Goal: Task Accomplishment & Management: Use online tool/utility

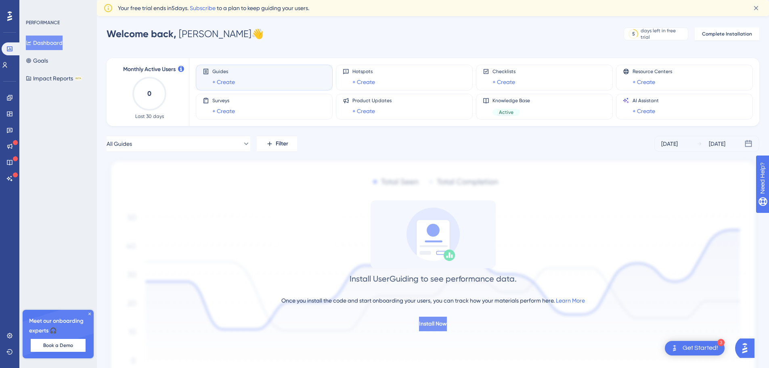
click at [446, 324] on span "Install Now" at bounding box center [433, 324] width 28 height 10
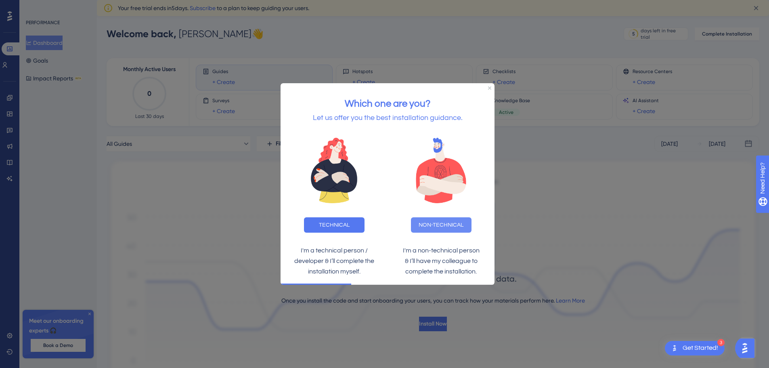
click at [446, 226] on button "NON-TECHNICAL" at bounding box center [441, 224] width 61 height 15
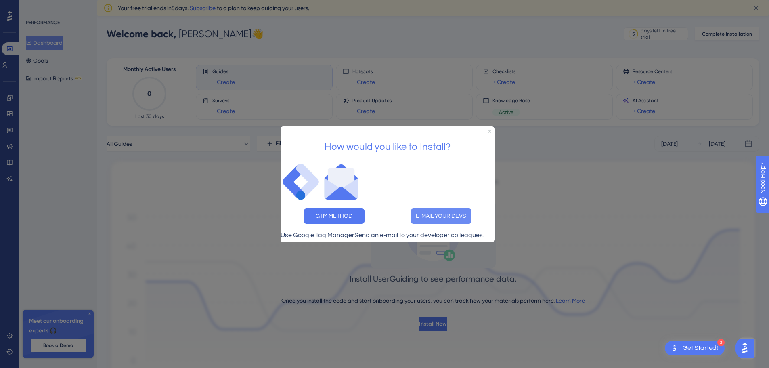
click at [465, 211] on button "E-MAIL YOUR DEVS" at bounding box center [441, 215] width 61 height 15
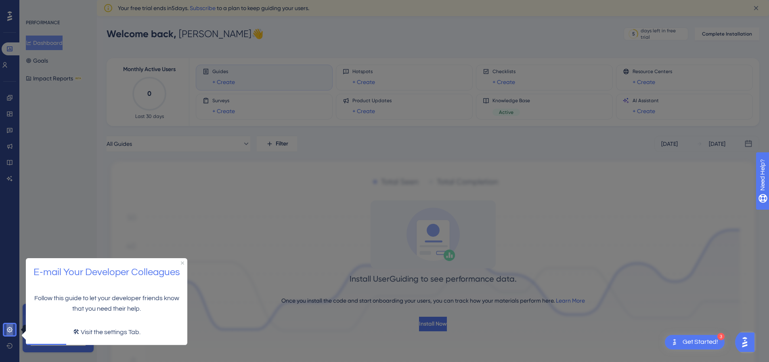
click at [11, 327] on icon at bounding box center [9, 329] width 6 height 6
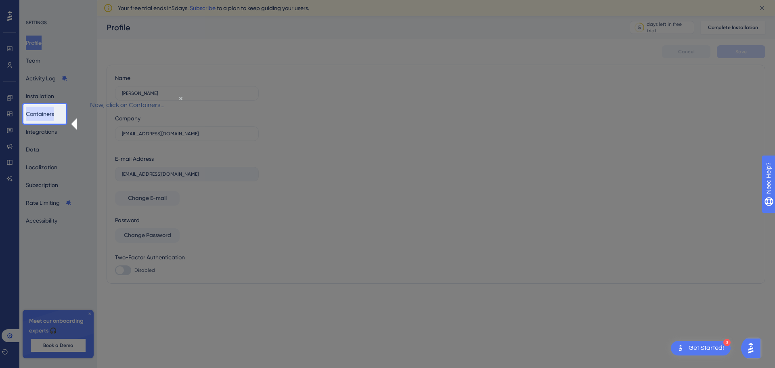
click at [47, 119] on button "Containers" at bounding box center [40, 114] width 28 height 15
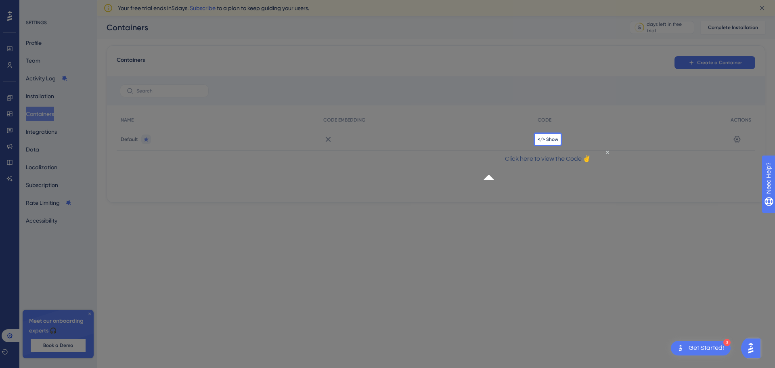
click at [555, 144] on div "</> Show" at bounding box center [630, 139] width 193 height 23
click at [545, 138] on span "</> Show" at bounding box center [548, 139] width 21 height 6
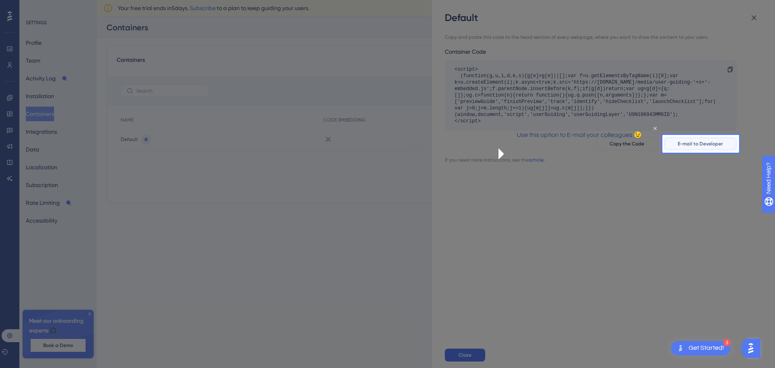
click at [717, 140] on span "E-mail to Developer" at bounding box center [700, 143] width 45 height 6
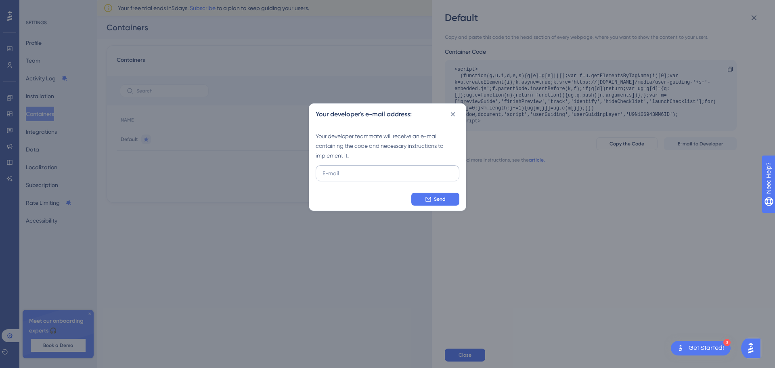
click at [361, 176] on input "text" at bounding box center [388, 173] width 130 height 9
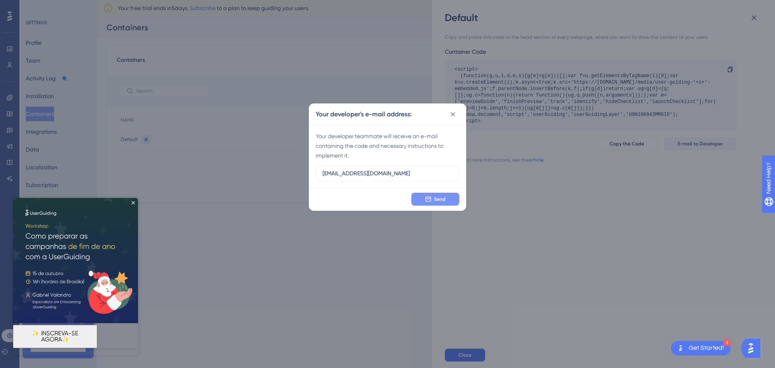
type input "[EMAIL_ADDRESS][DOMAIN_NAME]"
click at [427, 203] on button "Send" at bounding box center [435, 199] width 48 height 13
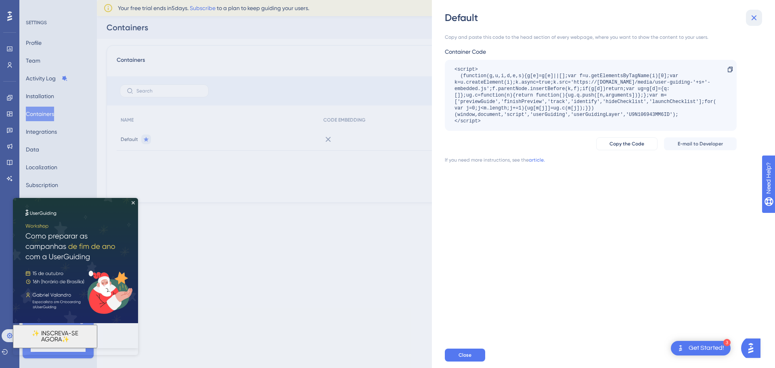
click at [754, 13] on icon at bounding box center [754, 18] width 10 height 10
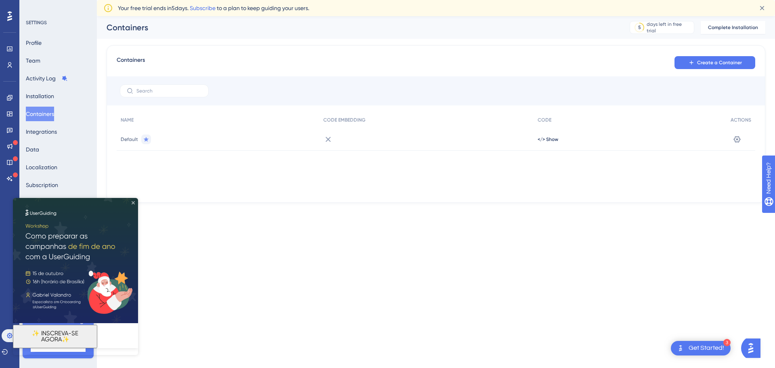
click at [132, 202] on icon "Close Preview" at bounding box center [133, 202] width 3 height 3
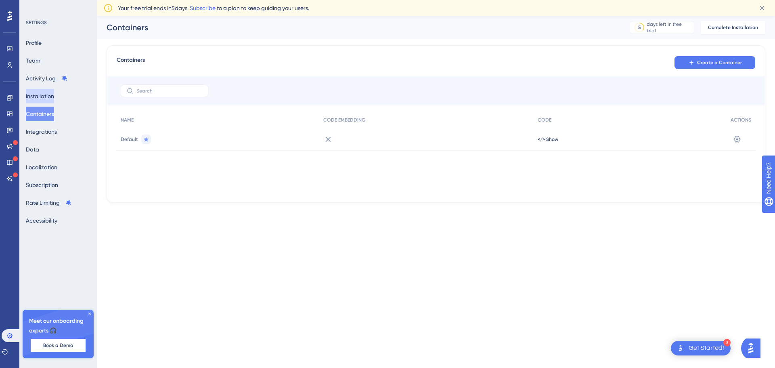
click at [48, 94] on button "Installation" at bounding box center [40, 96] width 28 height 15
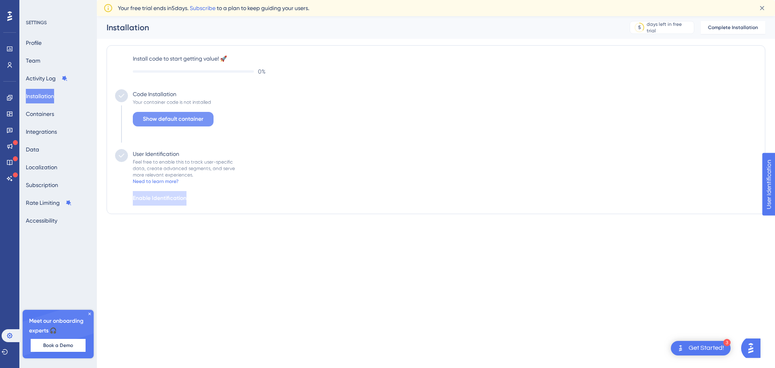
click at [206, 123] on button "Show default container" at bounding box center [173, 119] width 81 height 15
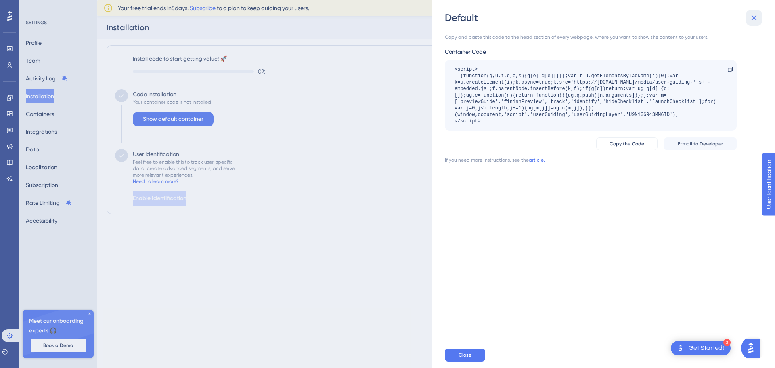
click at [756, 17] on icon at bounding box center [754, 18] width 10 height 10
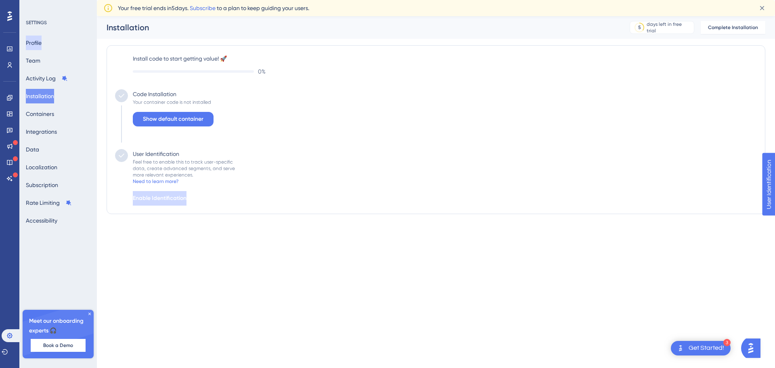
click at [42, 44] on button "Profile" at bounding box center [34, 43] width 16 height 15
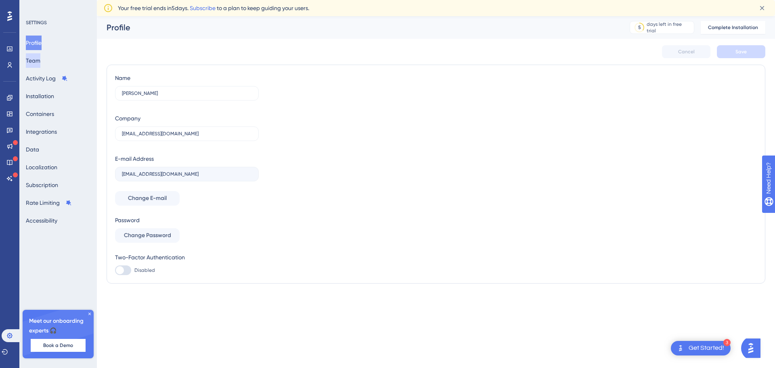
click at [40, 59] on button "Team" at bounding box center [33, 60] width 15 height 15
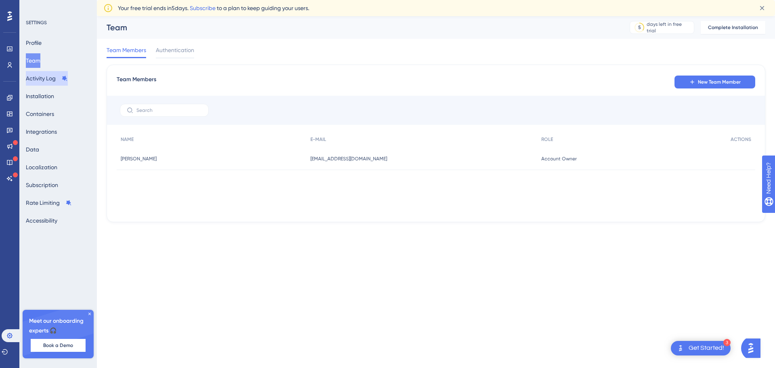
click at [52, 80] on button "Activity Log" at bounding box center [47, 78] width 42 height 15
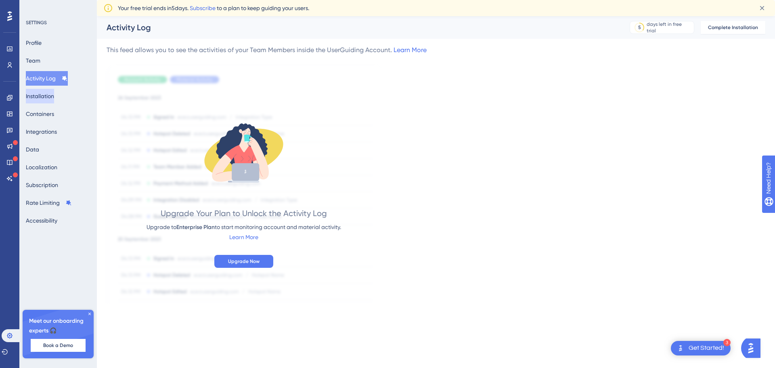
click at [54, 96] on button "Installation" at bounding box center [40, 96] width 28 height 15
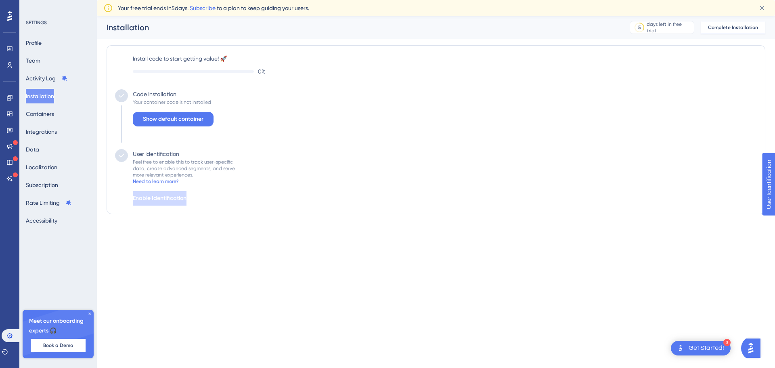
click at [738, 27] on span "Complete Installation" at bounding box center [733, 27] width 50 height 6
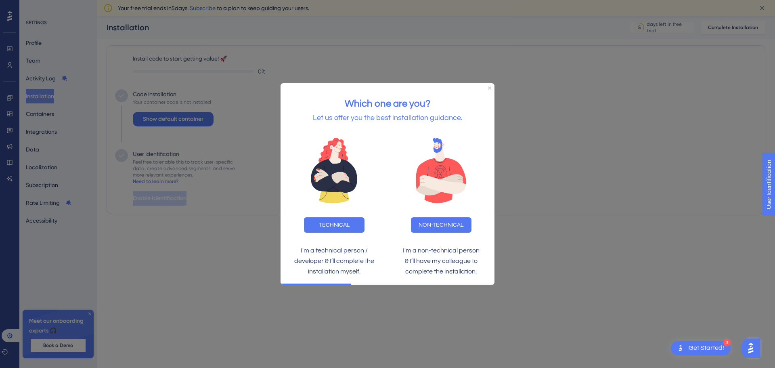
click at [491, 90] on div "Which one are you? Let us offer you the best installation guidance." at bounding box center [388, 106] width 214 height 47
click at [490, 89] on icon "Close Preview" at bounding box center [489, 87] width 3 height 3
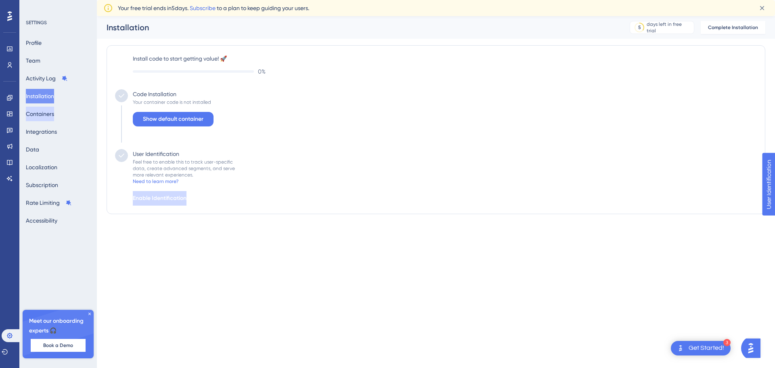
click at [46, 113] on button "Containers" at bounding box center [40, 114] width 28 height 15
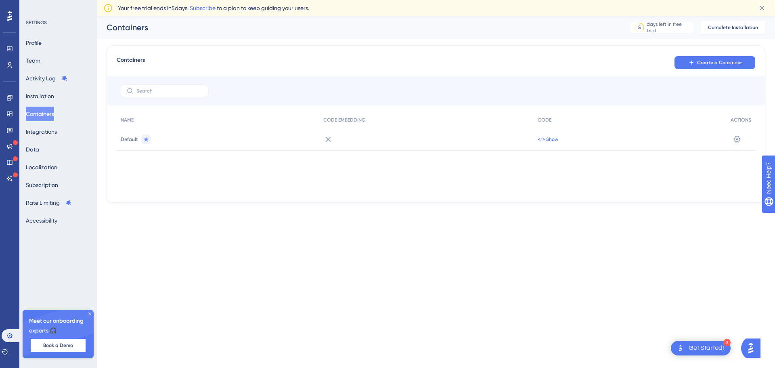
click at [551, 138] on span "</> Show" at bounding box center [548, 139] width 21 height 6
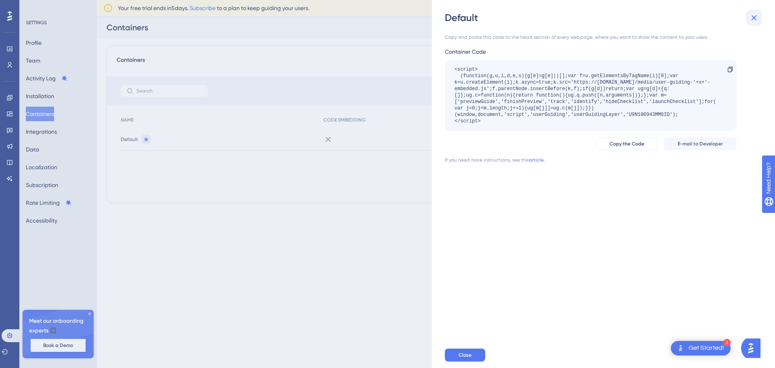
click at [749, 17] on button at bounding box center [754, 18] width 16 height 16
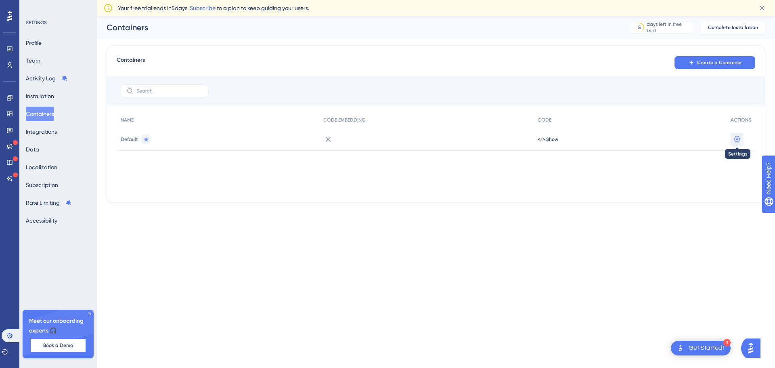
click at [733, 140] on icon at bounding box center [737, 139] width 8 height 8
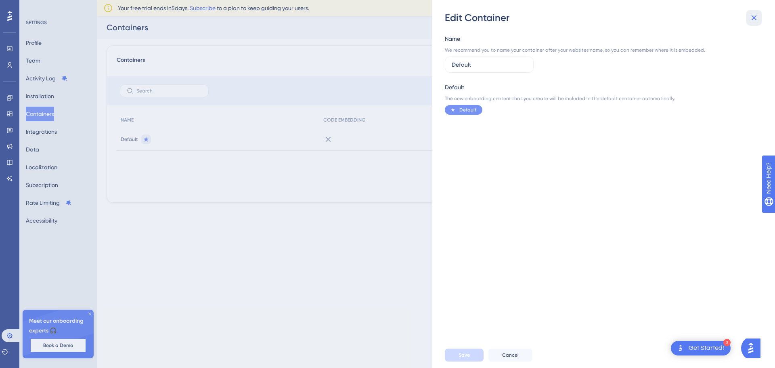
click at [754, 18] on icon at bounding box center [754, 17] width 5 height 5
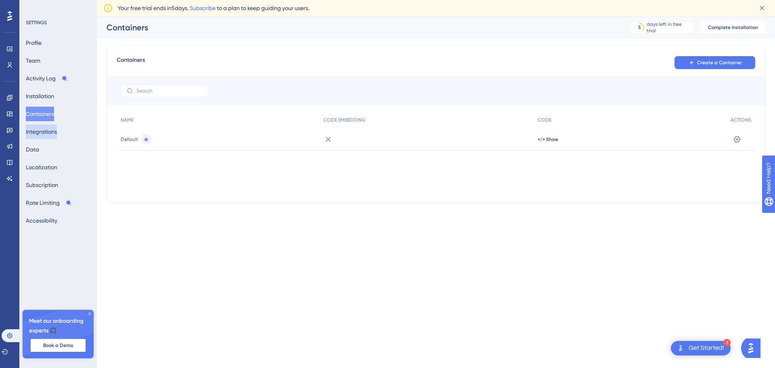
click at [57, 130] on button "Integrations" at bounding box center [41, 131] width 31 height 15
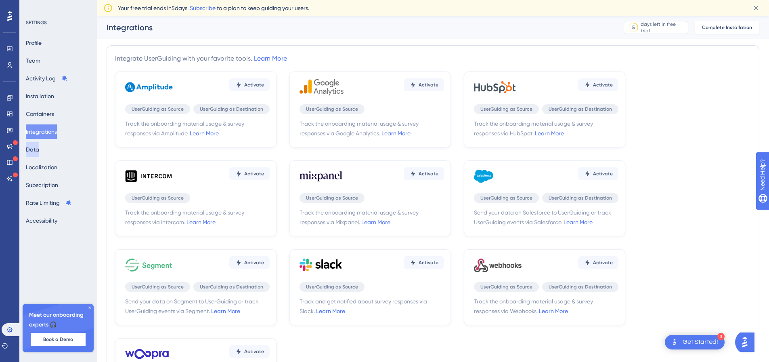
click at [33, 146] on button "Data" at bounding box center [32, 149] width 13 height 15
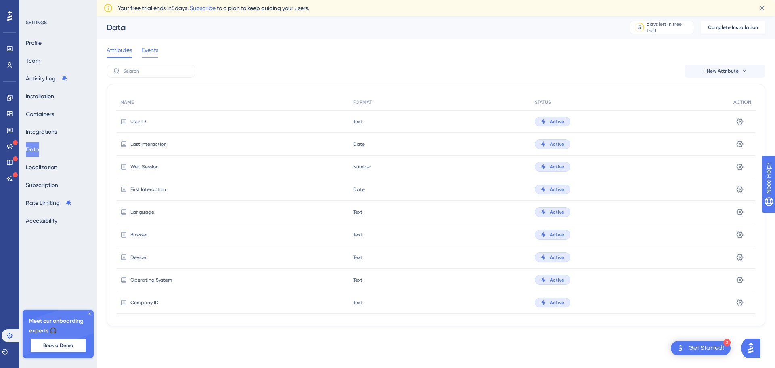
click at [147, 47] on span "Events" at bounding box center [150, 50] width 17 height 10
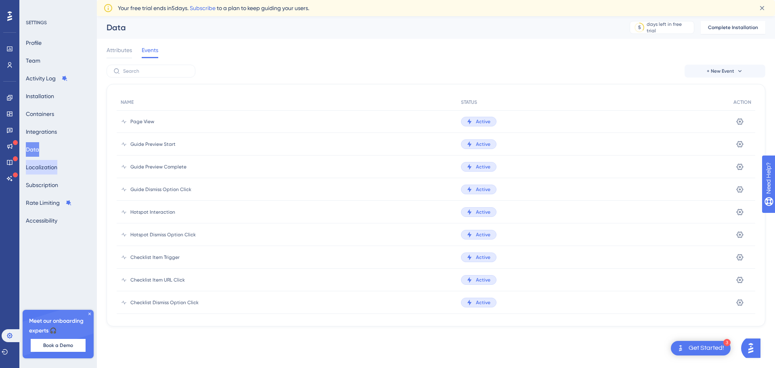
click at [54, 167] on button "Localization" at bounding box center [41, 167] width 31 height 15
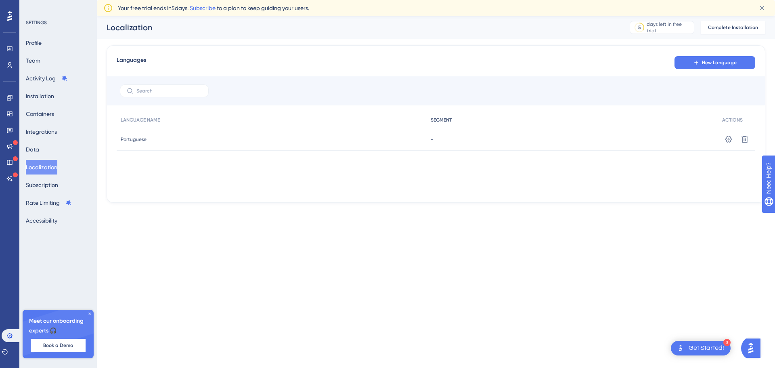
click at [453, 122] on div "SEGMENT" at bounding box center [573, 120] width 292 height 17
click at [430, 137] on div "-" at bounding box center [573, 139] width 292 height 23
click at [728, 139] on icon at bounding box center [728, 139] width 7 height 6
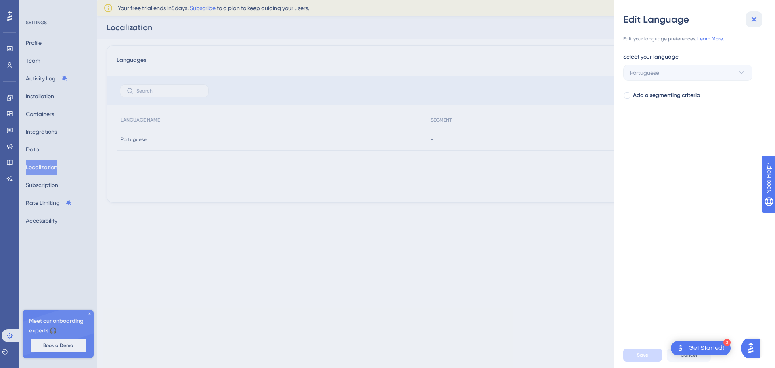
click at [758, 15] on icon at bounding box center [754, 20] width 10 height 10
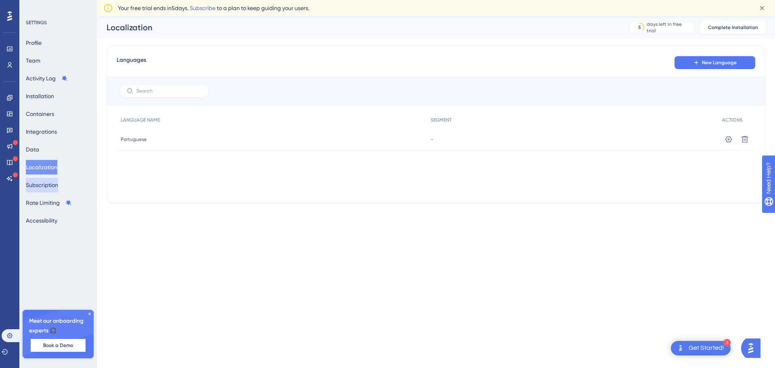
click at [58, 191] on button "Subscription" at bounding box center [42, 185] width 32 height 15
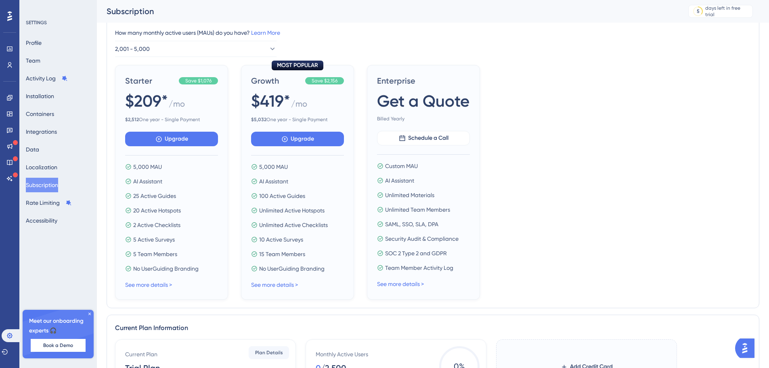
scroll to position [81, 0]
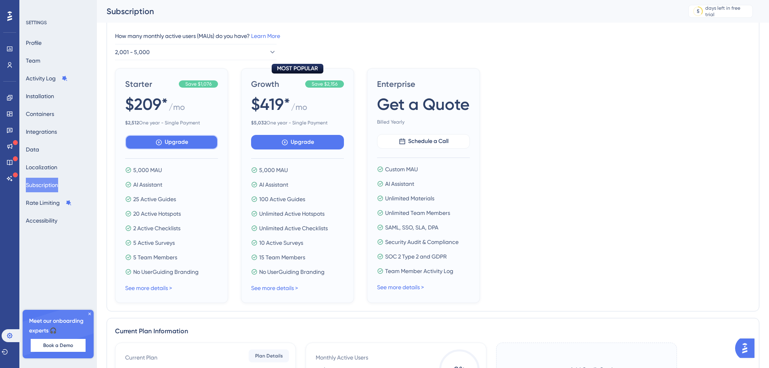
click at [169, 140] on span "Upgrade" at bounding box center [176, 142] width 23 height 10
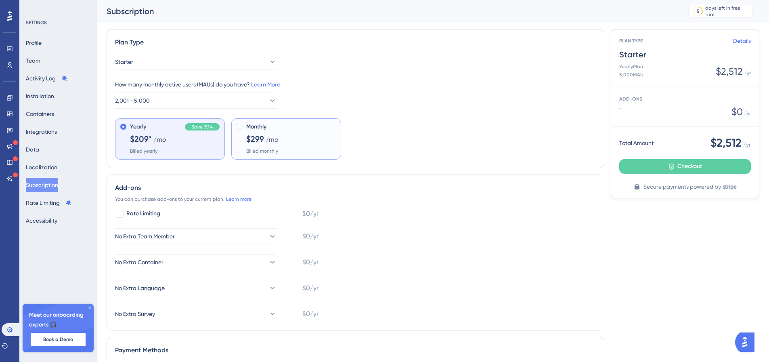
click at [321, 158] on div "Monthly $299 /mo Billed monthly" at bounding box center [286, 138] width 110 height 41
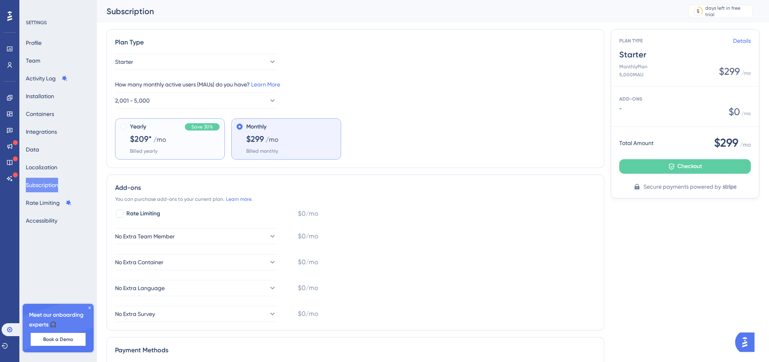
click at [180, 142] on div "Yearly Save 30% $209* /mo Billed yearly" at bounding box center [175, 138] width 90 height 32
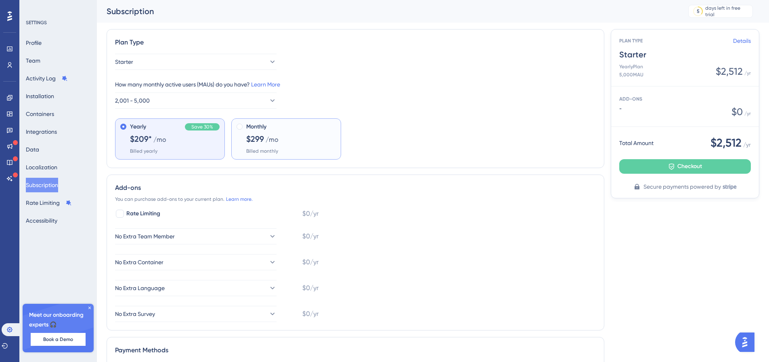
click at [271, 135] on span "/mo" at bounding box center [272, 140] width 13 height 10
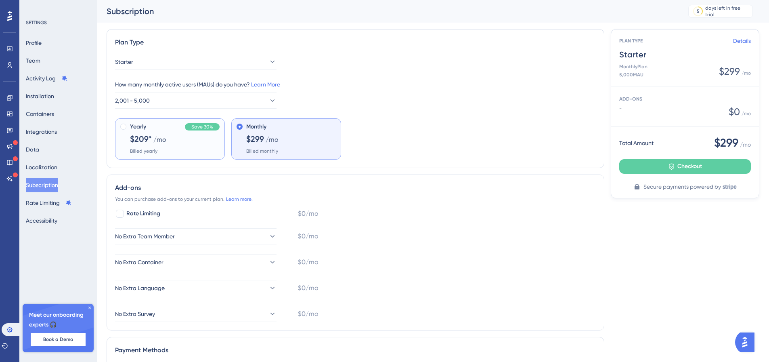
click at [194, 145] on div "Yearly Save 30% $209* /mo Billed yearly" at bounding box center [175, 138] width 90 height 32
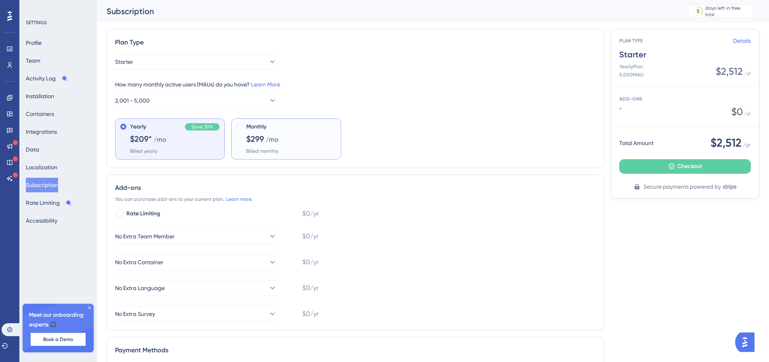
click at [289, 143] on div "Monthly $299 /mo Billed monthly" at bounding box center [291, 138] width 90 height 32
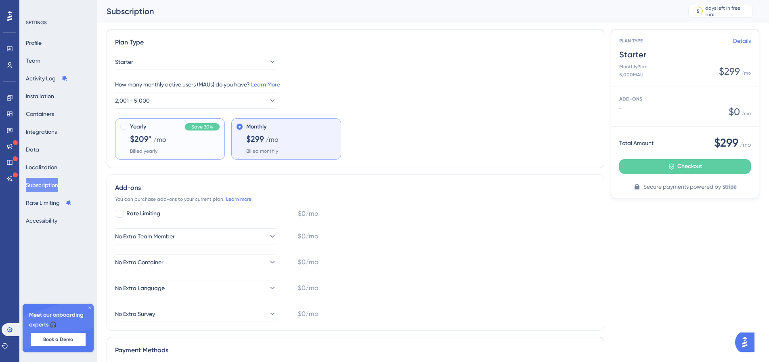
click at [193, 143] on div "Yearly Save 30% $209* /mo Billed yearly" at bounding box center [175, 138] width 90 height 32
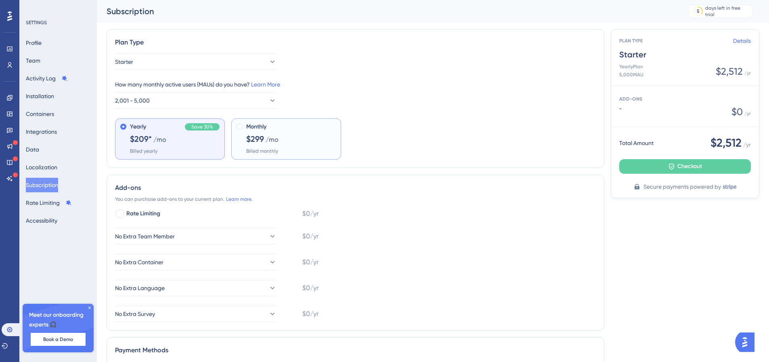
click at [311, 149] on div "Monthly $299 /mo Billed monthly" at bounding box center [291, 138] width 90 height 32
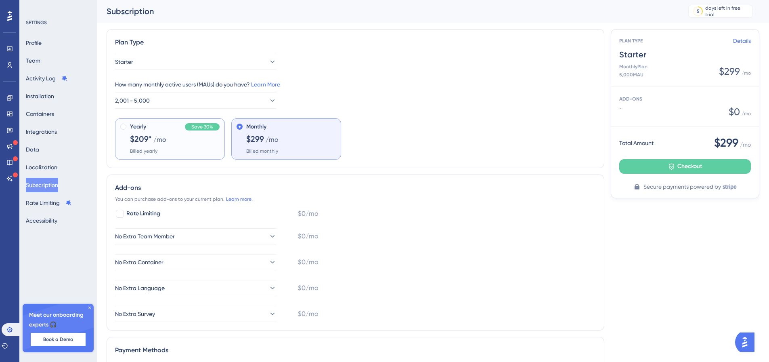
click at [156, 149] on span "Billed yearly" at bounding box center [143, 151] width 27 height 6
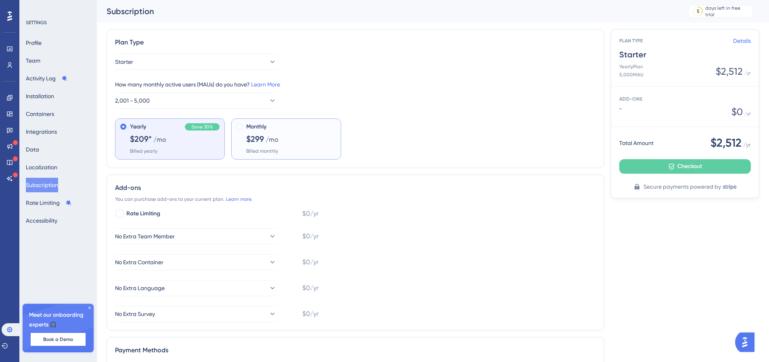
click at [316, 144] on div "Monthly $299 /mo Billed monthly" at bounding box center [291, 138] width 90 height 32
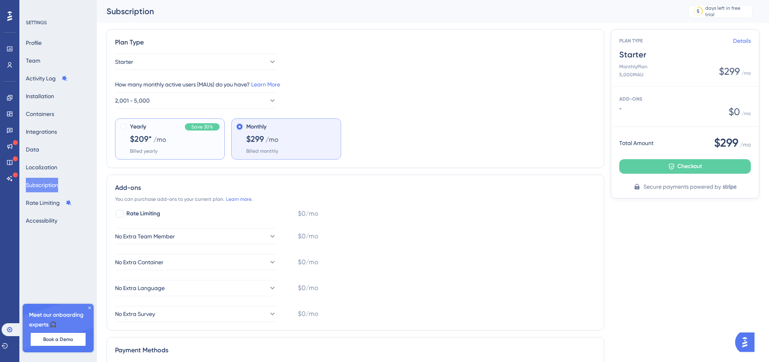
click at [168, 148] on div "Yearly Save 30% $209* /mo Billed yearly" at bounding box center [175, 138] width 90 height 32
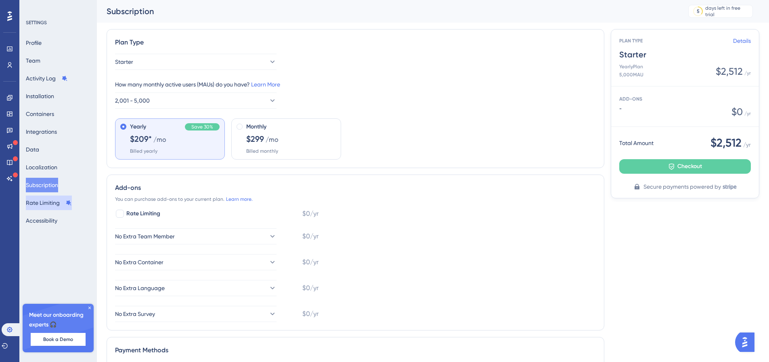
click at [44, 202] on button "Rate Limiting" at bounding box center [49, 202] width 46 height 15
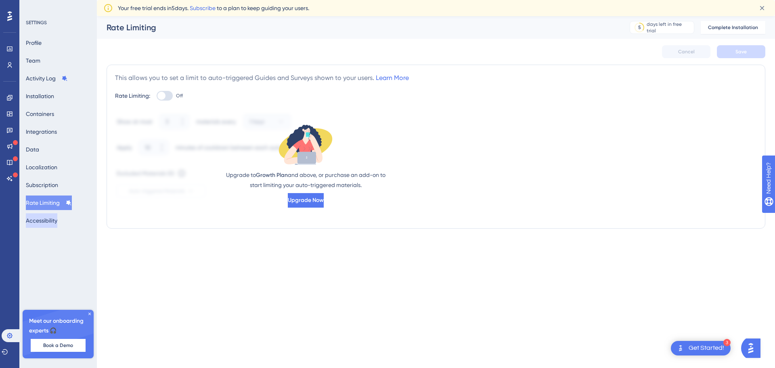
click at [55, 217] on button "Accessibility" at bounding box center [41, 220] width 31 height 15
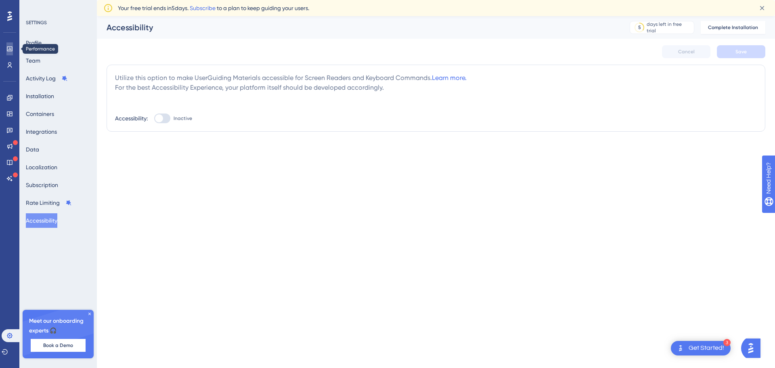
click at [11, 49] on icon at bounding box center [9, 49] width 6 height 6
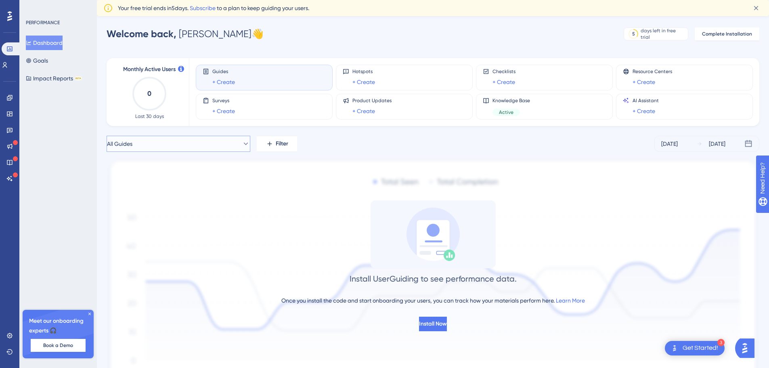
click at [228, 141] on button "All Guides" at bounding box center [179, 144] width 144 height 16
click at [334, 213] on div "Install UserGuiding to see performance data. Once you install the code and star…" at bounding box center [433, 265] width 653 height 131
click at [48, 63] on button "Goals" at bounding box center [37, 60] width 22 height 15
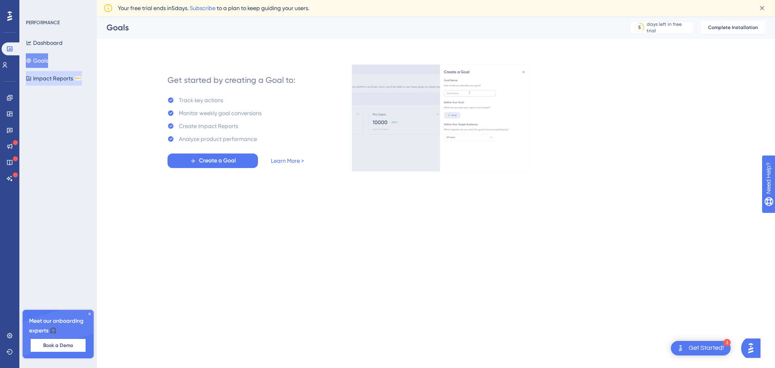
click at [69, 81] on button "Impact Reports BETA" at bounding box center [54, 78] width 56 height 15
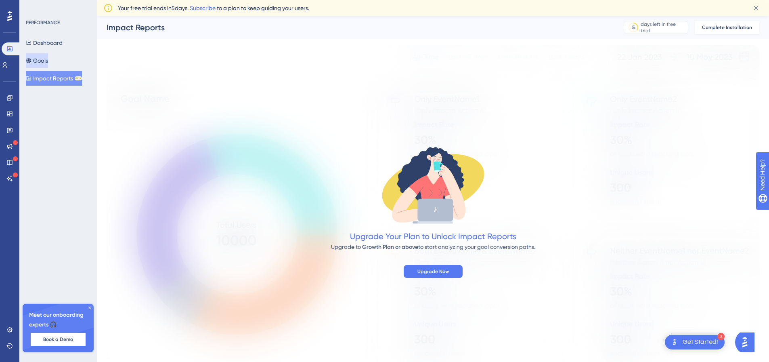
click at [48, 61] on button "Goals" at bounding box center [37, 60] width 22 height 15
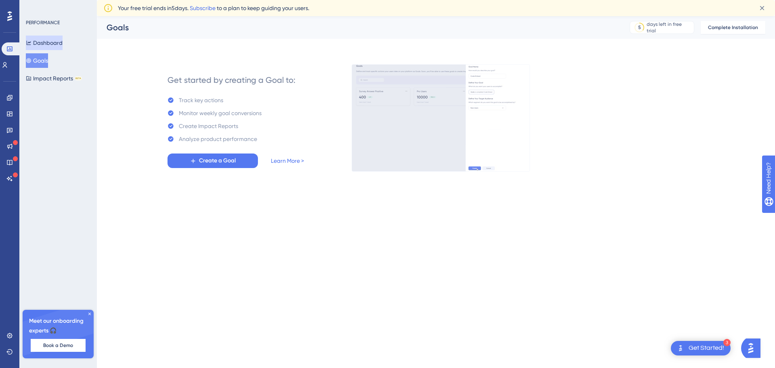
click at [37, 44] on button "Dashboard" at bounding box center [44, 43] width 37 height 15
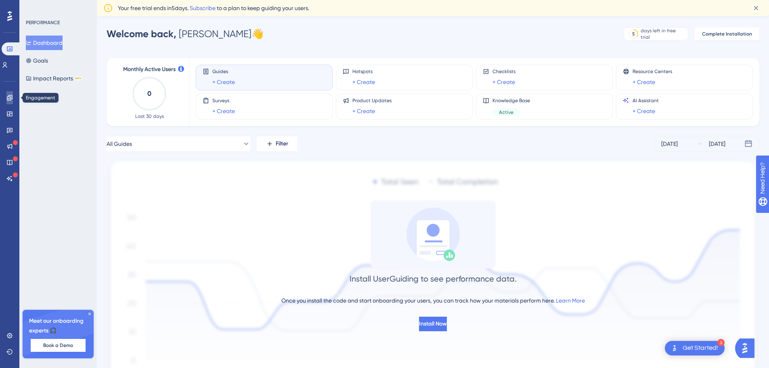
click at [6, 98] on link at bounding box center [9, 97] width 6 height 13
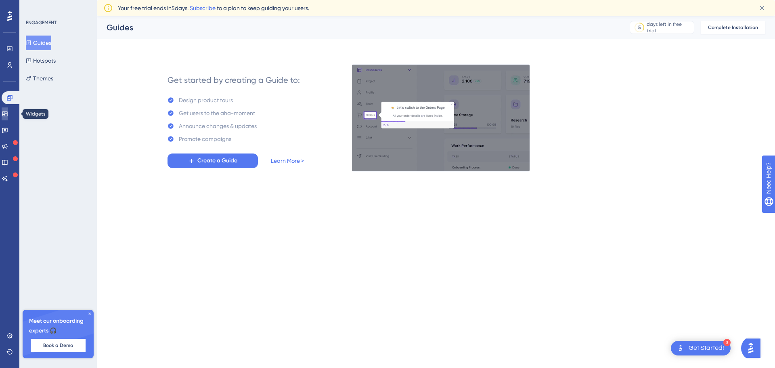
click at [8, 112] on icon at bounding box center [5, 114] width 6 height 6
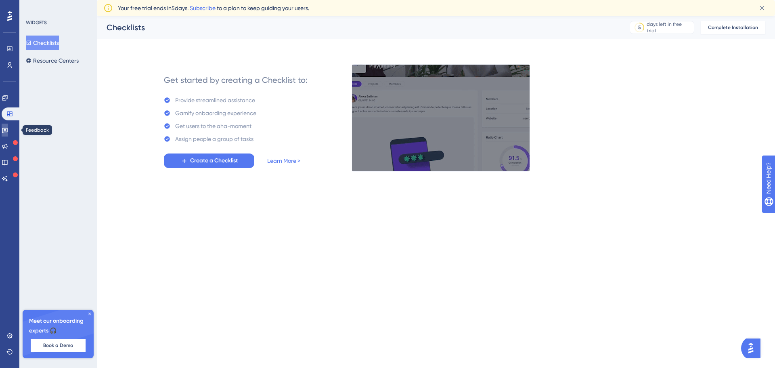
click at [8, 130] on icon at bounding box center [5, 130] width 6 height 5
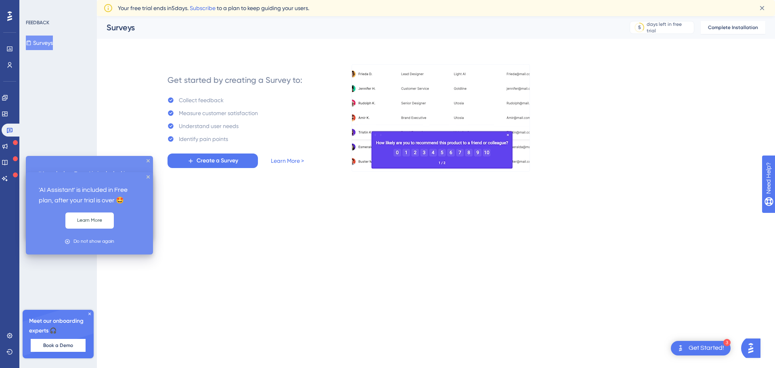
click at [17, 176] on icon at bounding box center [15, 174] width 5 height 5
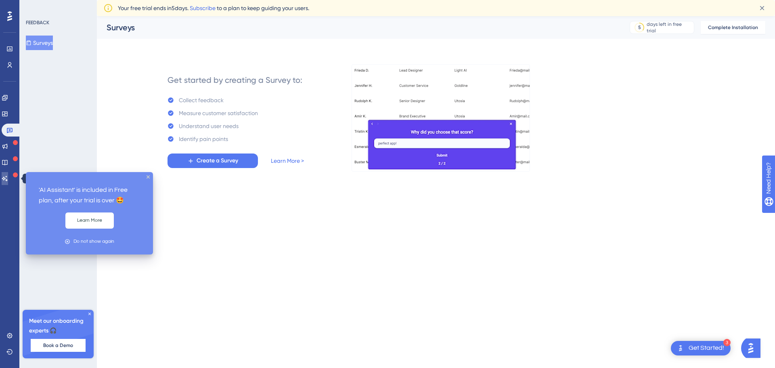
click at [4, 177] on link at bounding box center [5, 178] width 6 height 13
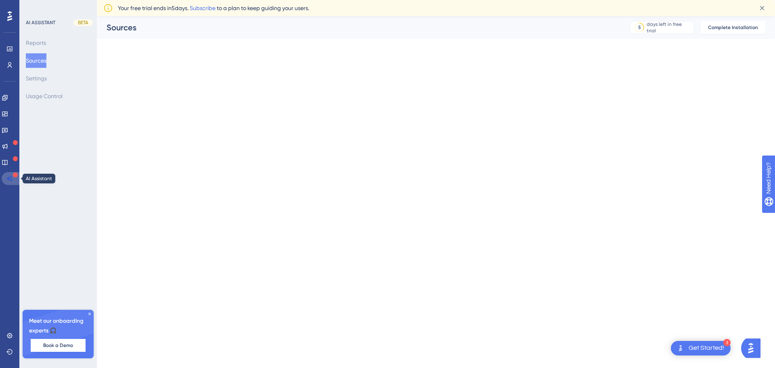
click at [8, 178] on icon at bounding box center [10, 178] width 6 height 5
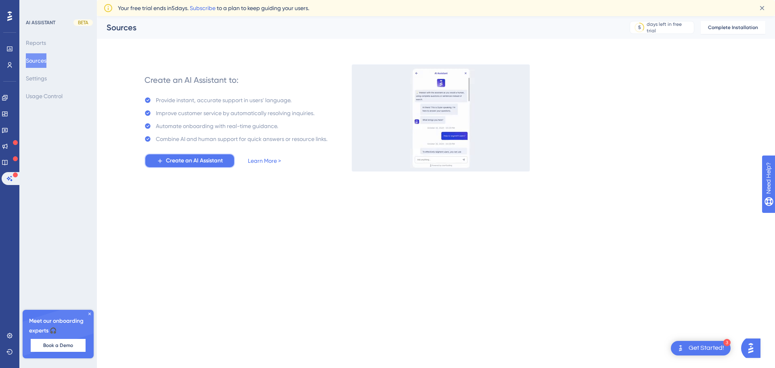
click at [182, 166] on button "Create an AI Assistant" at bounding box center [190, 160] width 90 height 15
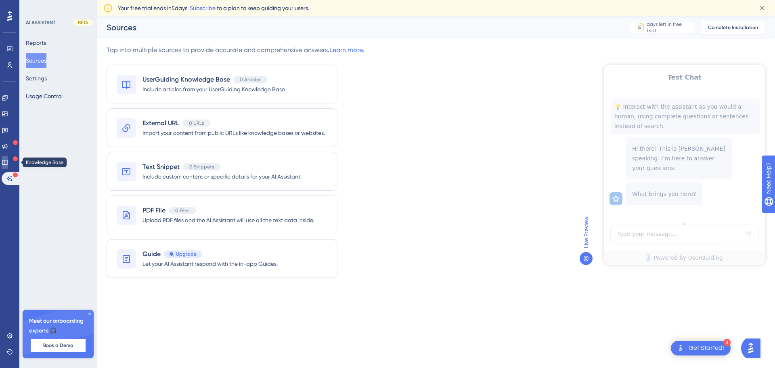
click at [5, 160] on link at bounding box center [5, 162] width 6 height 13
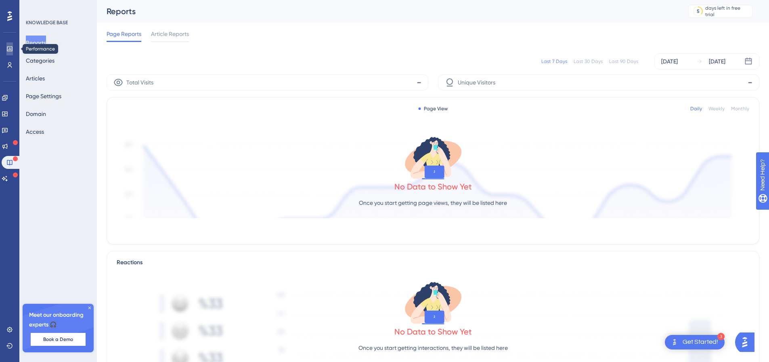
click at [13, 47] on link at bounding box center [9, 48] width 6 height 13
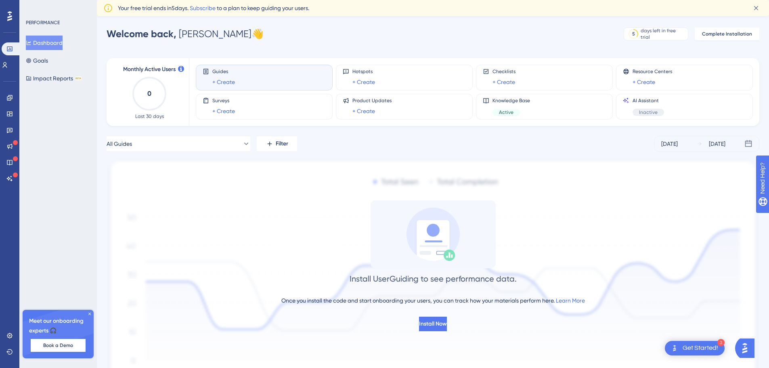
click at [239, 80] on div "Guides + Create" at bounding box center [264, 77] width 123 height 19
click at [428, 319] on span "Install Now" at bounding box center [433, 324] width 28 height 10
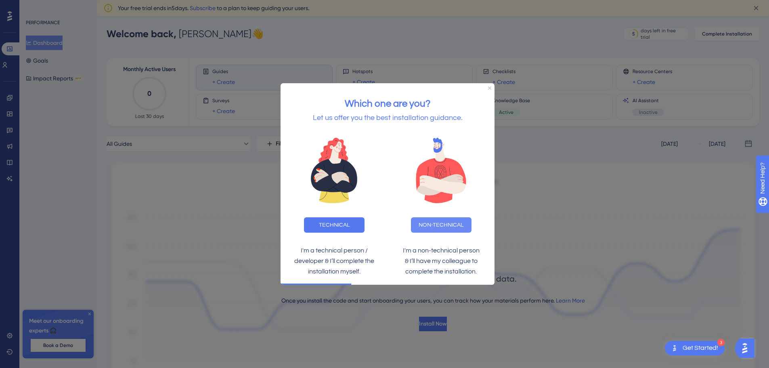
click at [460, 217] on button "NON-TECHNICAL" at bounding box center [441, 224] width 61 height 15
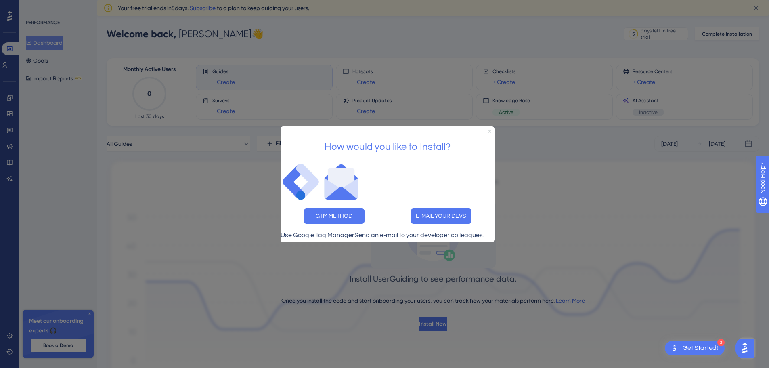
click at [488, 129] on icon "Close Preview" at bounding box center [489, 130] width 3 height 3
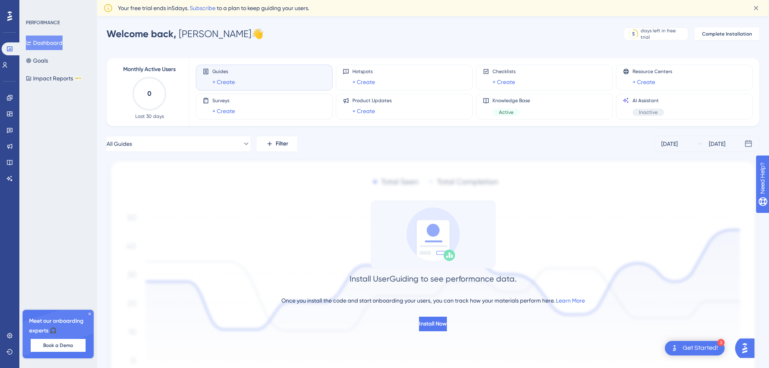
click at [708, 351] on div "Get Started!" at bounding box center [701, 348] width 36 height 9
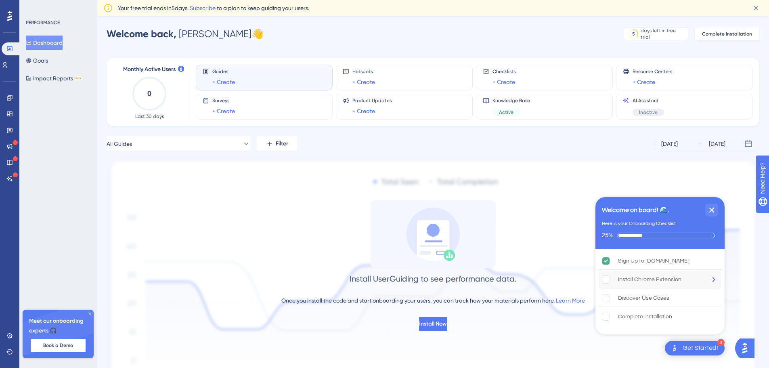
click at [677, 279] on div "Install Chrome Extension" at bounding box center [649, 279] width 63 height 10
click at [685, 300] on div "Discover Use Cases" at bounding box center [660, 298] width 123 height 18
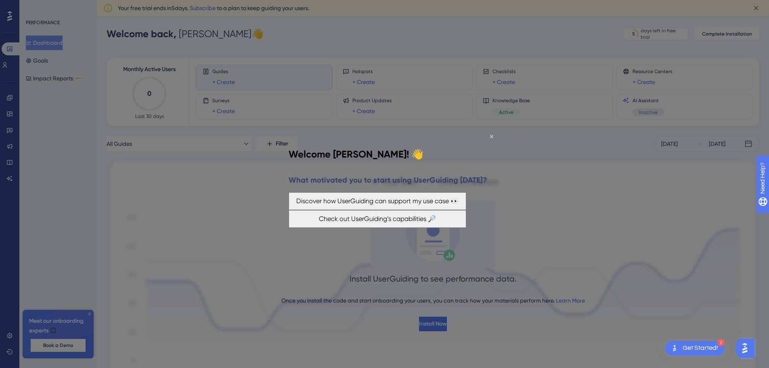
click at [406, 220] on button "Check out UserGuiding’s capabilities 🔎" at bounding box center [378, 219] width 178 height 18
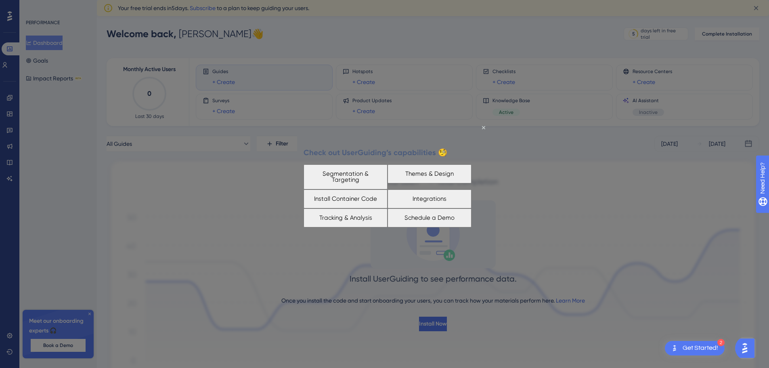
click at [348, 202] on button "Install Container Code" at bounding box center [346, 198] width 84 height 19
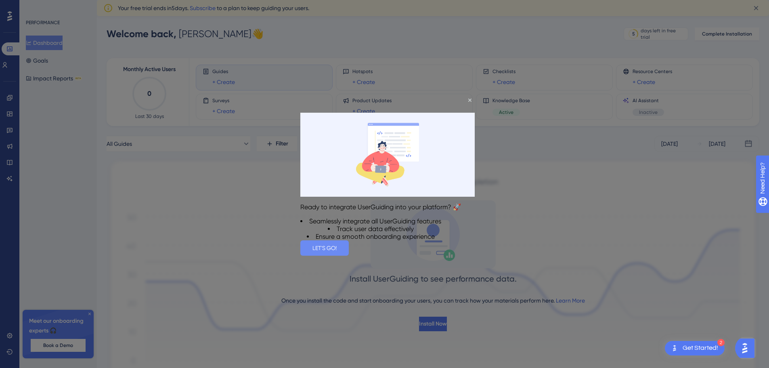
click at [349, 255] on button "LET'S GO!" at bounding box center [324, 247] width 48 height 15
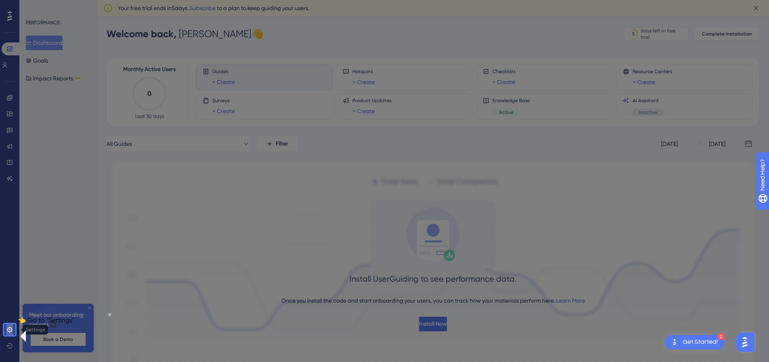
click at [8, 333] on link at bounding box center [9, 329] width 6 height 13
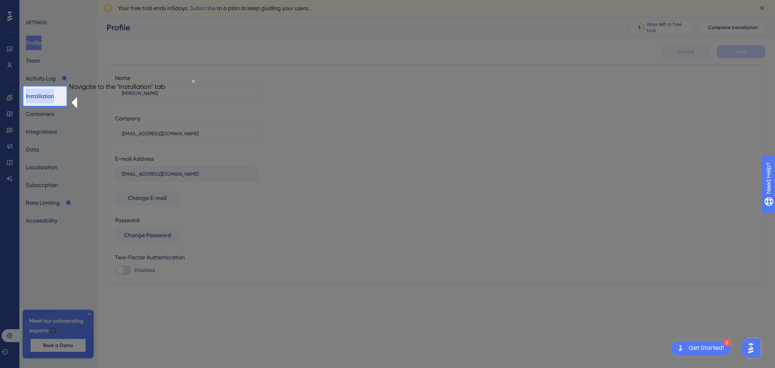
click at [40, 92] on button "Installation" at bounding box center [40, 96] width 28 height 15
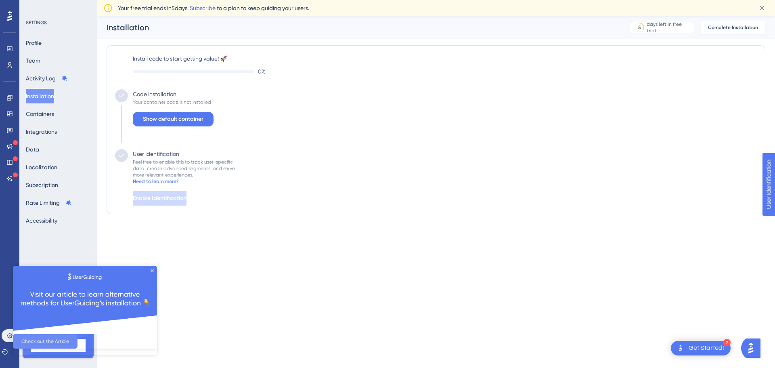
click at [78, 342] on button "Check out the Article" at bounding box center [45, 341] width 65 height 15
click at [193, 120] on span "Show default container" at bounding box center [173, 119] width 61 height 10
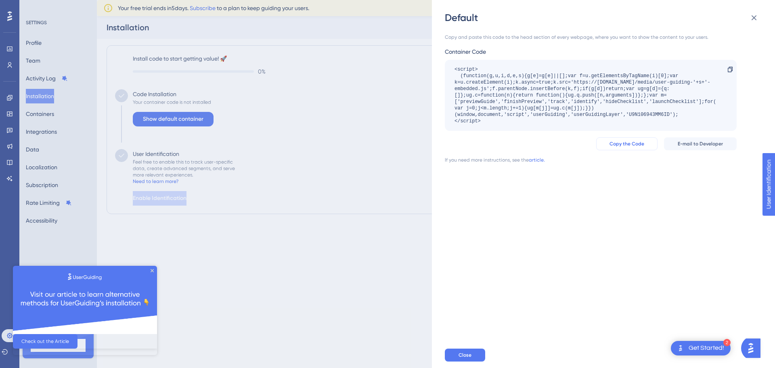
click at [640, 148] on button "Copy the Code" at bounding box center [626, 143] width 61 height 13
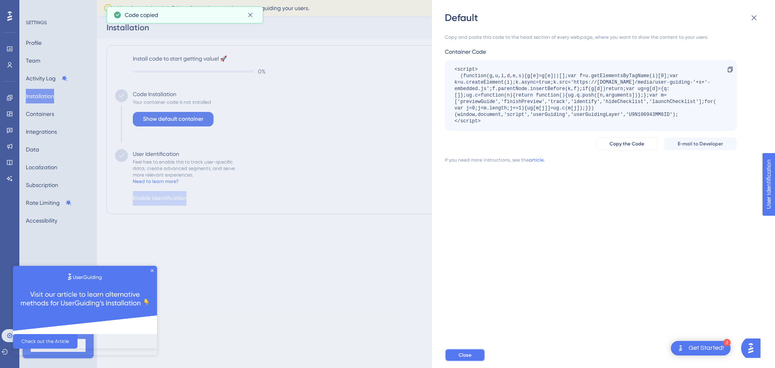
click at [470, 349] on button "Close" at bounding box center [465, 354] width 40 height 13
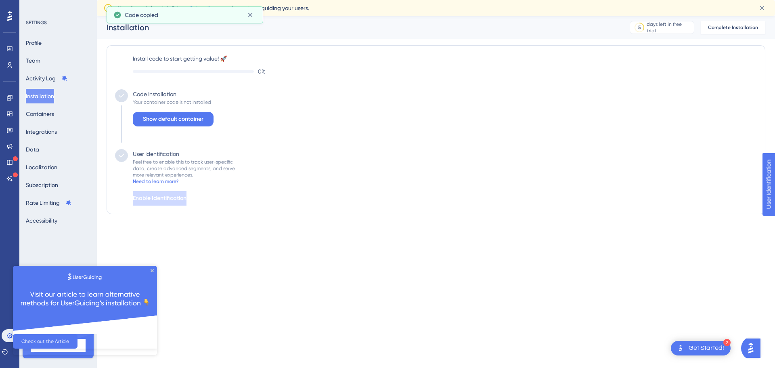
click at [150, 269] on img at bounding box center [85, 300] width 144 height 68
click at [153, 270] on icon "Close Preview" at bounding box center [152, 270] width 3 height 3
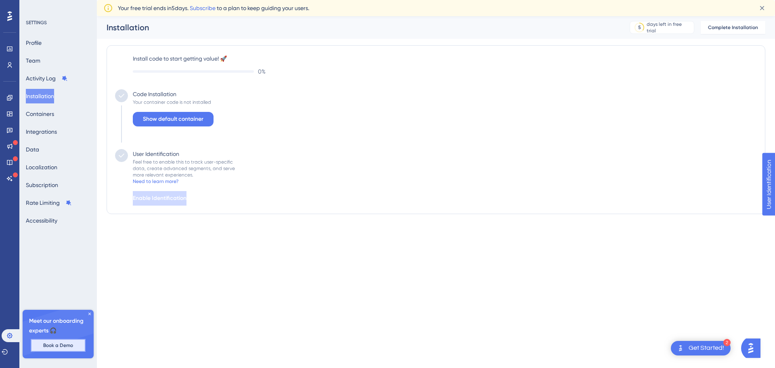
click at [76, 346] on button "Book a Demo" at bounding box center [58, 345] width 55 height 13
click at [90, 313] on icon at bounding box center [89, 313] width 2 height 2
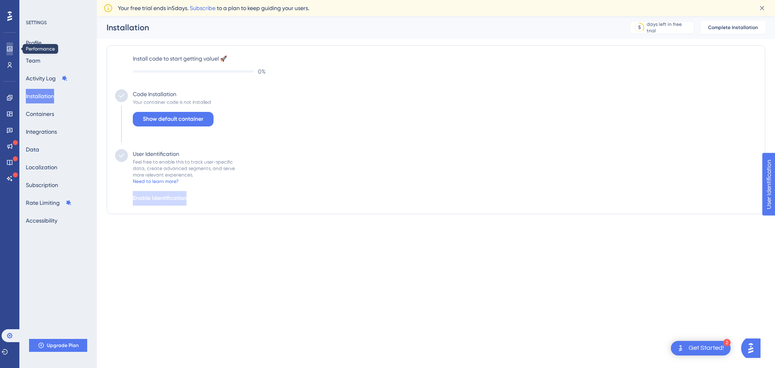
click at [10, 52] on icon at bounding box center [9, 49] width 6 height 6
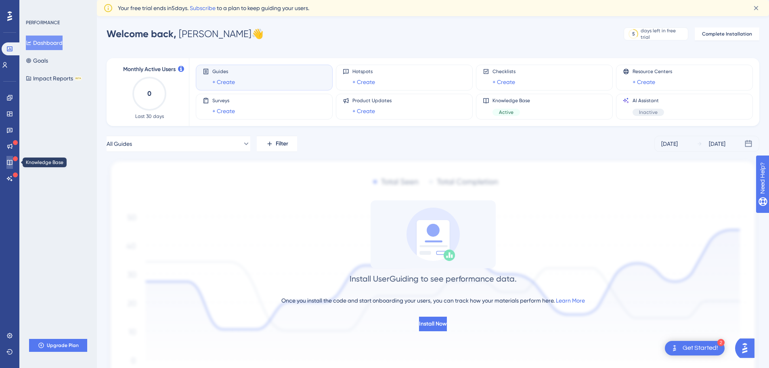
click at [6, 159] on link at bounding box center [9, 162] width 6 height 13
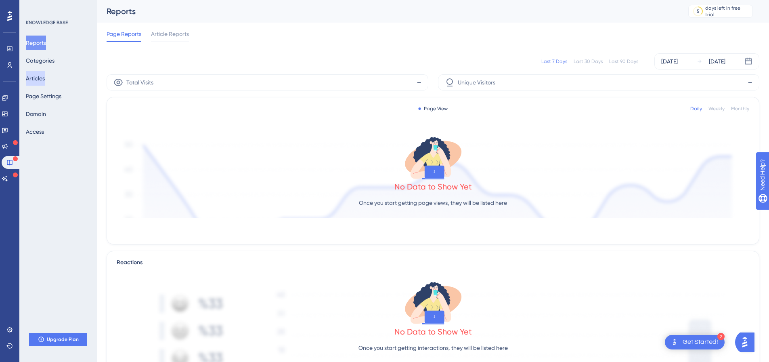
click at [44, 79] on button "Articles" at bounding box center [35, 78] width 19 height 15
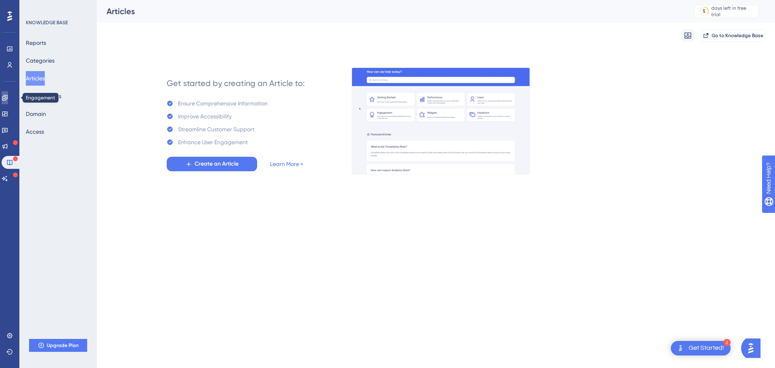
click at [8, 101] on icon at bounding box center [5, 97] width 6 height 6
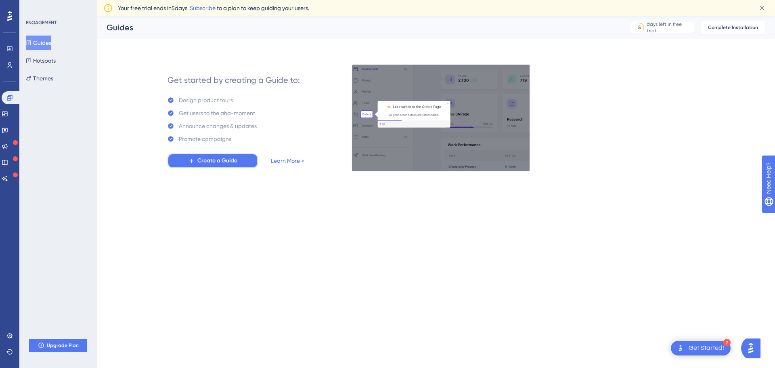
click at [218, 164] on span "Create a Guide" at bounding box center [217, 161] width 40 height 10
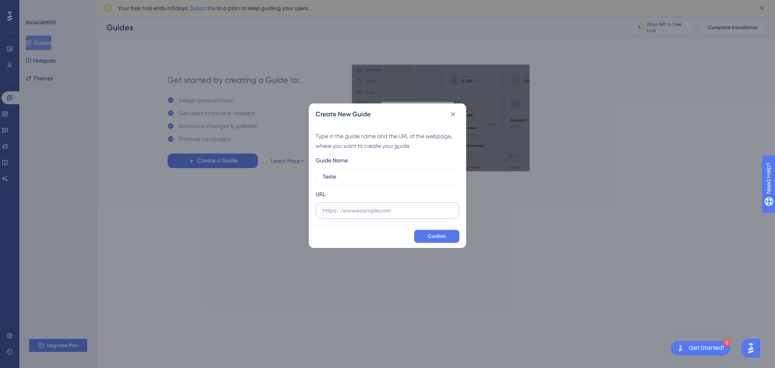
type input "Teste"
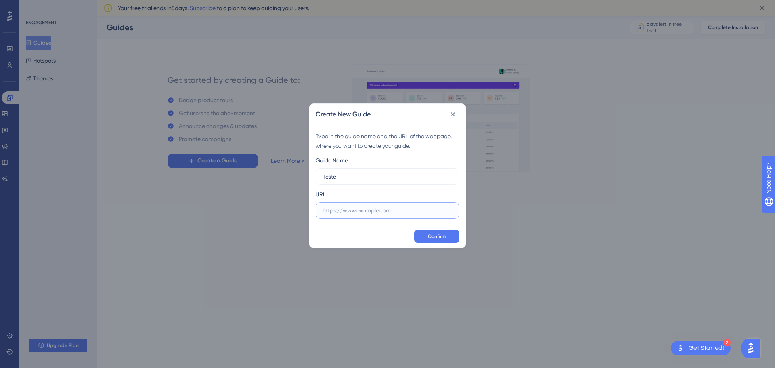
click at [392, 206] on input "text" at bounding box center [388, 210] width 130 height 9
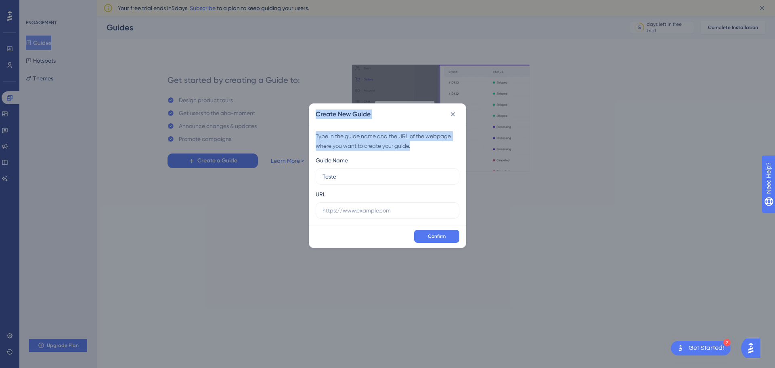
drag, startPoint x: 434, startPoint y: 149, endPoint x: 236, endPoint y: 124, distance: 200.2
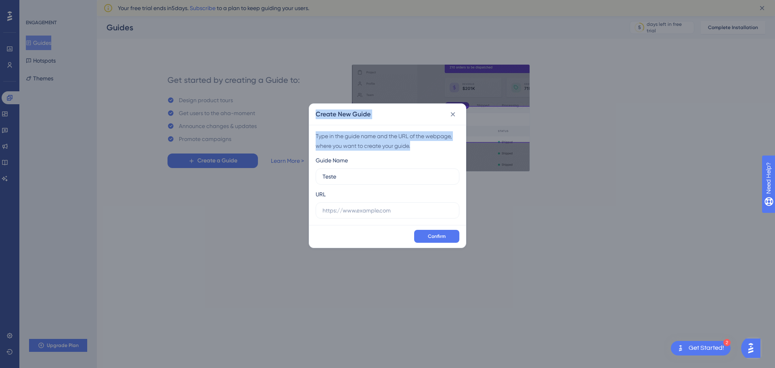
click at [236, 124] on div "Create New Guide Type in the guide name and the URL of the webpage, where you w…" at bounding box center [387, 184] width 775 height 368
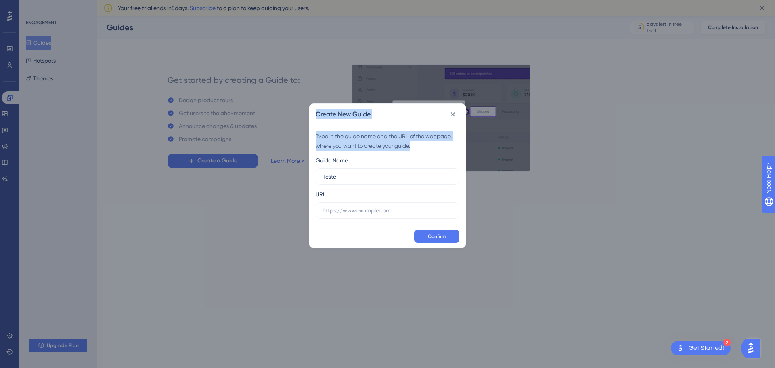
click at [435, 147] on div "Type in the guide name and the URL of the webpage, where you want to create you…" at bounding box center [388, 140] width 144 height 19
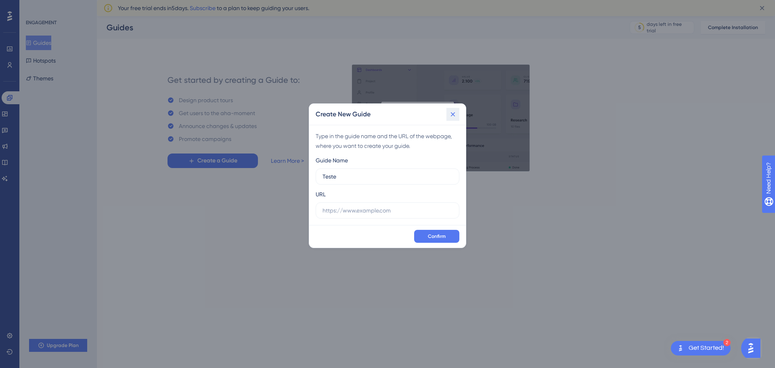
click at [453, 108] on button at bounding box center [452, 114] width 13 height 13
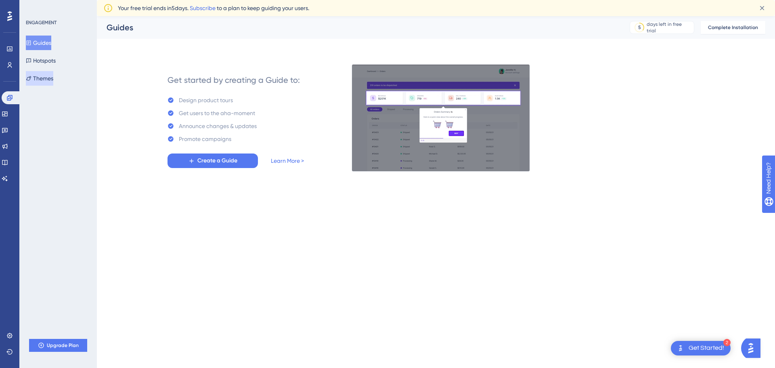
click at [53, 78] on button "Themes" at bounding box center [39, 78] width 27 height 15
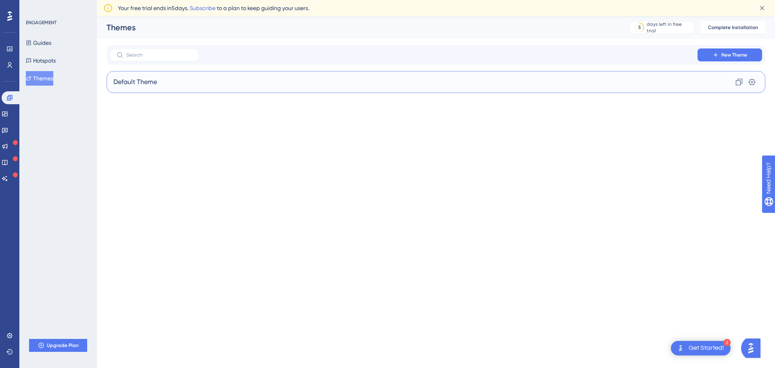
click at [170, 84] on div "Default Theme Clone Settings" at bounding box center [436, 82] width 659 height 22
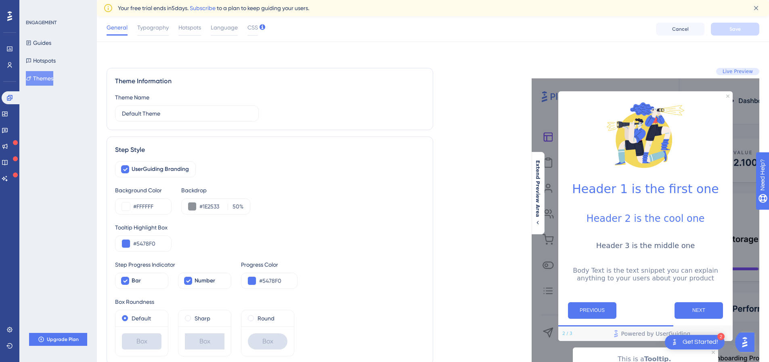
scroll to position [40, 0]
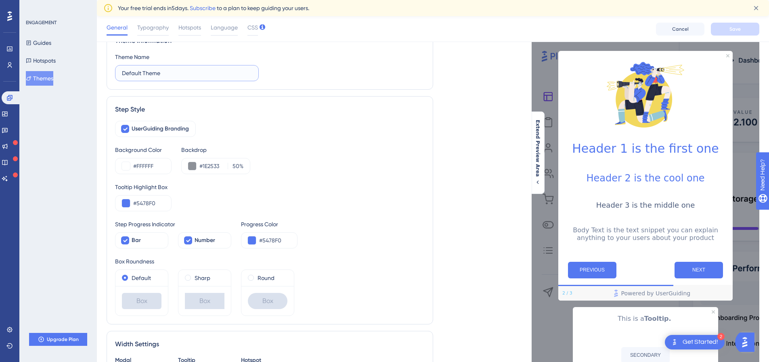
click at [162, 73] on input "Default Theme" at bounding box center [187, 73] width 130 height 9
click at [214, 133] on div "UserGuiding Branding" at bounding box center [270, 129] width 310 height 16
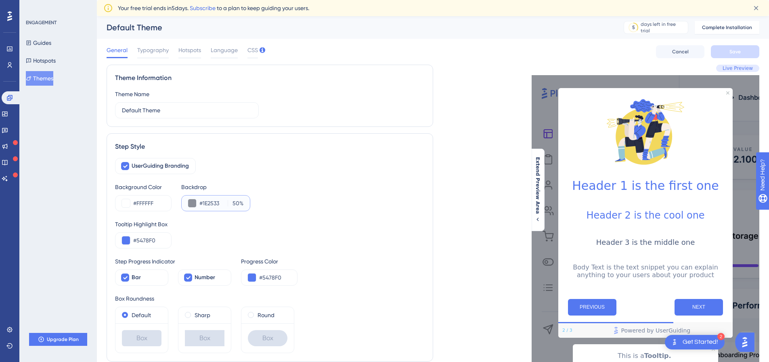
click at [190, 205] on button at bounding box center [192, 203] width 8 height 8
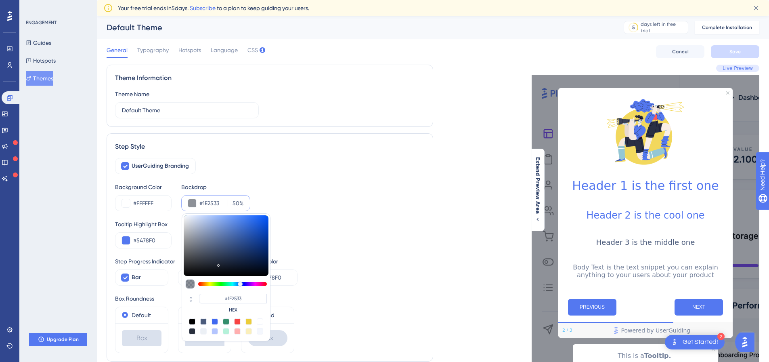
type input "#1e2636"
type input "#1E2636"
type input "#202736"
type input "#1b1f29"
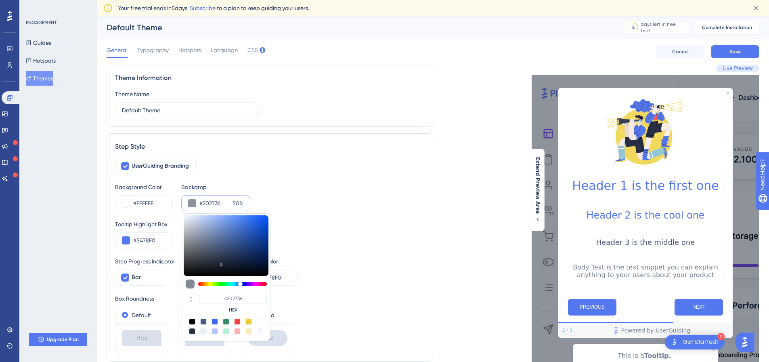
type input "#1B1F29"
type input "#121318"
type input "#0f0f13"
type input "#0F0F13"
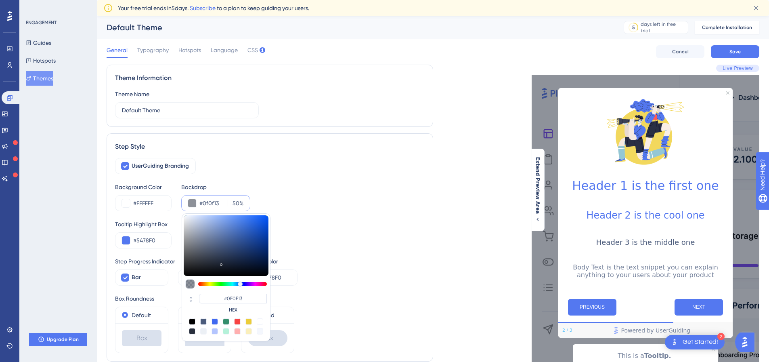
type input "#0b0b0e"
type input "#0B0B0E"
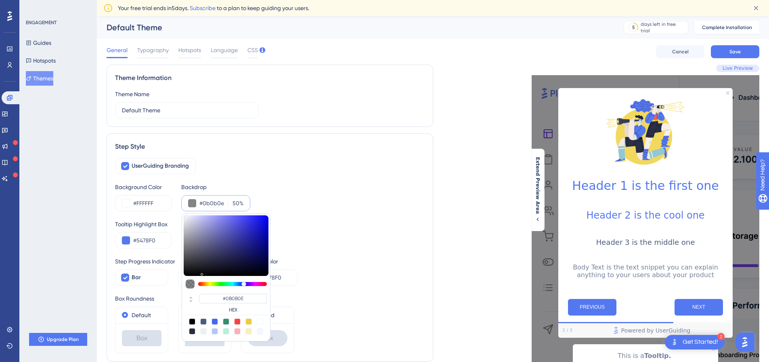
type input "#08080a"
type input "#08080A"
type input "#030303"
type input "#010102"
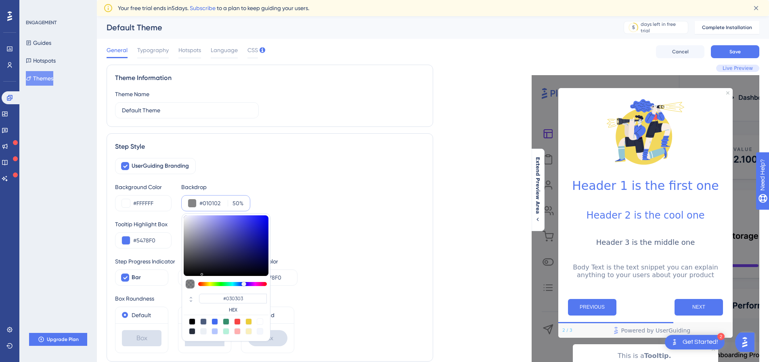
type input "#010102"
type input "#000000"
type input "#030303"
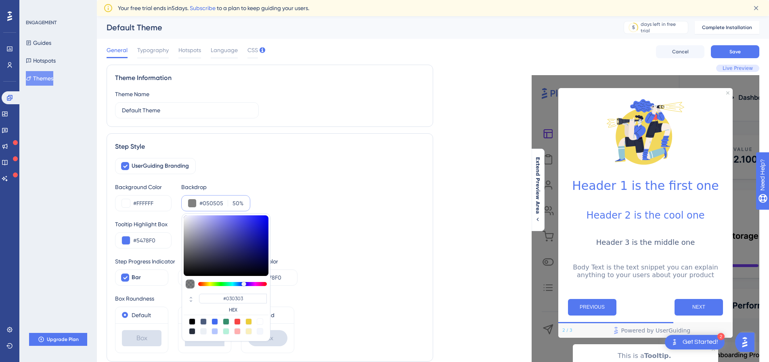
type input "#0a0a0a"
type input "#0A0A0A"
type input "#18181d"
type input "#18181D"
type input "#161629"
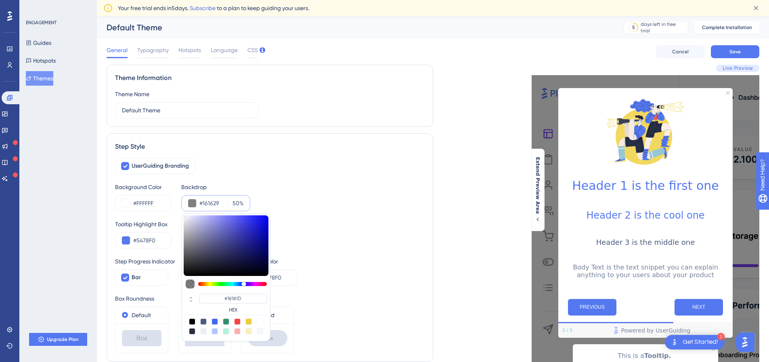
type input "#161629"
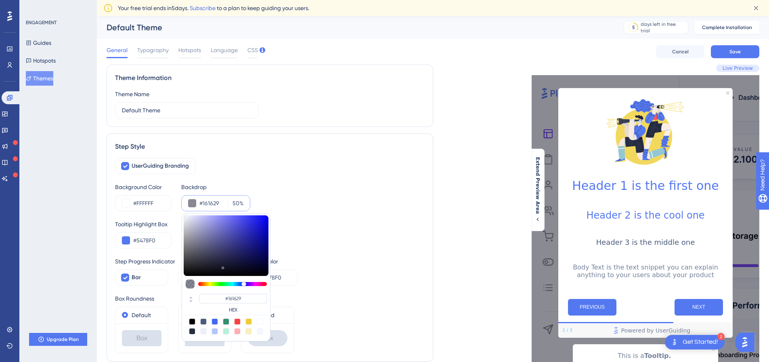
type input "#131346"
type input "#0f0f74"
type input "#0F0F74"
type input "#1010aa"
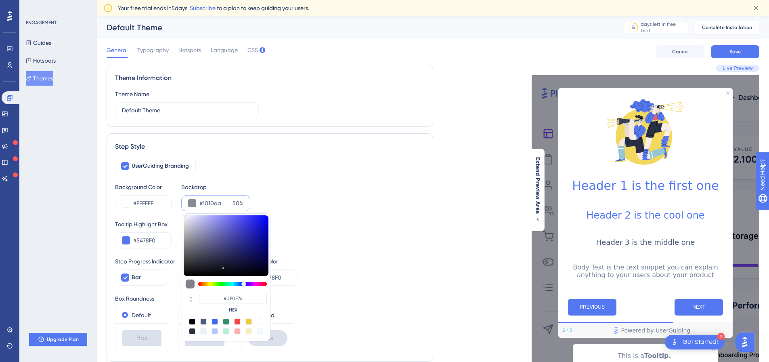
type input "#1010AA"
type input "#1515db"
type input "#1515DB"
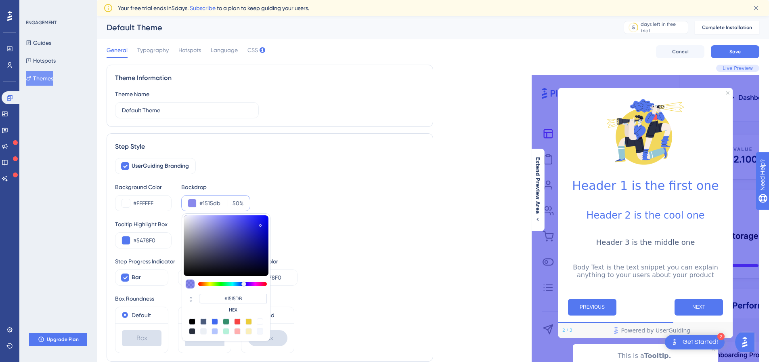
type input "#1a1af6"
type input "#1A1AF6"
type input "#1e1eff"
type input "#1E1EFF"
type input "#2626ff"
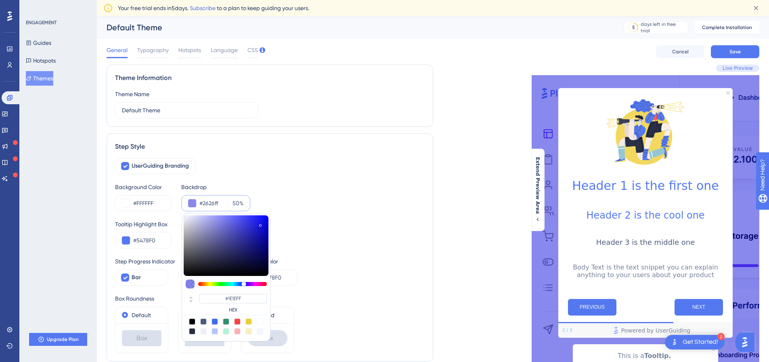
type input "#2626FF"
type input "#4141f6"
type input "#4141F6"
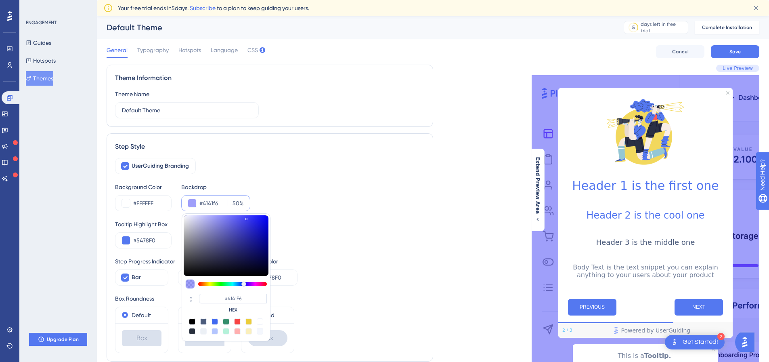
type input "#6969d3"
type input "#6969D3"
type input "#7676be"
type input "#7676BE"
type input "#7e7ebe"
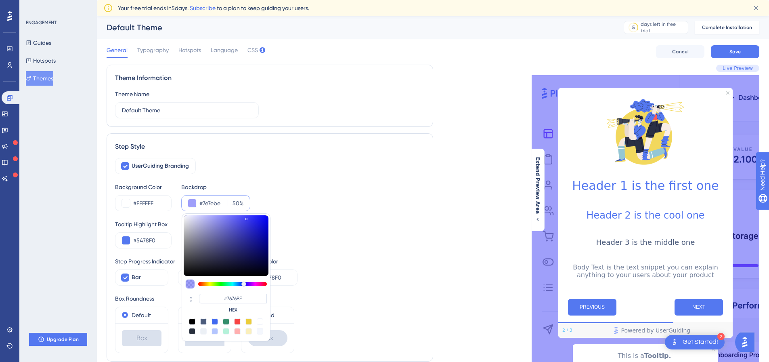
type input "#7E7EBE"
type input "#9b9bc3"
type input "#9B9BC3"
type input "#bcbcd1"
type input "#BCBCD1"
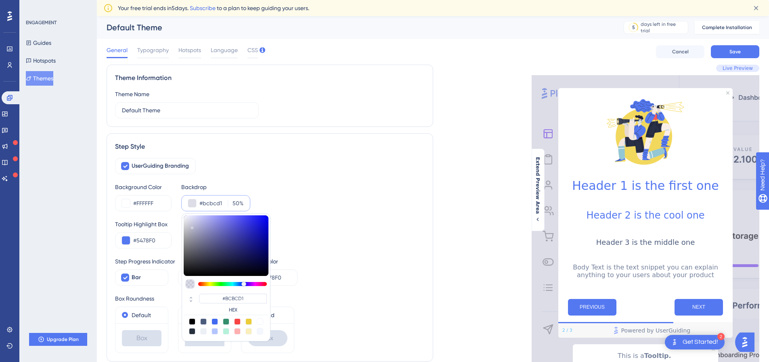
type input "#ccccd8"
type input "#CCCCD8"
type input "#ceced8"
type input "#CECED8"
type input "#c5c5d1"
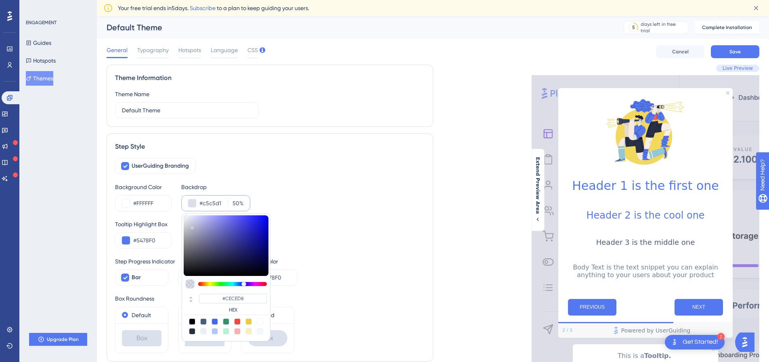
type input "#C5C5D1"
type input "#9696b1"
type input "#9696B1"
type input "#5d5d8a"
type input "#5D5D8A"
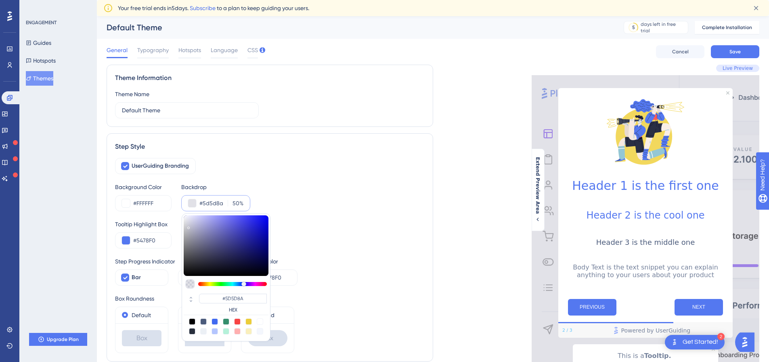
type input "#505080"
type input "#4e4e80"
type input "#4E4E80"
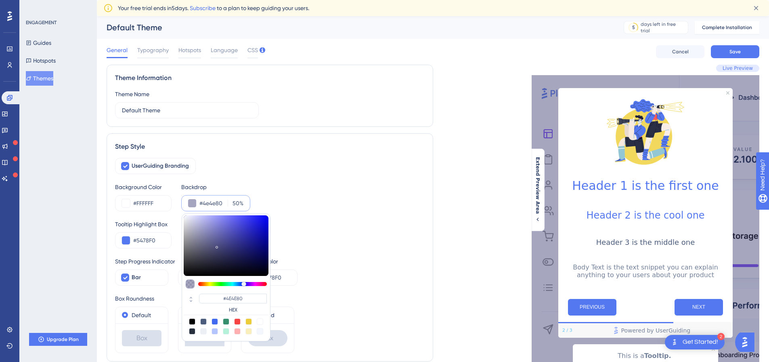
type input "#21214b"
type input "#21214B"
type input "#030314"
type input "#000003"
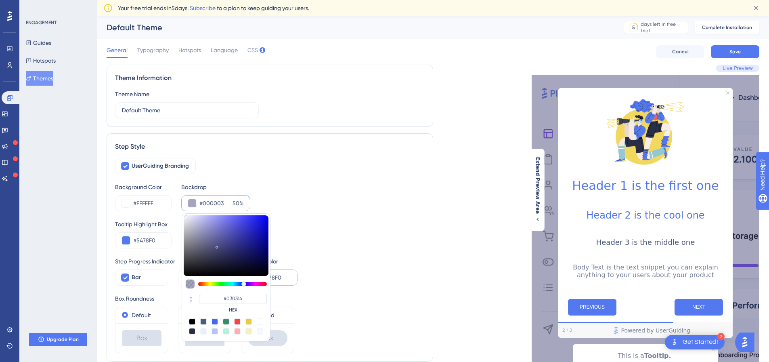
type input "#000003"
type input "#000002"
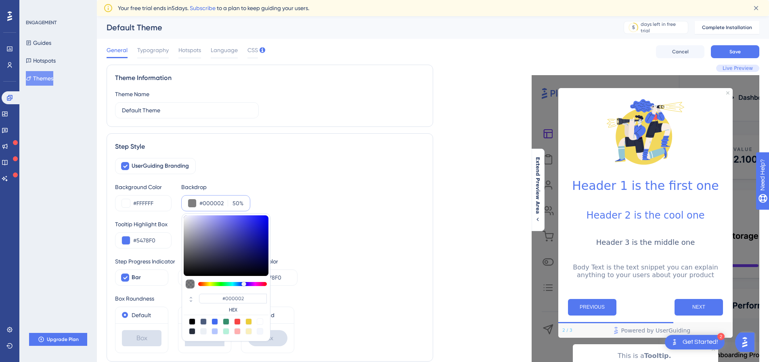
type input "#000000"
type input "#181849"
type input "#606097"
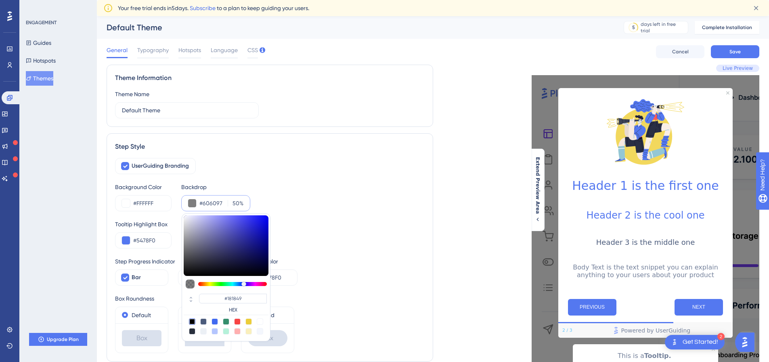
type input "#606097"
type input "#9595be"
type input "#9595BE"
type input "#b9b9d4"
type input "#B9B9D4"
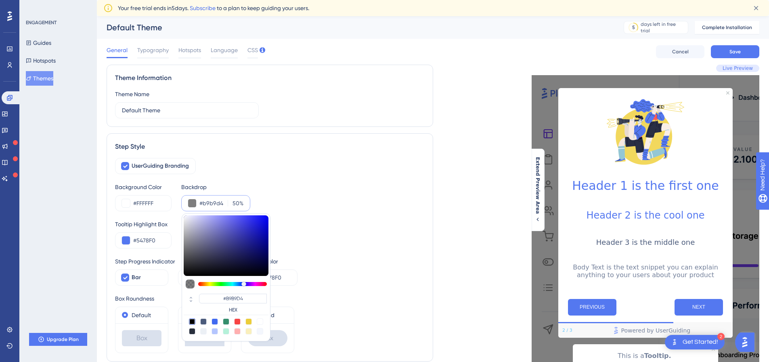
type input "#ddddeb"
type input "#DDDDEB"
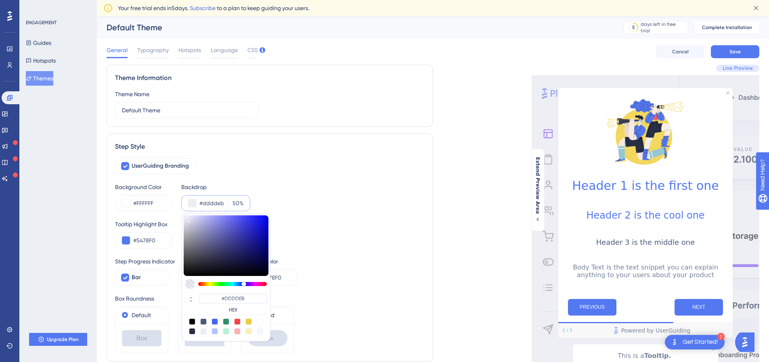
type input "#ffffff"
type input "#FFFFFF"
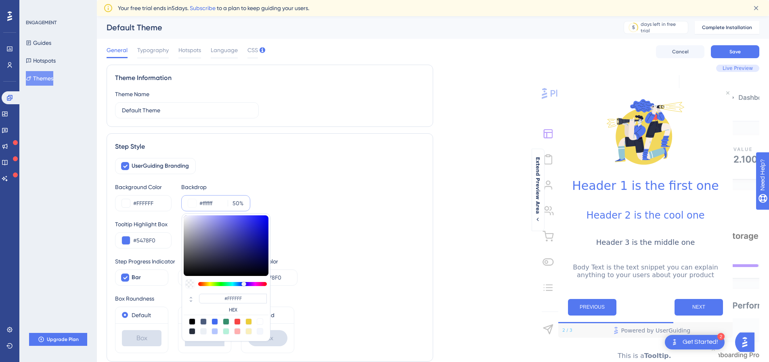
type input "#bbbbc2"
type input "#BBBBC2"
type input "#000000"
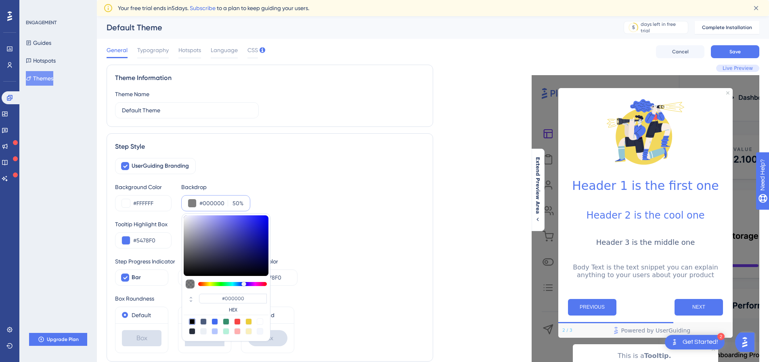
drag, startPoint x: 220, startPoint y: 263, endPoint x: 253, endPoint y: 329, distance: 74.4
click at [275, 309] on div "UserGuiding Branding Background Color #FFFFFF Backdrop #000000 50 % #000000 HEX…" at bounding box center [270, 255] width 310 height 195
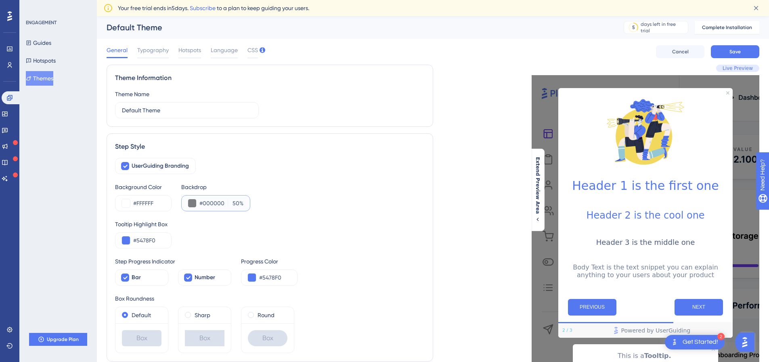
click at [191, 200] on button at bounding box center [192, 203] width 8 height 8
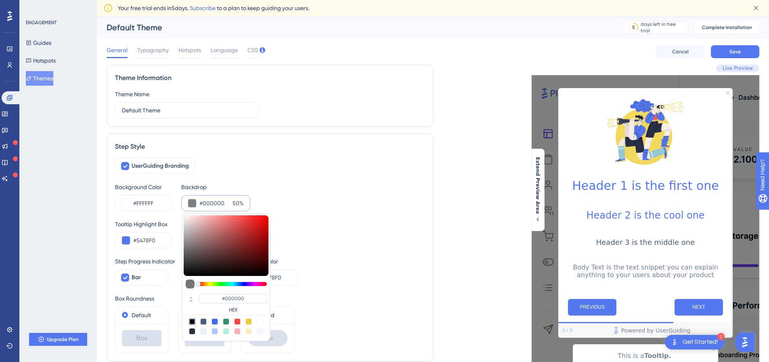
click at [249, 331] on div at bounding box center [248, 331] width 6 height 6
type input "#faefbb"
type input "#FAEFBB"
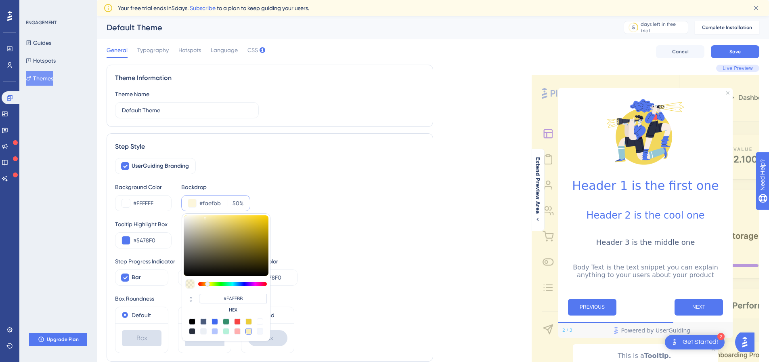
type input "#fadfbb"
type input "#FADFBB"
type input "#d9fabb"
type input "#FAE7BB"
type input "#bffabb"
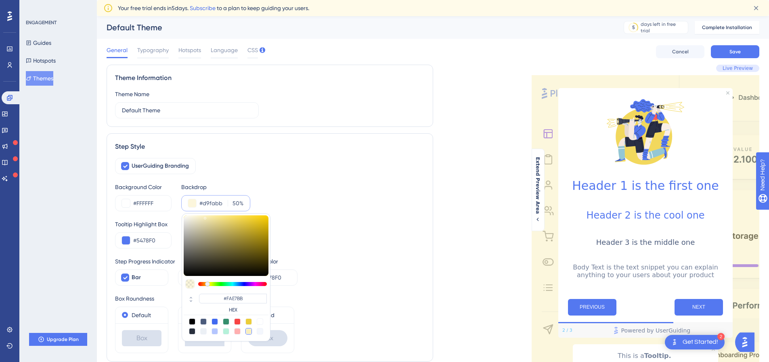
type input "#BFFABB"
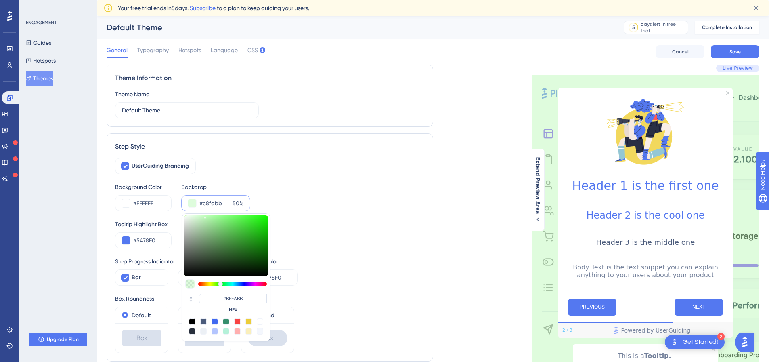
type input "#ccfabb"
type input "#C8FABB"
type input "#d3fabb"
type input "#CCFABB"
type input "#d7fabb"
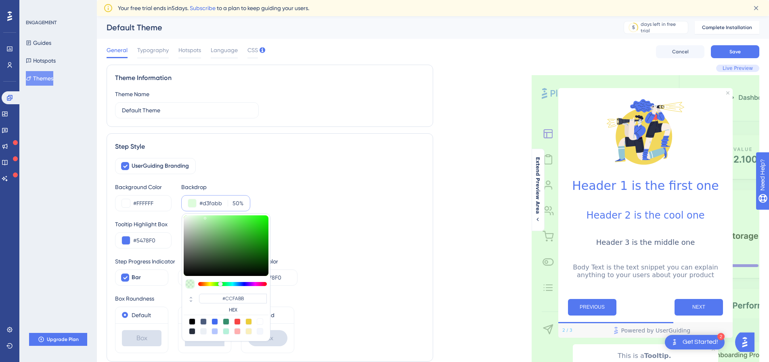
type input "#D3FABB"
type input "#dcfabb"
type input "#DCFABB"
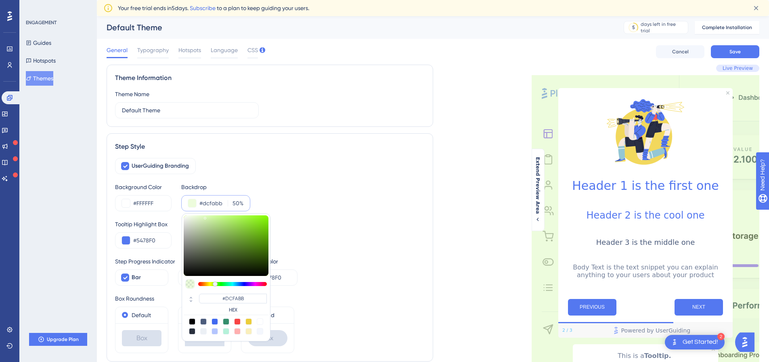
drag, startPoint x: 205, startPoint y: 285, endPoint x: 215, endPoint y: 285, distance: 10.5
click at [215, 285] on div at bounding box center [232, 284] width 69 height 4
click at [232, 298] on input "#DCFABB" at bounding box center [233, 298] width 68 height 10
paste input "FCEFBA"
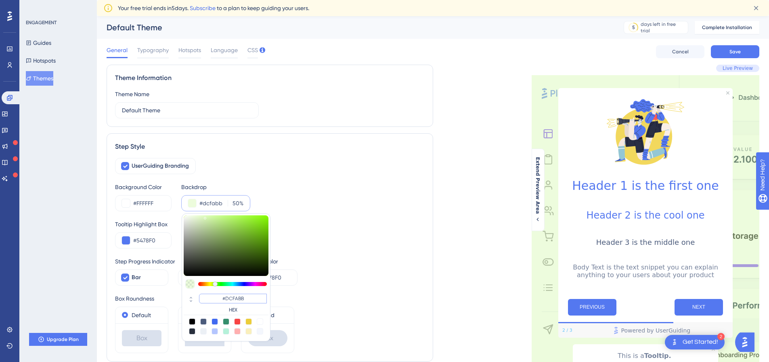
type input "#fcefba"
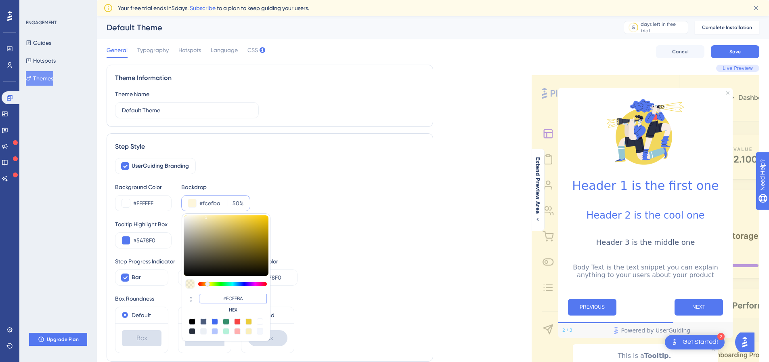
type input "#FCEFBA"
click at [331, 282] on div "Step Progress Indicator Bar Number Progress Color #5478F0" at bounding box center [270, 270] width 310 height 29
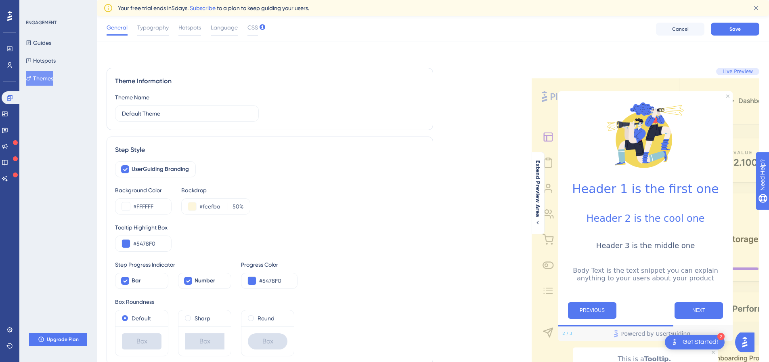
scroll to position [121, 0]
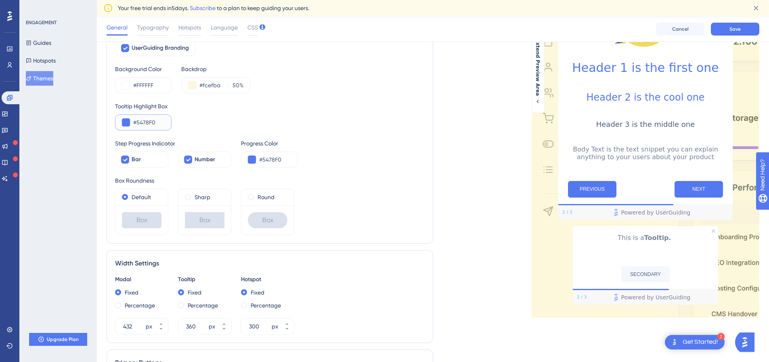
click at [126, 124] on button at bounding box center [126, 122] width 8 height 8
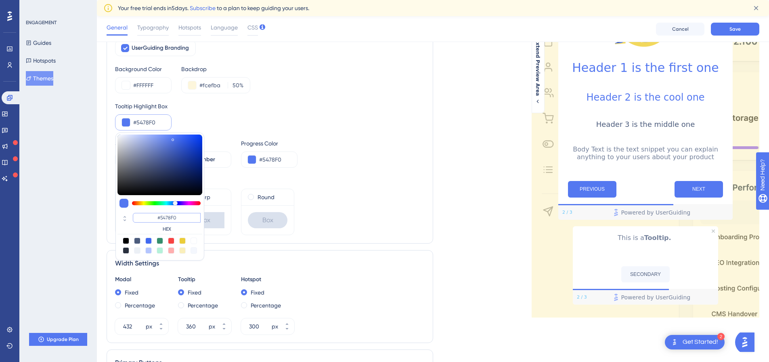
click at [170, 217] on input "#5478F0" at bounding box center [167, 218] width 68 height 10
paste input "292B37"
type input "#292b37"
type input "#292B37"
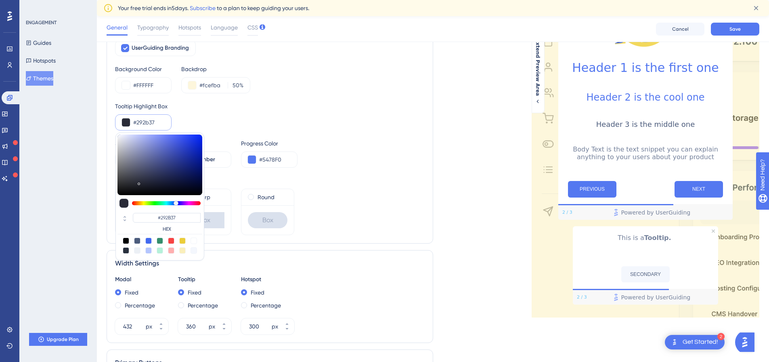
click at [312, 130] on div "Tooltip Highlight Box #292b37 #292B37 HEX" at bounding box center [270, 115] width 310 height 29
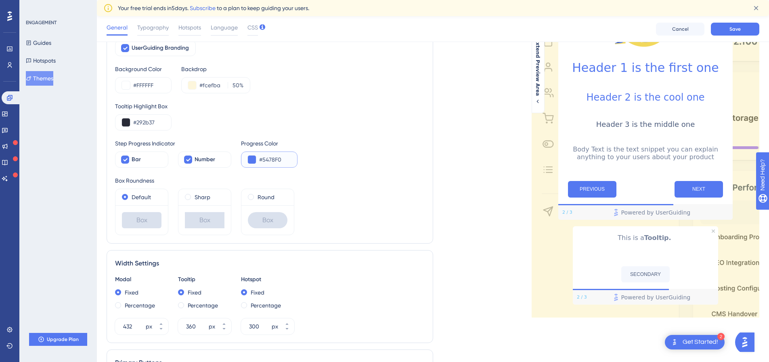
click at [269, 159] on input "#5478F0" at bounding box center [274, 160] width 31 height 10
drag, startPoint x: 275, startPoint y: 159, endPoint x: 238, endPoint y: 157, distance: 36.8
click at [238, 157] on div "Step Progress Indicator Bar Number Progress Color #5478F0" at bounding box center [270, 152] width 310 height 29
paste input "292B37"
type input "#292B37"
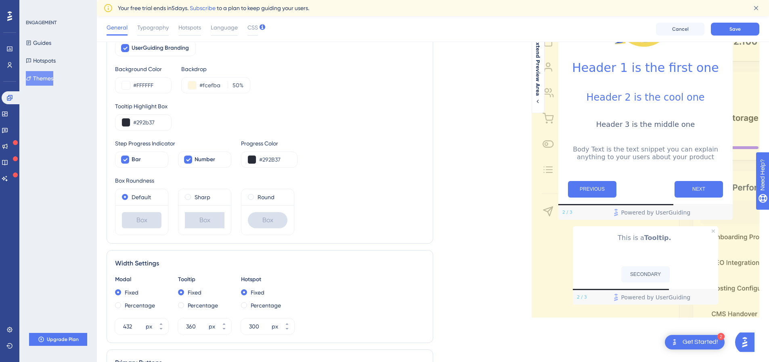
click at [332, 164] on div "Step Progress Indicator Bar Number Progress Color #292B37" at bounding box center [270, 152] width 310 height 29
click at [207, 160] on span "Number" at bounding box center [205, 160] width 21 height 10
checkbox input "true"
click at [151, 161] on div "Bar" at bounding box center [147, 160] width 30 height 10
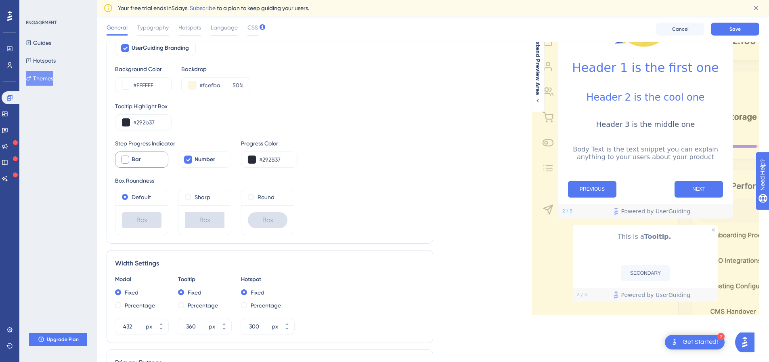
click at [151, 161] on div "Bar" at bounding box center [147, 160] width 30 height 10
checkbox input "true"
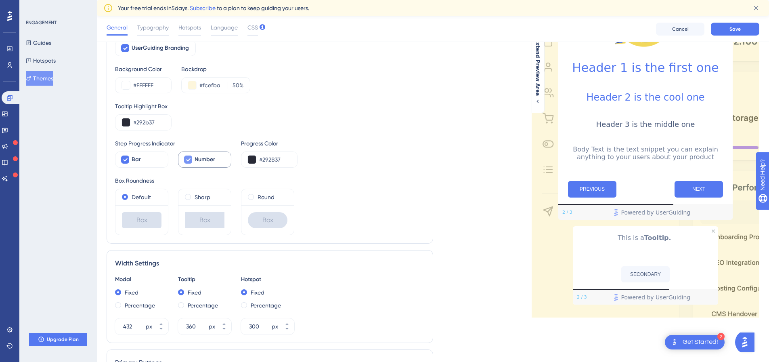
click at [199, 160] on span "Number" at bounding box center [205, 160] width 21 height 10
checkbox input "true"
click at [132, 158] on span "Bar" at bounding box center [136, 160] width 9 height 10
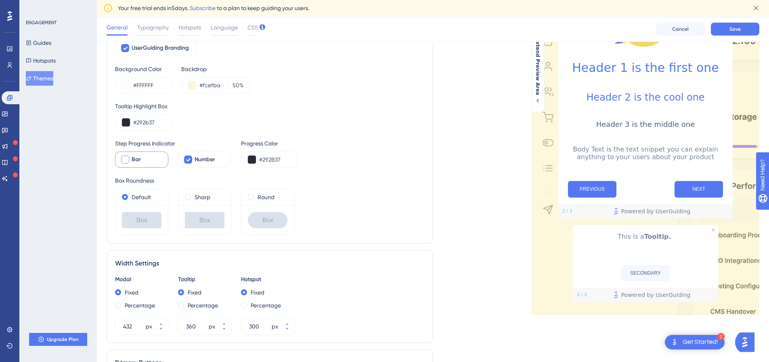
click at [132, 158] on span "Bar" at bounding box center [136, 160] width 9 height 10
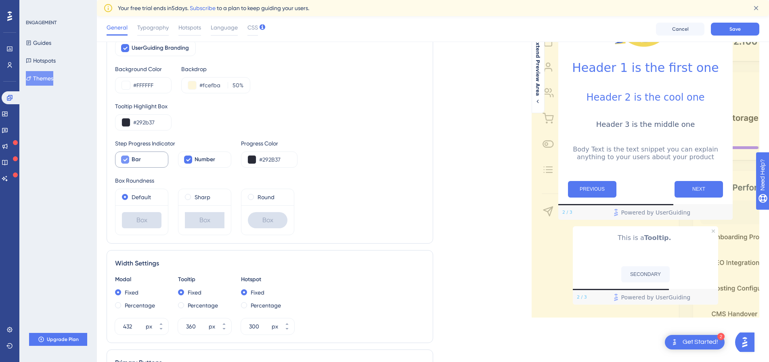
click at [132, 158] on span "Bar" at bounding box center [136, 160] width 9 height 10
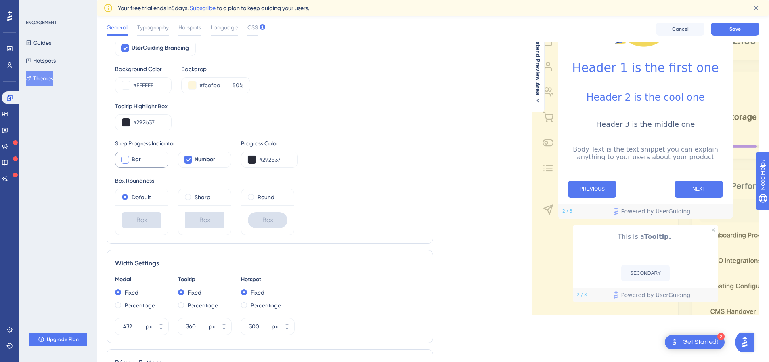
click at [132, 158] on span "Bar" at bounding box center [136, 160] width 9 height 10
checkbox input "true"
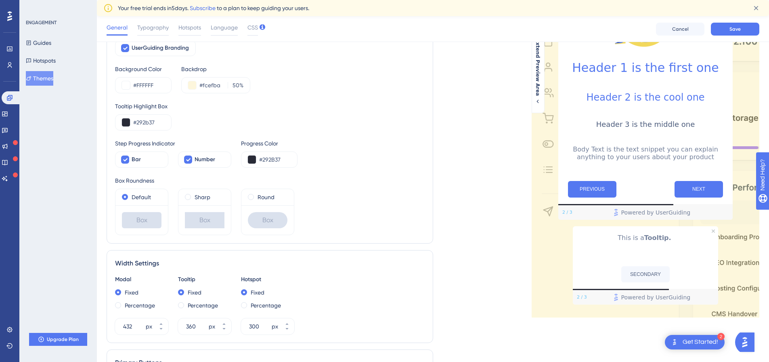
scroll to position [202, 0]
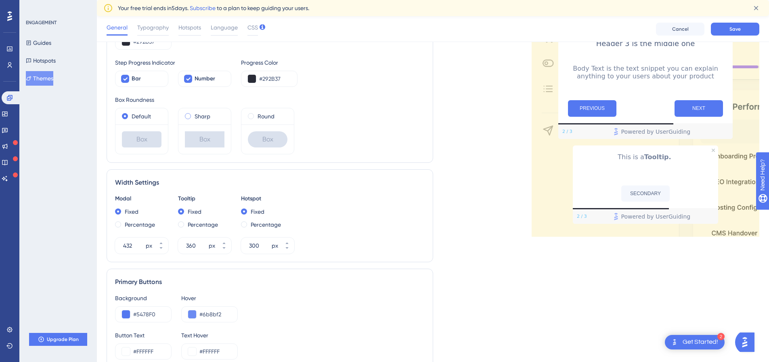
click at [199, 115] on label "Sharp" at bounding box center [203, 116] width 16 height 10
click at [259, 116] on label "Round" at bounding box center [266, 116] width 17 height 10
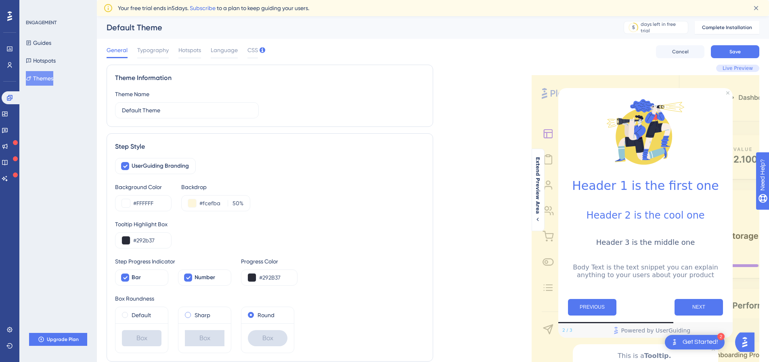
click at [195, 314] on label "Sharp" at bounding box center [203, 315] width 16 height 10
click at [189, 314] on span at bounding box center [188, 315] width 6 height 6
click at [193, 313] on input "radio" at bounding box center [193, 313] width 0 height 0
click at [126, 318] on div "Default" at bounding box center [142, 315] width 40 height 10
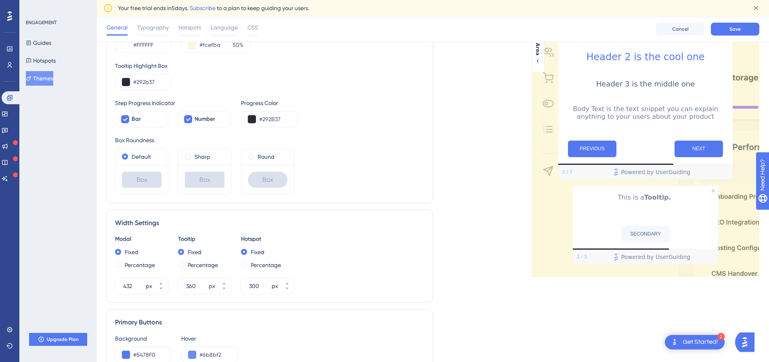
click at [145, 178] on div "Box" at bounding box center [142, 180] width 40 height 16
click at [258, 158] on label "Round" at bounding box center [266, 157] width 17 height 10
click at [128, 155] on span at bounding box center [125, 156] width 6 height 6
click at [130, 155] on input "radio" at bounding box center [130, 155] width 0 height 0
click at [248, 158] on span at bounding box center [251, 156] width 6 height 6
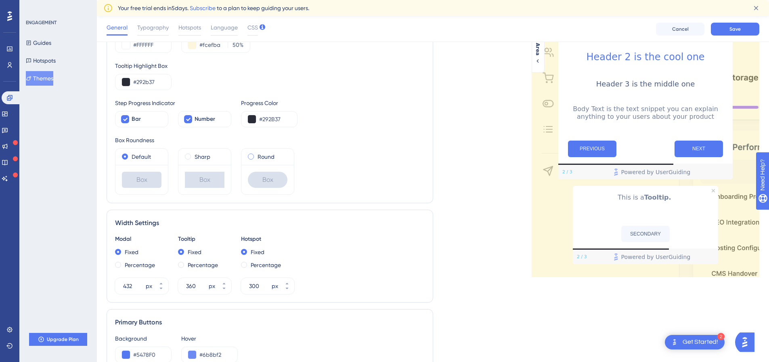
click at [256, 155] on input "radio" at bounding box center [256, 155] width 0 height 0
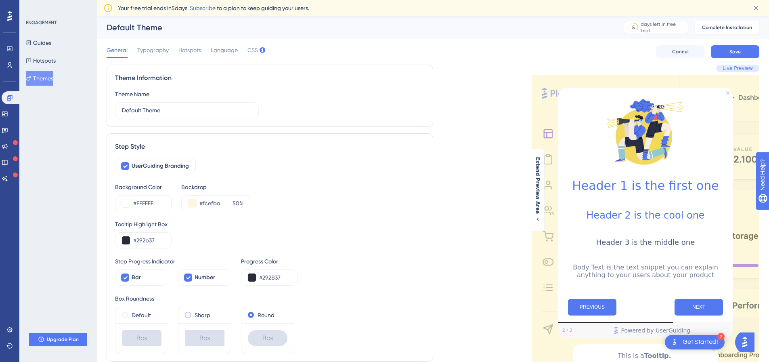
click at [196, 314] on label "Sharp" at bounding box center [203, 315] width 16 height 10
click at [124, 316] on span at bounding box center [125, 315] width 6 height 6
click at [130, 313] on input "radio" at bounding box center [130, 313] width 0 height 0
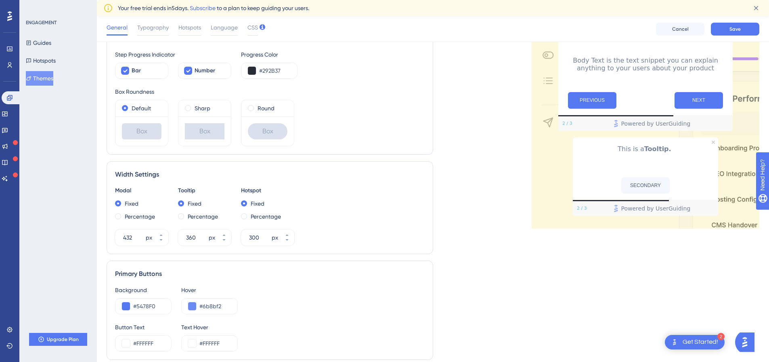
scroll to position [363, 0]
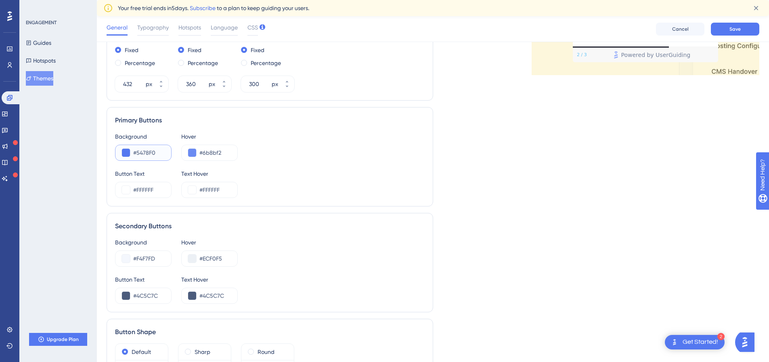
click at [123, 153] on button at bounding box center [126, 153] width 8 height 8
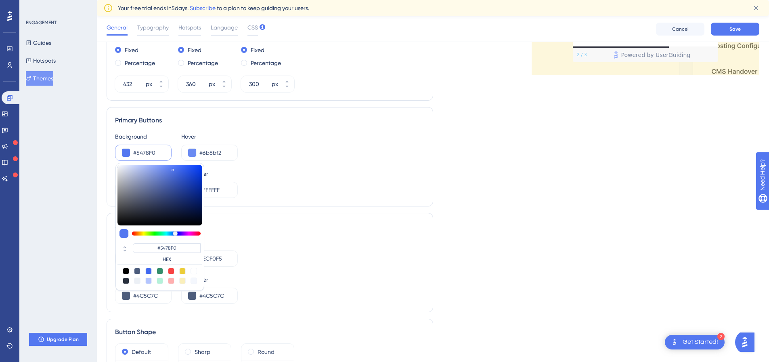
type input "#5c7ef1"
type input "#5C7EF1"
type input "#4562c3"
type input "#5777E4"
type input "#284090"
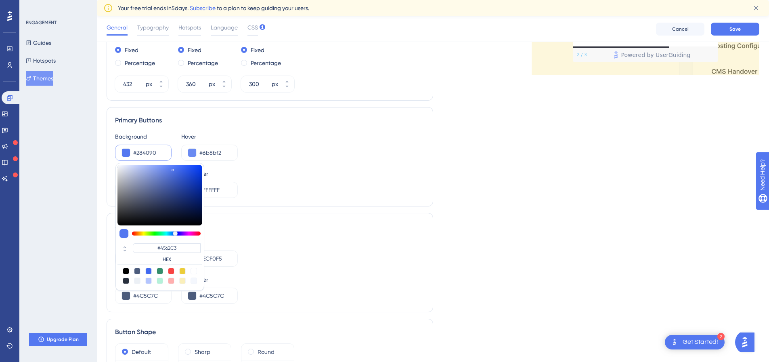
type input "#284090"
type input "#1b2f75"
type input "#1B2F75"
type input "#1a2e72"
type input "#1A2E72"
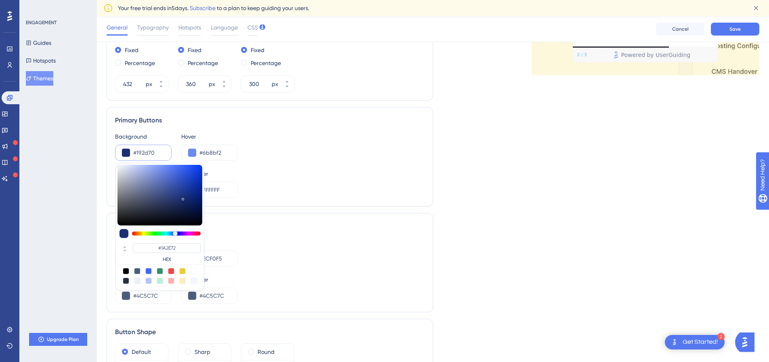
type input "#142661"
type input "#192D70"
type input "#102053"
type input "#142661"
type input "#0f1e4e"
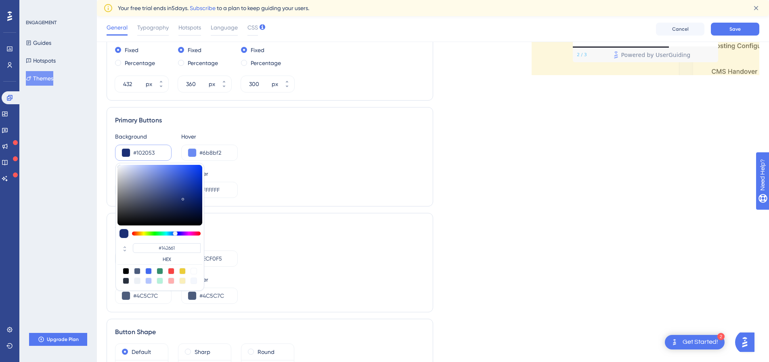
type input "#102053"
type input "#0e1c4b"
type input "#0E1C4B"
type input "#0c1947"
type input "#0D1A49"
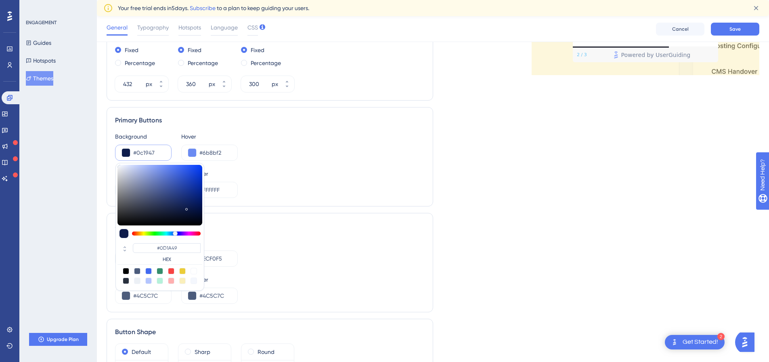
type input "#0b1844"
type input "#0B1844"
type input "#0a1641"
type input "#0A1641"
type input "#091541"
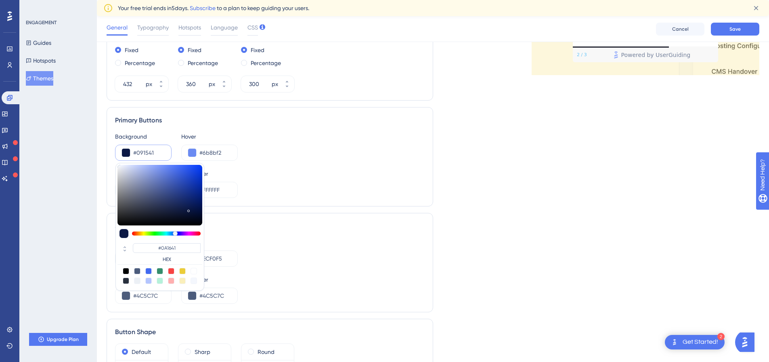
type input "#091541"
type input "#081441"
type input "#071341"
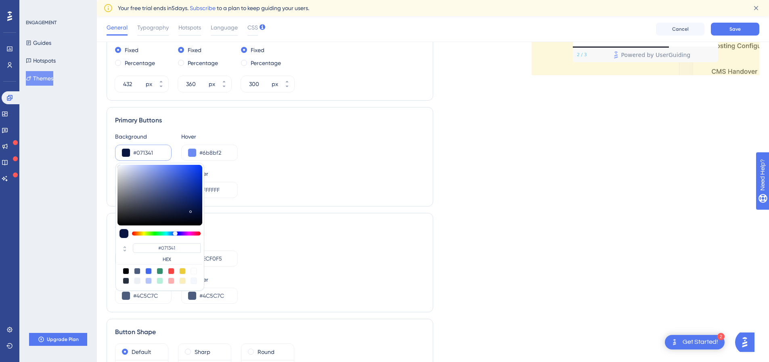
type input "#051347"
type input "#051349"
type input "#031149"
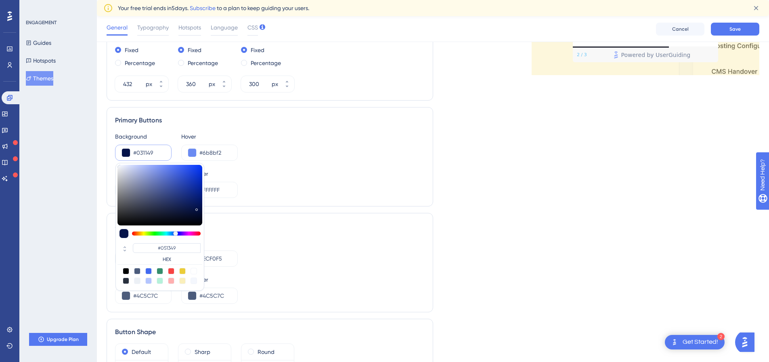
type input "#031149"
type input "#011049"
drag, startPoint x: 181, startPoint y: 194, endPoint x: 201, endPoint y: 208, distance: 24.3
click at [201, 208] on div at bounding box center [159, 195] width 85 height 61
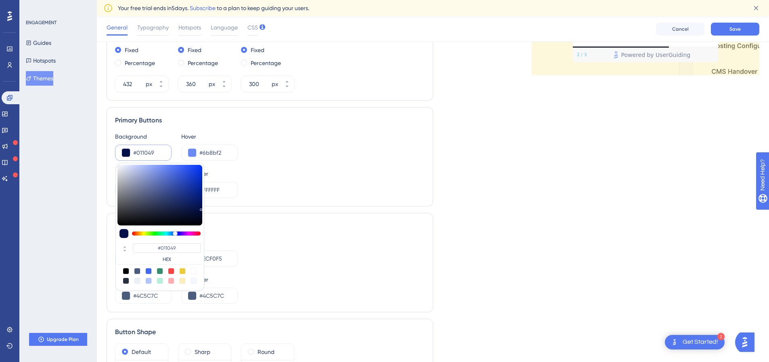
click at [289, 160] on div "Background #011049 #011049 HEX Hover #6b8bf2" at bounding box center [270, 146] width 310 height 29
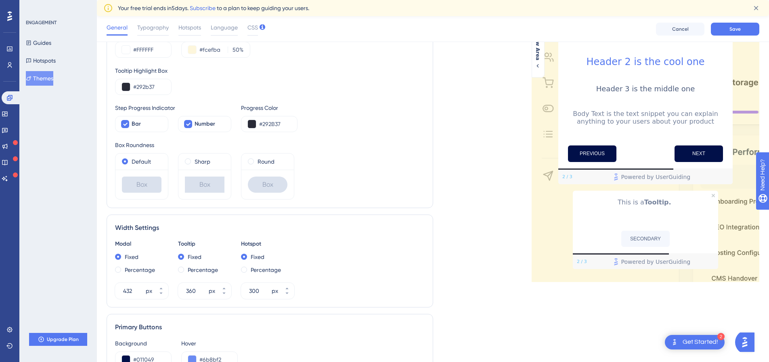
scroll to position [28, 0]
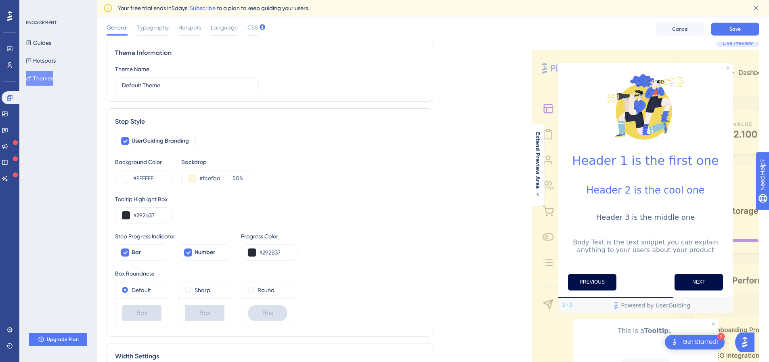
click at [695, 153] on h1 "Header 1 is the first one" at bounding box center [645, 160] width 161 height 14
drag, startPoint x: 704, startPoint y: 157, endPoint x: 598, endPoint y: 161, distance: 105.8
click at [598, 161] on h1 "Header 1 is the first one" at bounding box center [645, 160] width 161 height 14
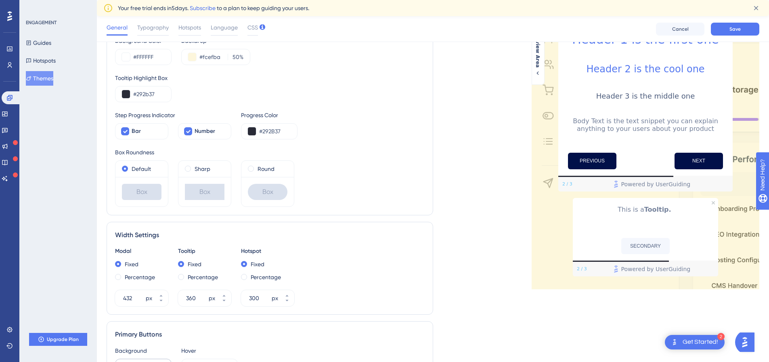
scroll to position [311, 0]
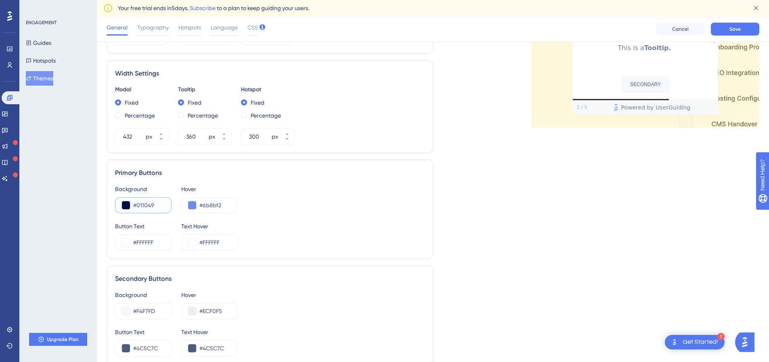
click at [140, 207] on input "#011049" at bounding box center [148, 205] width 31 height 10
paste input "EC683B"
type input "#EC683B"
click at [402, 222] on div "Button Text #FFFFFF Text Hover #FFFFFF" at bounding box center [270, 235] width 310 height 29
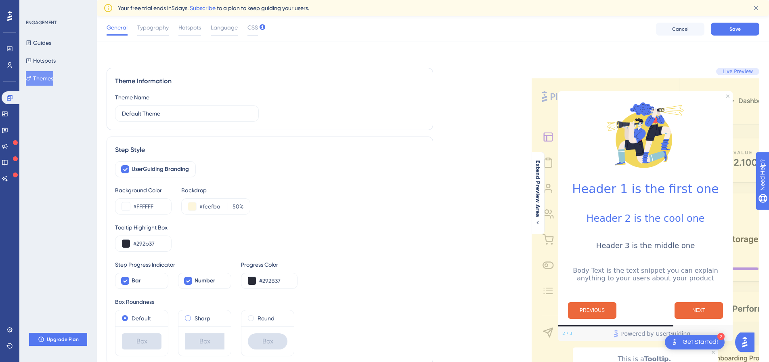
scroll to position [81, 0]
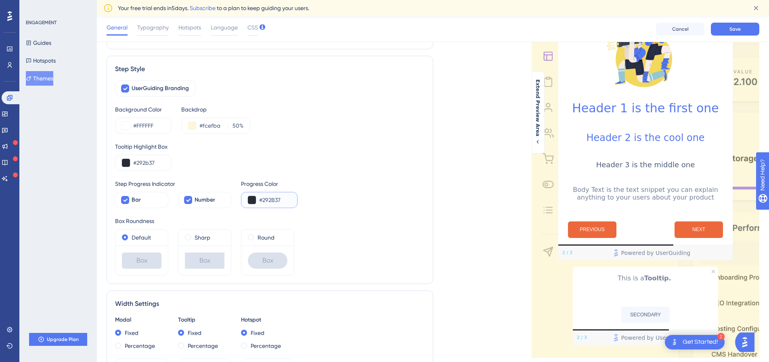
click at [288, 203] on input "#292B37" at bounding box center [274, 200] width 31 height 10
click at [271, 201] on input "#292B37" at bounding box center [274, 200] width 31 height 10
paste input "1C3C6E"
type input "#1C3C6E"
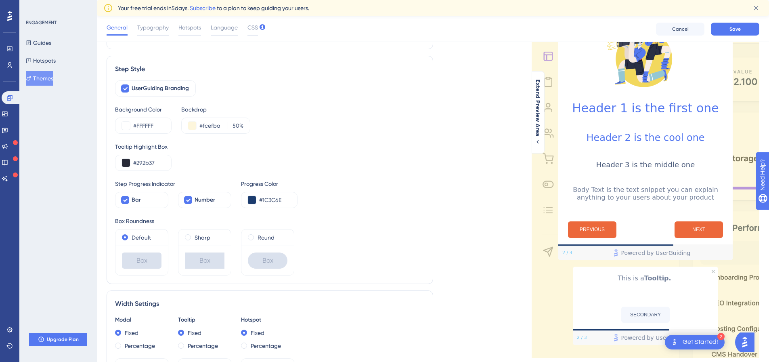
click at [463, 220] on div "Live Preview Header 1 is the first one Header 2 is the cool one Header 3 is the…" at bounding box center [596, 337] width 327 height 700
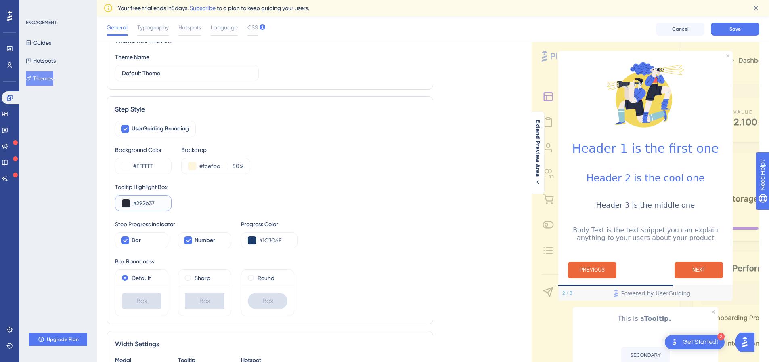
click at [142, 203] on input "#292b37" at bounding box center [148, 203] width 31 height 10
paste input "1C3C6E"
type input "#1C3C6E"
click at [407, 195] on div "Tooltip Highlight Box #1C3C6E" at bounding box center [270, 196] width 310 height 29
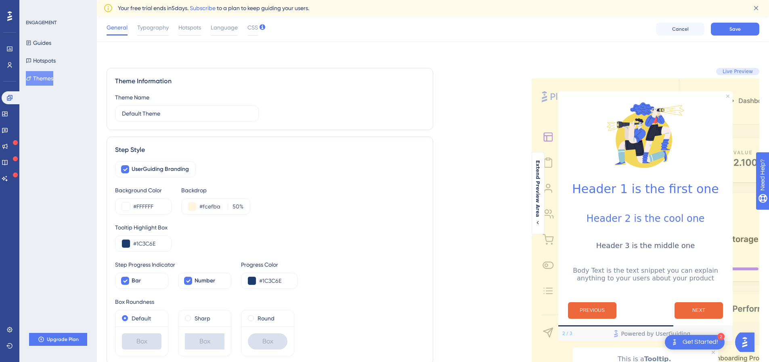
scroll to position [323, 0]
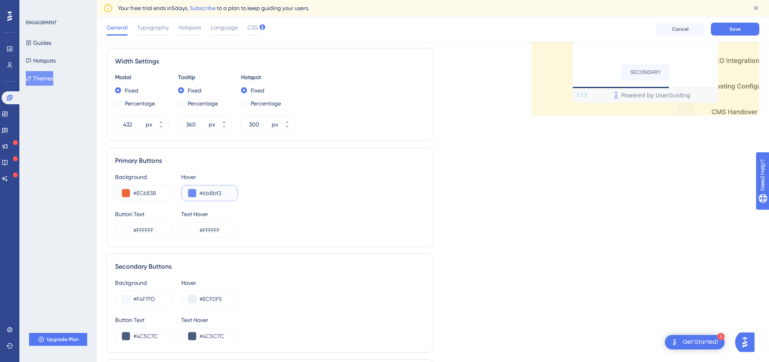
click at [211, 193] on input "#6b8bf2" at bounding box center [214, 193] width 31 height 10
paste input "1C3C6E"
type input "#1C3C6E"
drag, startPoint x: 326, startPoint y: 214, endPoint x: 350, endPoint y: 226, distance: 27.1
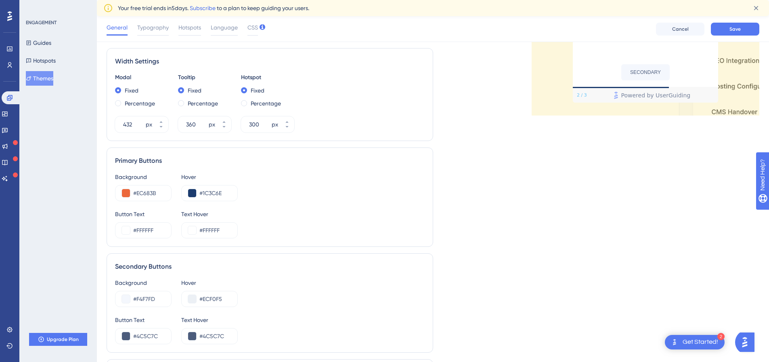
click at [326, 213] on div "Button Text #FFFFFF Text Hover #FFFFFF" at bounding box center [270, 223] width 310 height 29
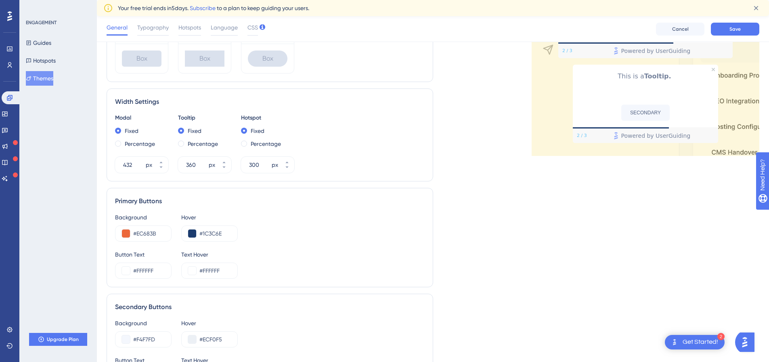
scroll to position [404, 0]
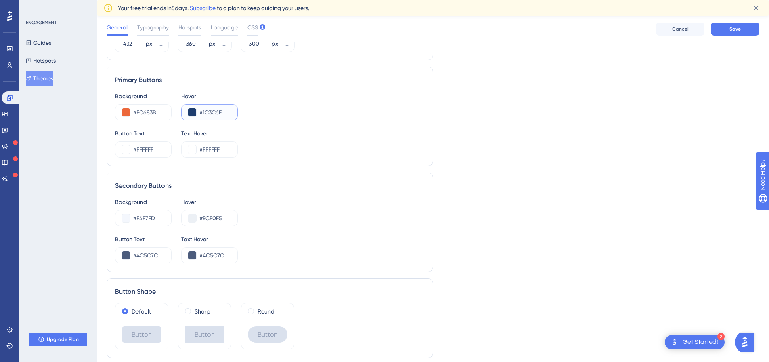
click at [195, 113] on button at bounding box center [192, 112] width 8 height 8
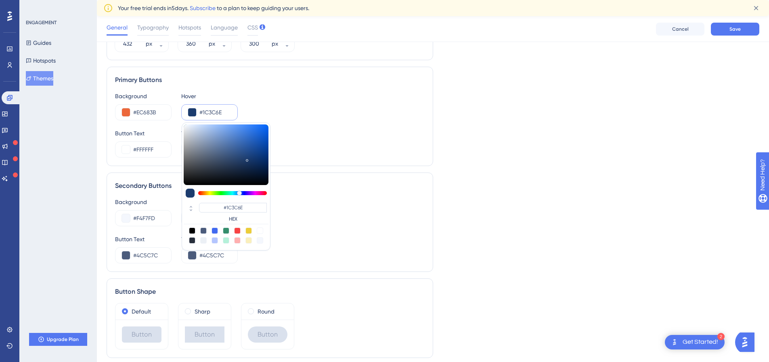
click at [427, 158] on div "Primary Buttons Background #EC683B Hover #1C3C6E #1C3C6E HEX Button Text #FFFFF…" at bounding box center [270, 116] width 327 height 99
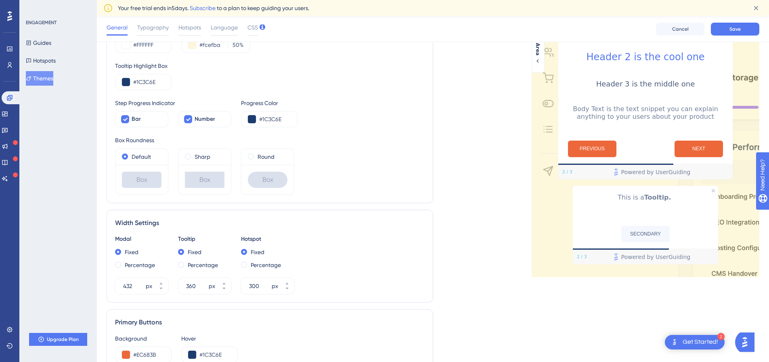
scroll to position [432, 0]
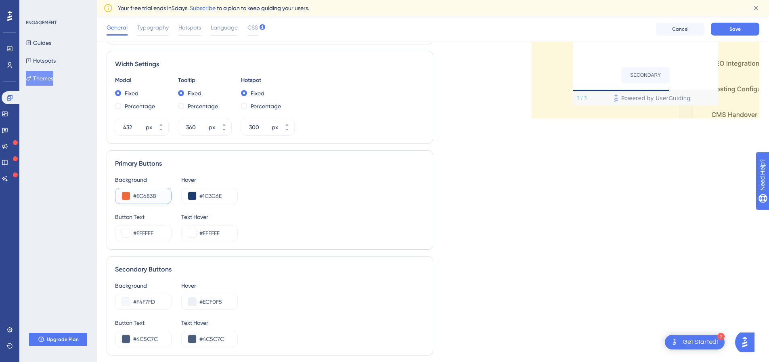
click at [147, 191] on input "#EC683B" at bounding box center [148, 196] width 31 height 10
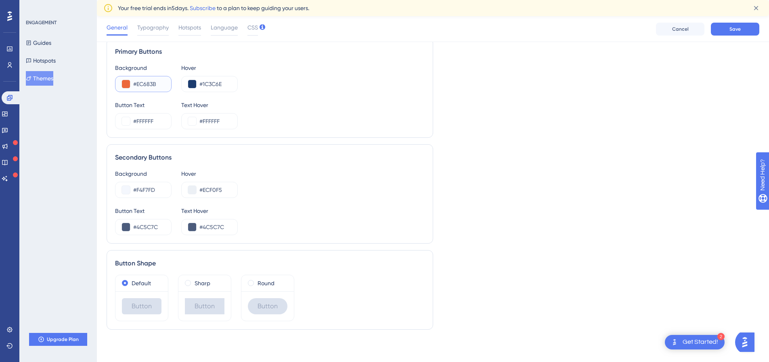
click at [147, 87] on input "#EC683B" at bounding box center [148, 84] width 31 height 10
click at [150, 191] on input "#F4F7FD" at bounding box center [148, 190] width 31 height 10
paste input "EC683B"
type input "#EC683B"
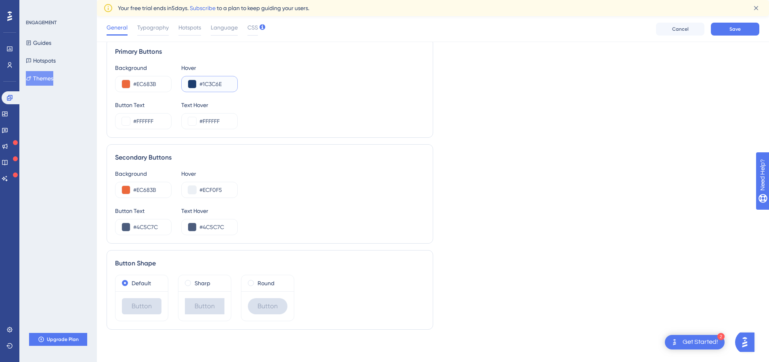
click at [208, 87] on input "#1C3C6E" at bounding box center [214, 84] width 31 height 10
type input "#1C3C6E"
click at [212, 191] on input "#ECF0F5" at bounding box center [214, 190] width 31 height 10
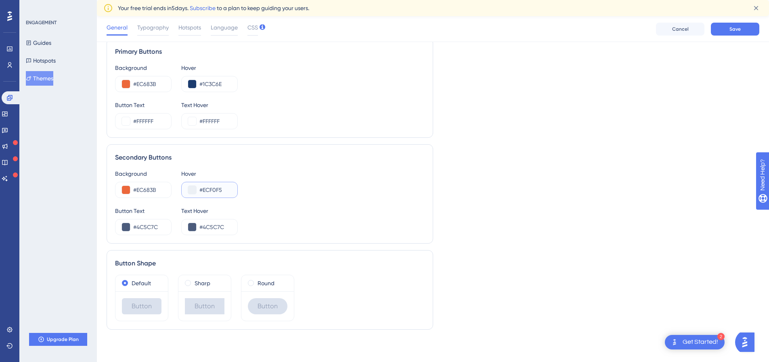
paste input "1C3C6E"
type input "#1C3C6E"
click at [370, 219] on div "Button Text #4C5C7C Text Hover #4C5C7C" at bounding box center [270, 220] width 310 height 29
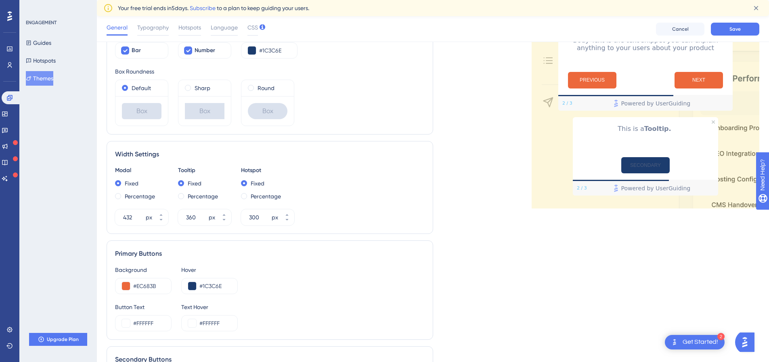
click at [656, 173] on button "SECONDARY" at bounding box center [645, 165] width 48 height 16
click at [607, 88] on button "PREVIOUS" at bounding box center [592, 80] width 48 height 17
click at [712, 88] on button "NEXT" at bounding box center [699, 80] width 48 height 17
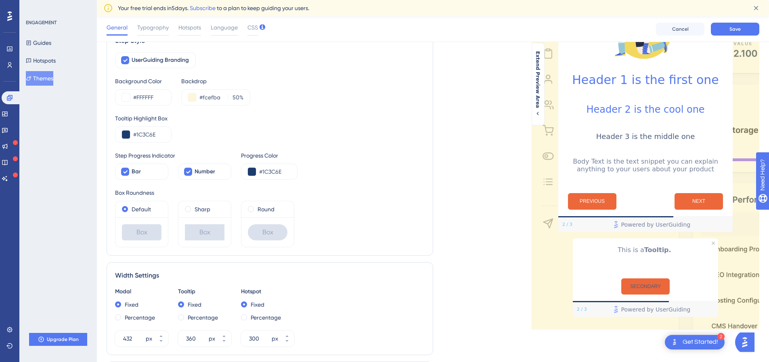
scroll to position [28, 0]
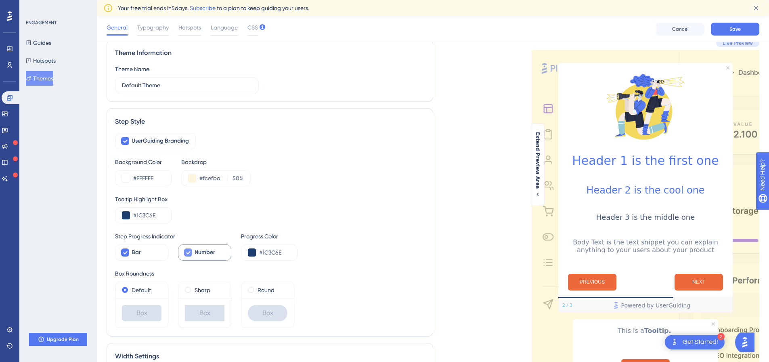
click at [186, 251] on icon at bounding box center [188, 252] width 5 height 6
click at [186, 251] on div at bounding box center [188, 252] width 8 height 8
click at [186, 251] on icon at bounding box center [188, 252] width 5 height 6
checkbox input "false"
click at [149, 29] on span "Typography" at bounding box center [152, 28] width 31 height 10
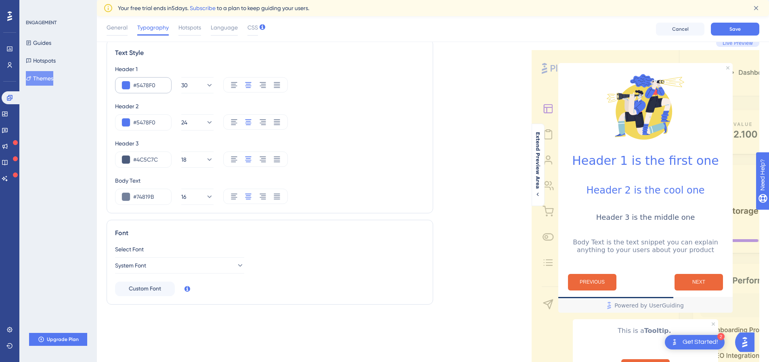
scroll to position [0, 0]
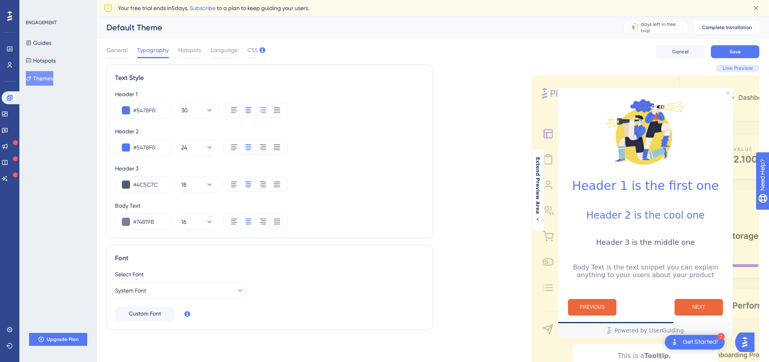
click at [263, 110] on icon at bounding box center [263, 110] width 8 height 8
click at [246, 108] on icon at bounding box center [248, 110] width 8 height 8
click at [148, 113] on input "#5478F0" at bounding box center [148, 110] width 31 height 10
paste input "1C3C6E"
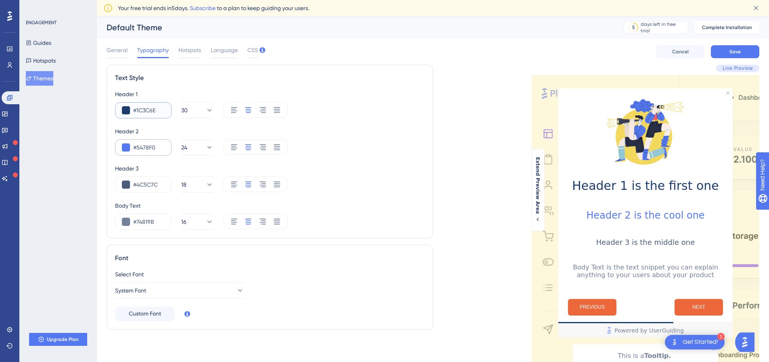
type input "#1C3C6E"
click at [143, 146] on input "#5478F0" at bounding box center [148, 147] width 31 height 10
paste input "1C3C6E"
type input "#1C3C6E"
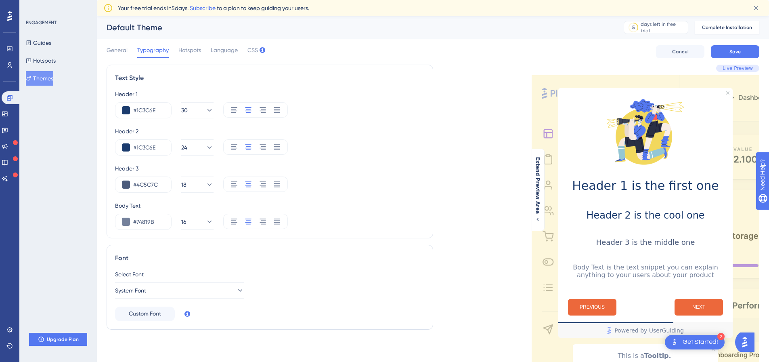
click at [382, 166] on div "Header 3" at bounding box center [270, 168] width 310 height 10
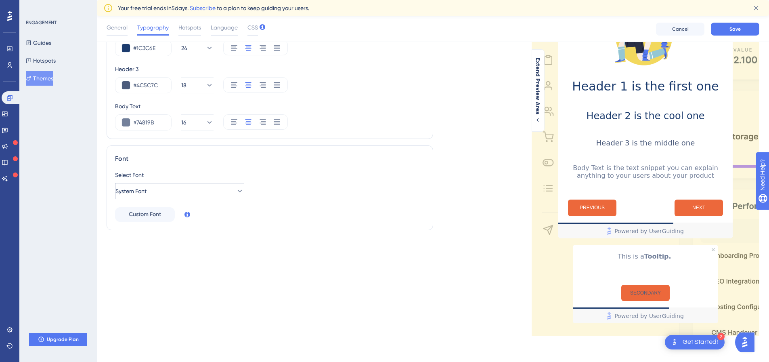
click at [204, 199] on button "System Font" at bounding box center [179, 191] width 129 height 16
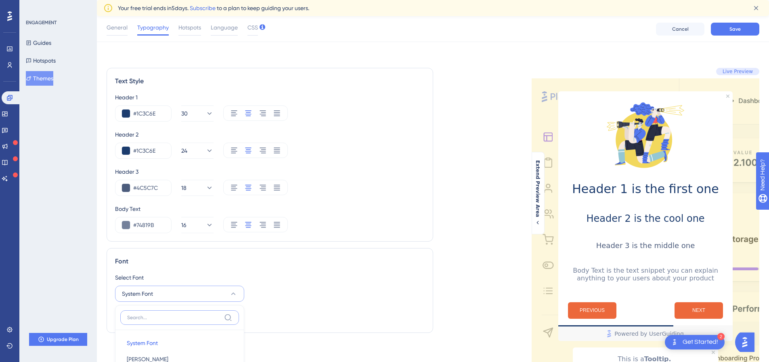
scroll to position [202, 0]
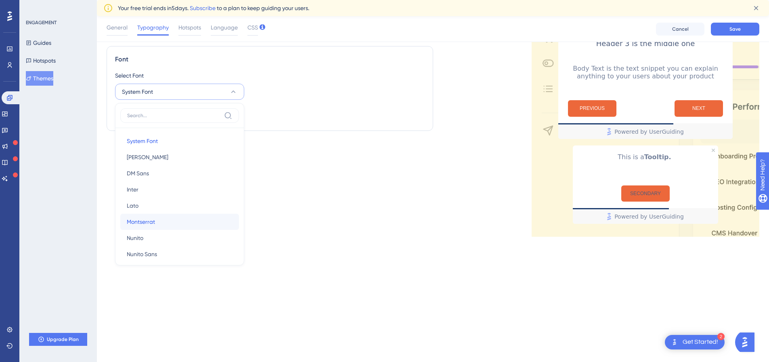
click at [195, 218] on button "[PERSON_NAME]" at bounding box center [179, 222] width 119 height 16
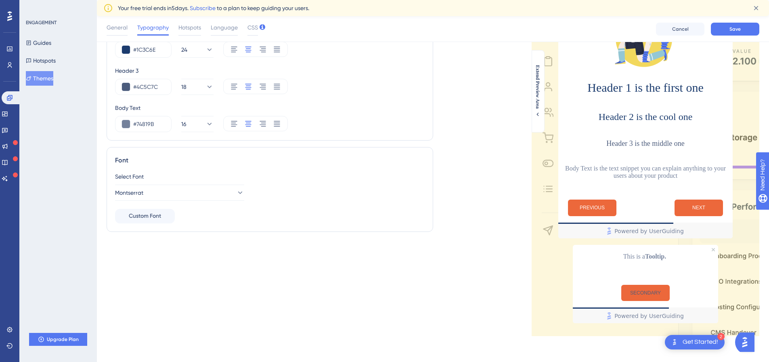
scroll to position [104, 0]
click at [221, 197] on button "Montserrat" at bounding box center [179, 192] width 129 height 16
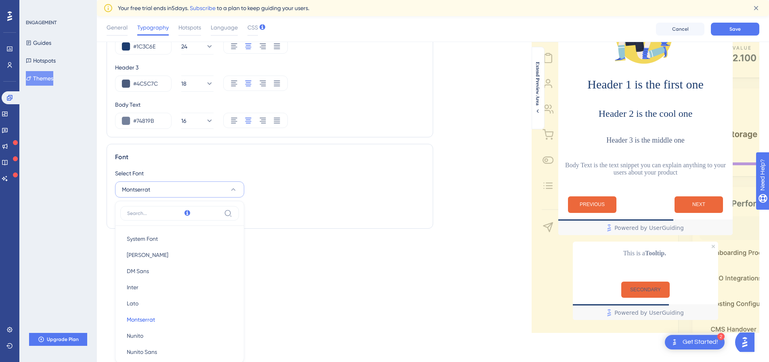
scroll to position [205, 0]
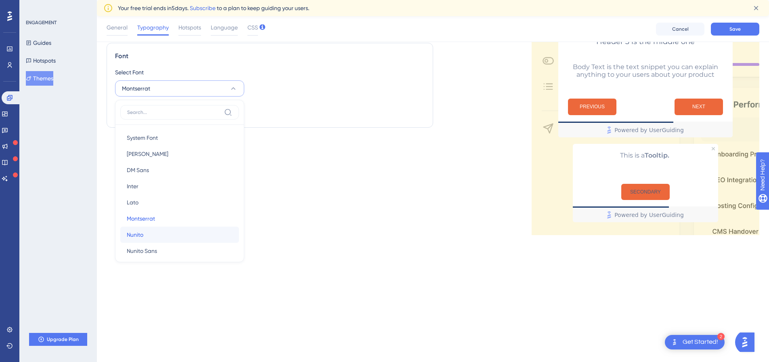
click at [189, 233] on button "[PERSON_NAME]" at bounding box center [179, 234] width 119 height 16
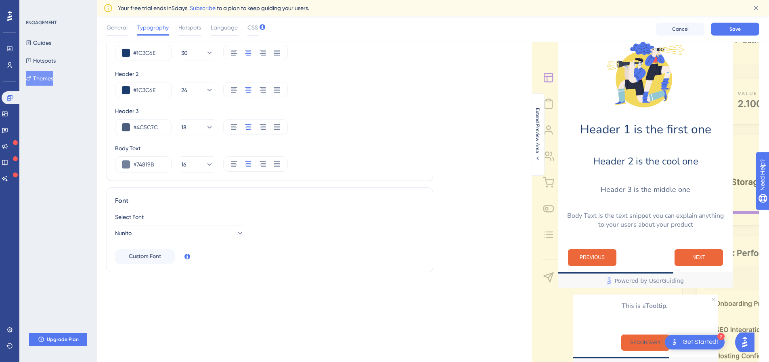
scroll to position [0, 0]
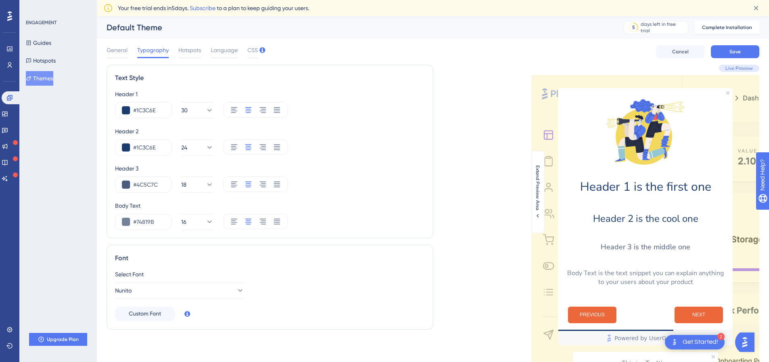
click at [188, 29] on div "Default Theme" at bounding box center [355, 27] width 497 height 11
click at [186, 46] on span "Hotspots" at bounding box center [189, 50] width 23 height 10
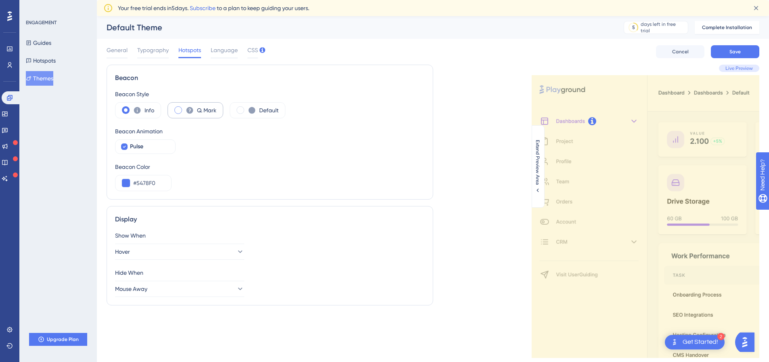
click at [175, 109] on span at bounding box center [178, 110] width 8 height 8
click at [184, 107] on input "radio" at bounding box center [184, 107] width 0 height 0
click at [237, 112] on div "Default" at bounding box center [258, 110] width 56 height 16
click at [180, 109] on span at bounding box center [178, 110] width 8 height 8
click at [184, 107] on input "radio" at bounding box center [184, 107] width 0 height 0
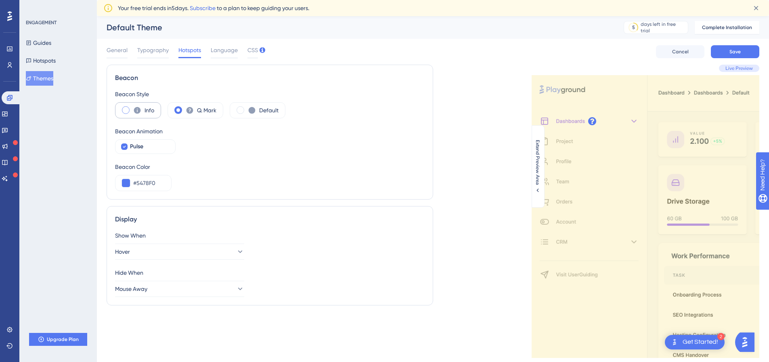
click at [140, 108] on icon at bounding box center [137, 110] width 8 height 8
click at [237, 109] on span at bounding box center [241, 110] width 8 height 8
click at [247, 107] on input "radio" at bounding box center [247, 107] width 0 height 0
click at [154, 151] on div "Pulse" at bounding box center [149, 147] width 39 height 10
click at [128, 145] on label "Pulse" at bounding box center [145, 146] width 61 height 15
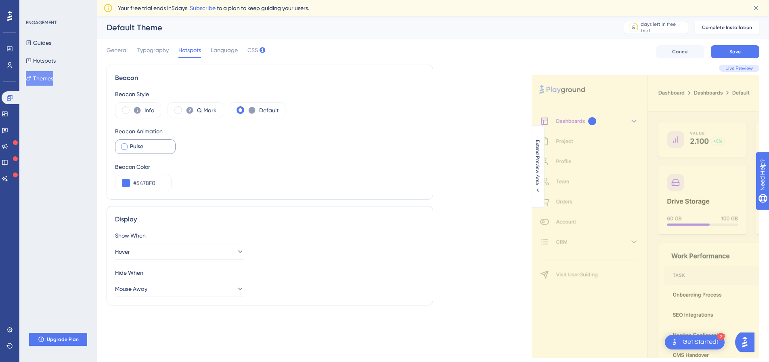
checkbox input "true"
click at [149, 183] on input "#5478F0" at bounding box center [148, 183] width 31 height 10
paste input "1C3C6E"
click at [146, 176] on div "#1C3C6E" at bounding box center [143, 183] width 57 height 16
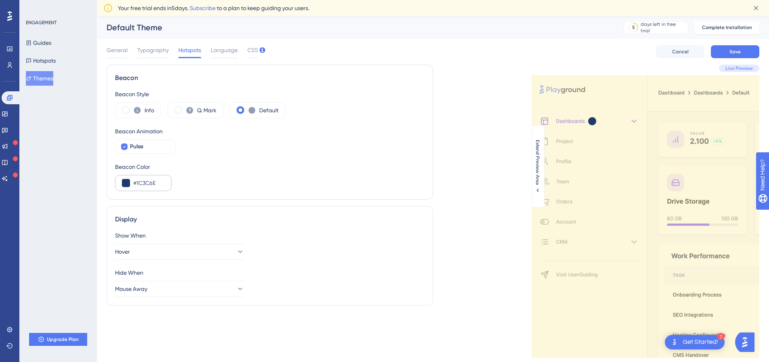
click at [146, 176] on div "#1C3C6E" at bounding box center [143, 183] width 57 height 16
click at [147, 182] on input "#1C3C6E" at bounding box center [148, 183] width 31 height 10
paste input "F18E3"
type input "#F18E3E"
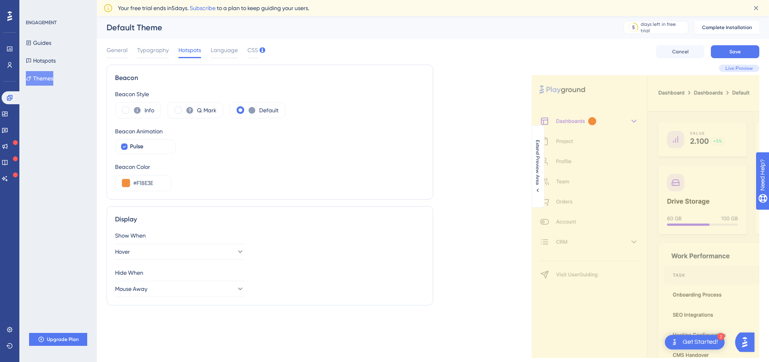
click at [215, 182] on div "Beacon Color #F18E3E" at bounding box center [270, 176] width 310 height 29
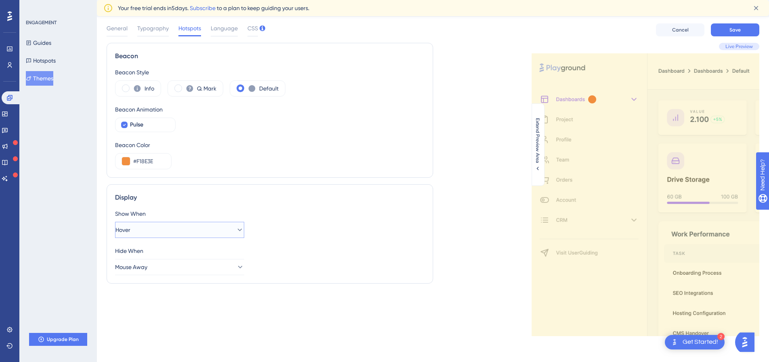
click at [167, 228] on button "Hover" at bounding box center [179, 230] width 129 height 16
click at [170, 259] on div "Click Click" at bounding box center [180, 254] width 106 height 16
click at [188, 227] on button "Click" at bounding box center [179, 230] width 129 height 16
click at [176, 269] on div "Hover Hover" at bounding box center [180, 270] width 106 height 16
click at [186, 227] on button "Hover" at bounding box center [179, 230] width 129 height 16
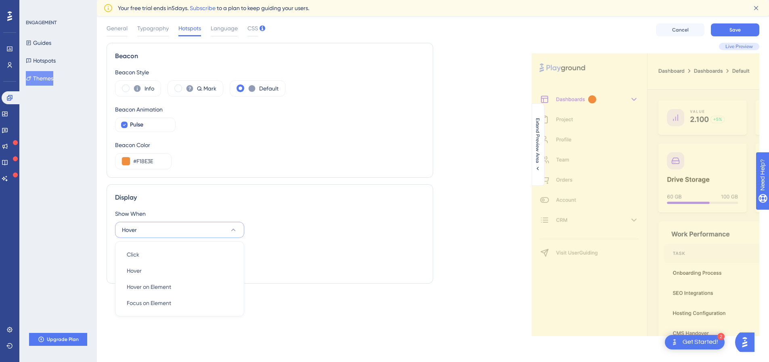
click at [403, 243] on div "Show When Hover Click Click Hover Hover Hover on Element Hover on Element Focus…" at bounding box center [270, 242] width 310 height 66
click at [181, 268] on button "Mouse Away" at bounding box center [179, 267] width 129 height 16
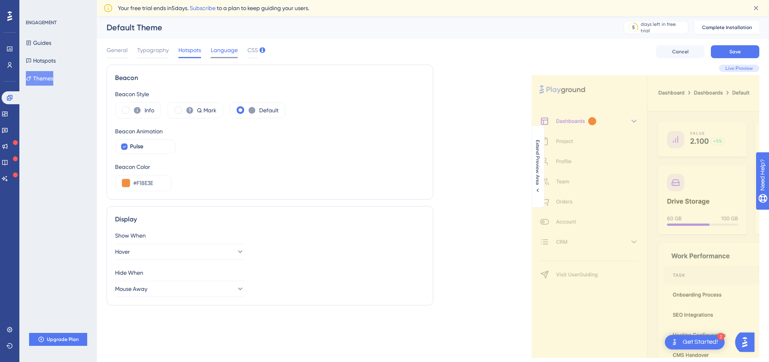
click at [224, 48] on span "Language" at bounding box center [224, 50] width 27 height 10
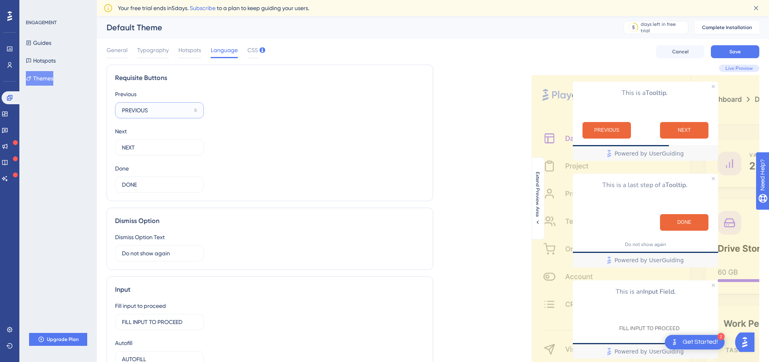
drag, startPoint x: 180, startPoint y: 109, endPoint x: 64, endPoint y: 103, distance: 116.0
click at [97, 103] on div "Performance Users Engagement Widgets Feedback Product Updates Knowledge Base AI…" at bounding box center [433, 246] width 672 height 460
drag, startPoint x: 163, startPoint y: 146, endPoint x: 37, endPoint y: 130, distance: 126.5
click at [97, 130] on div "Performance Users Engagement Widgets Feedback Product Updates Knowledge Base AI…" at bounding box center [433, 246] width 672 height 460
type input "P"
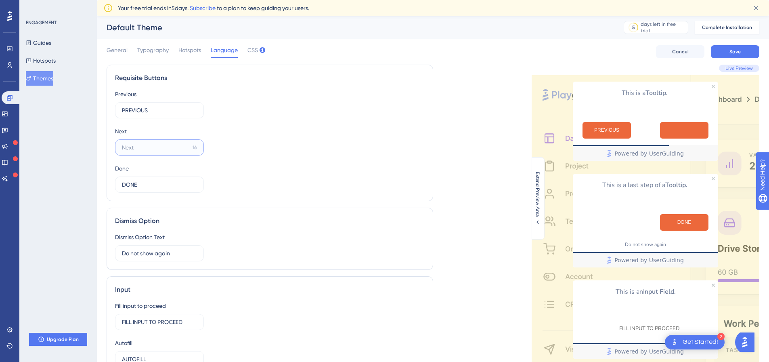
type input "R"
type input "PRÓXIMO"
drag, startPoint x: 51, startPoint y: 109, endPoint x: 46, endPoint y: 109, distance: 4.8
click at [97, 109] on div "Performance Users Engagement Widgets Feedback Product Updates Knowledge Base AI…" at bounding box center [433, 246] width 672 height 460
type input "ANTERIOR"
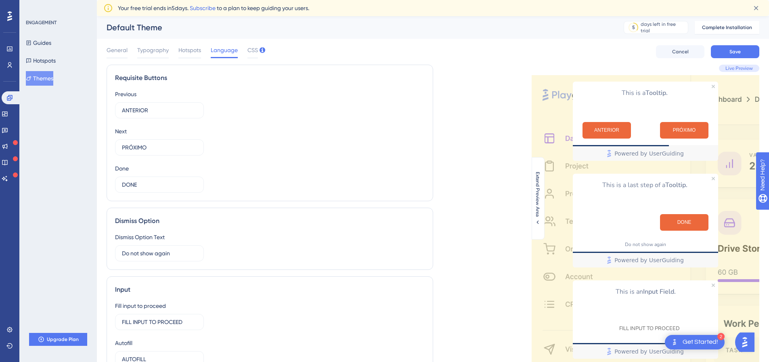
click at [383, 110] on div "Previous ANTERIOR 8 Next PRÓXIMO 9 Done DONE 12" at bounding box center [270, 140] width 310 height 103
drag, startPoint x: 189, startPoint y: 184, endPoint x: 24, endPoint y: 163, distance: 166.0
click at [97, 163] on div "Performance Users Engagement Widgets Feedback Product Updates Knowledge Base AI…" at bounding box center [433, 246] width 672 height 460
type input "FEITO"
click at [311, 161] on div "Previous ANTERIOR 8 Next PRÓXIMO 9 Done FEITO 11" at bounding box center [270, 140] width 310 height 103
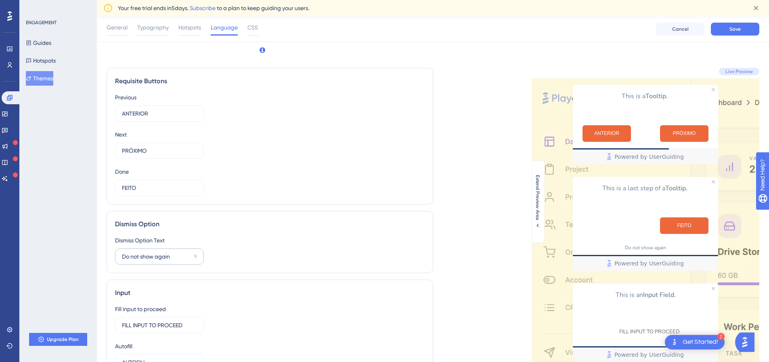
scroll to position [121, 0]
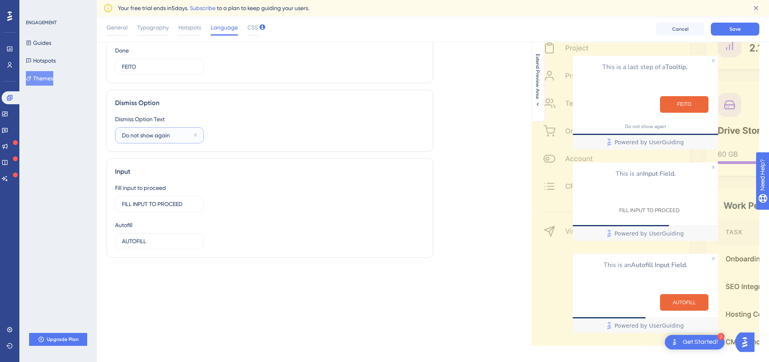
click at [161, 131] on input "Do not show again" at bounding box center [156, 135] width 69 height 9
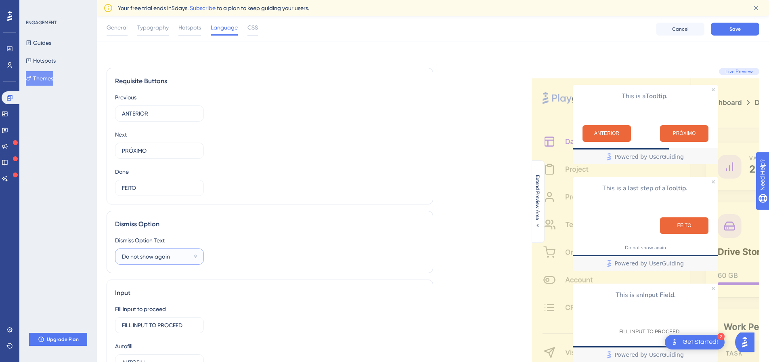
scroll to position [128, 0]
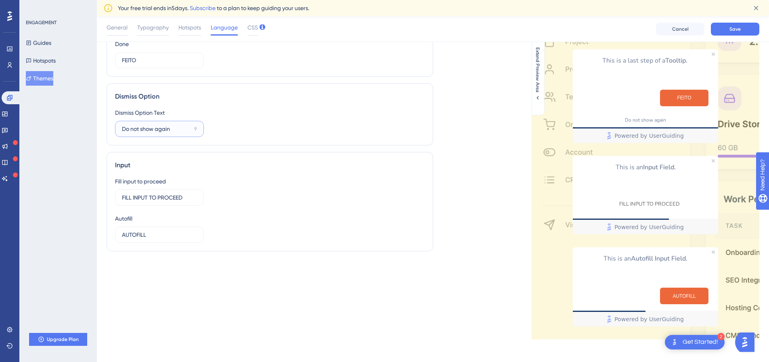
drag, startPoint x: 185, startPoint y: 130, endPoint x: 65, endPoint y: 124, distance: 120.9
click at [97, 124] on div "Performance Users Engagement Widgets Feedback Product Updates Knowledge Base AI…" at bounding box center [433, 120] width 672 height 463
type input "n"
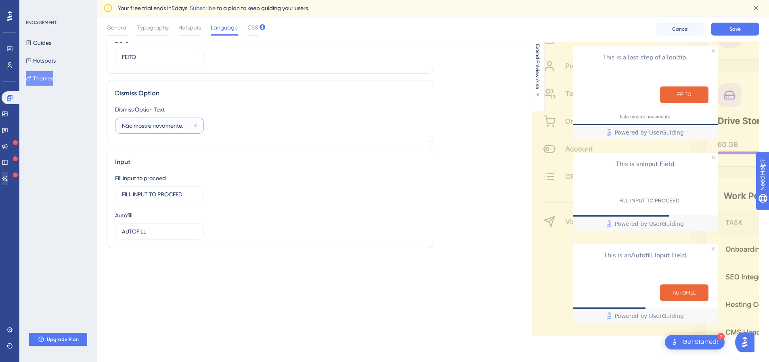
type input "Não mostre novamente."
drag, startPoint x: 11, startPoint y: 181, endPoint x: 5, endPoint y: 181, distance: 5.7
click at [97, 181] on div "Performance Users Engagement Widgets Feedback Product Updates Knowledge Base AI…" at bounding box center [433, 116] width 672 height 463
click at [152, 191] on input "FILL INPUT TO PROCEED" at bounding box center [156, 194] width 69 height 9
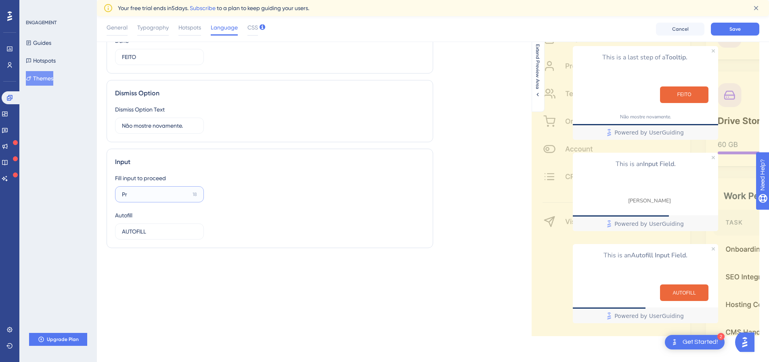
type input "P"
drag, startPoint x: 163, startPoint y: 232, endPoint x: 67, endPoint y: 225, distance: 96.3
click at [97, 225] on div "Performance Users Engagement Widgets Feedback Product Updates Knowledge Base AI…" at bounding box center [433, 116] width 672 height 463
type input "P"
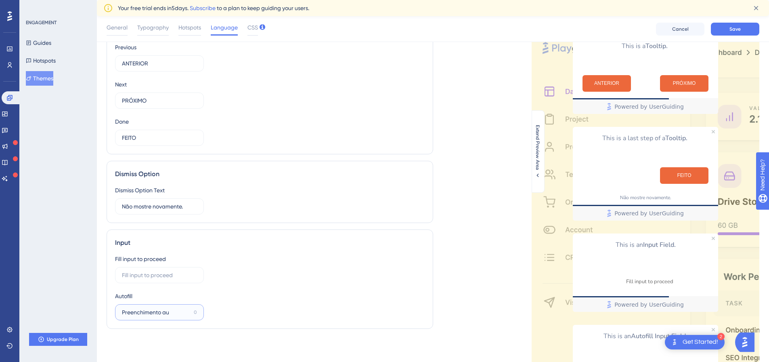
type input "AUTOFILL"
click at [184, 274] on input "23" at bounding box center [155, 274] width 67 height 9
type input "FILL INPUT TO PROCEED"
type input "Não mostre novamente."
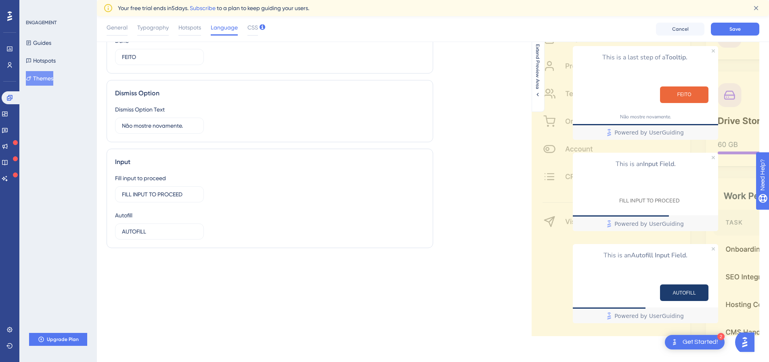
click at [689, 288] on button "AUTOFILL" at bounding box center [684, 292] width 48 height 17
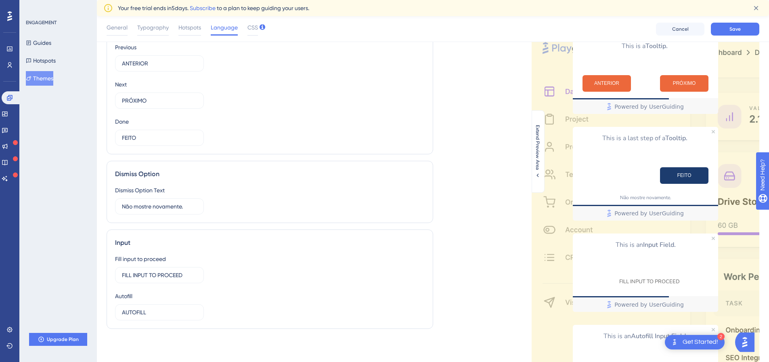
click at [698, 170] on button "FEITO" at bounding box center [684, 175] width 48 height 17
click at [619, 92] on button "ANTERIOR" at bounding box center [607, 83] width 48 height 17
click at [683, 92] on button "PRÓXIMO" at bounding box center [684, 83] width 48 height 17
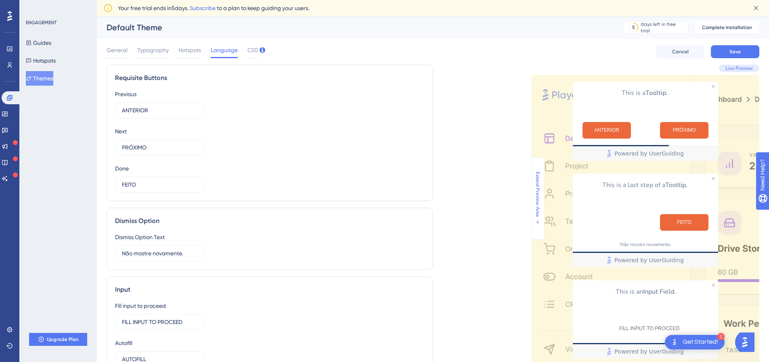
click at [536, 198] on span "Extend Preview Area" at bounding box center [537, 193] width 6 height 45
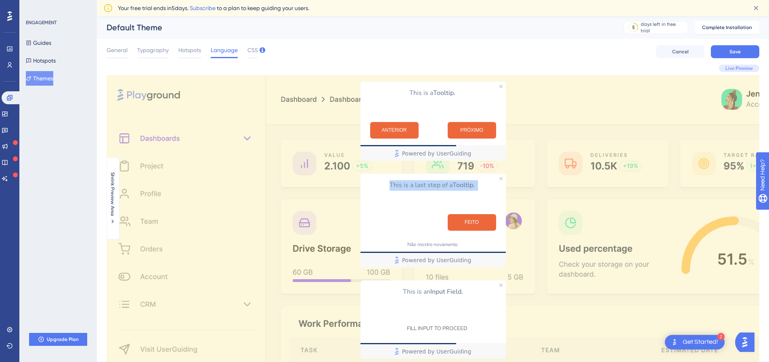
drag, startPoint x: 387, startPoint y: 187, endPoint x: 500, endPoint y: 193, distance: 113.2
click at [500, 193] on div "This is a last step of a Tooltip." at bounding box center [432, 191] width 145 height 34
click at [493, 201] on div "This is a last step of a Tooltip." at bounding box center [432, 191] width 145 height 34
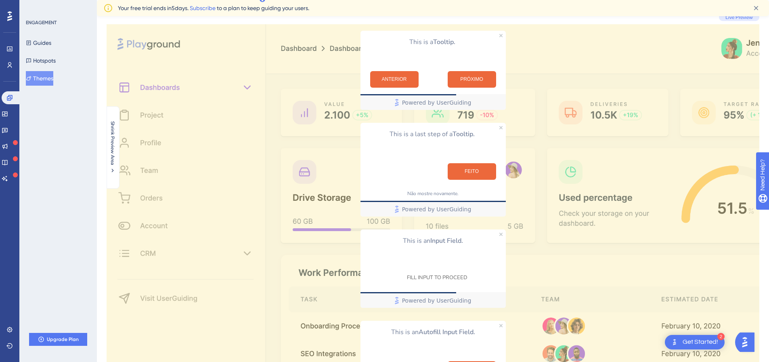
scroll to position [102, 0]
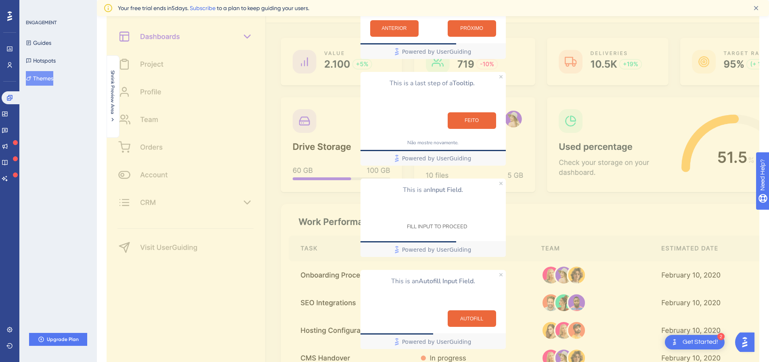
drag, startPoint x: 411, startPoint y: 195, endPoint x: 469, endPoint y: 205, distance: 59.0
click at [469, 203] on div "This is an Input Field." at bounding box center [433, 195] width 132 height 21
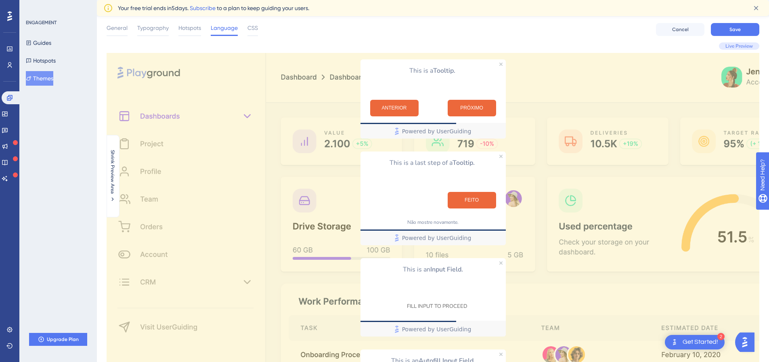
scroll to position [0, 0]
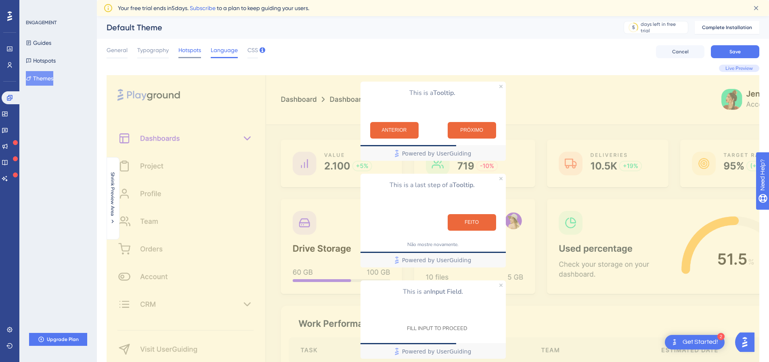
click at [188, 48] on span "Hotspots" at bounding box center [189, 50] width 23 height 10
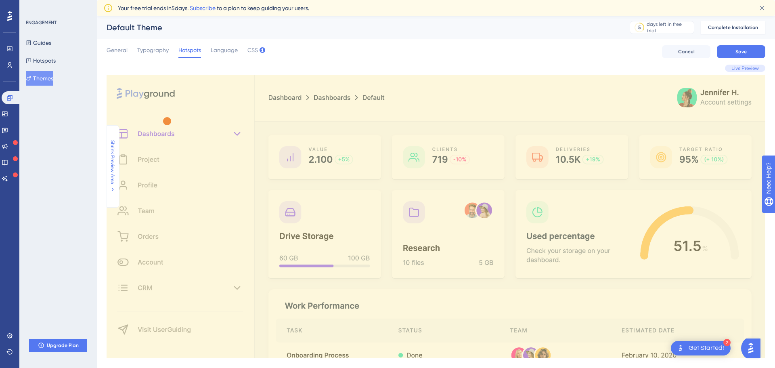
click at [115, 176] on span "Shrink Preview Area" at bounding box center [112, 162] width 6 height 44
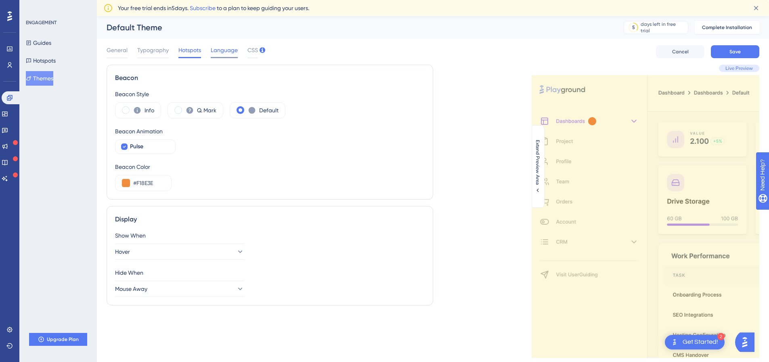
click at [215, 48] on span "Language" at bounding box center [224, 50] width 27 height 10
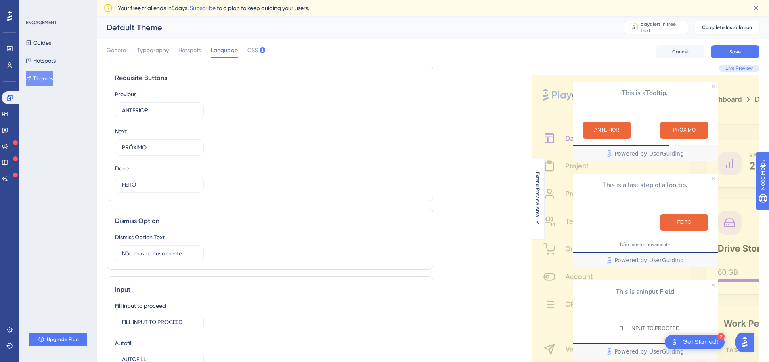
click at [250, 25] on div "Default Theme" at bounding box center [355, 27] width 497 height 11
click at [251, 44] on div "General Typography Hotspots Language CSS Cancel Save" at bounding box center [433, 52] width 653 height 26
click at [251, 50] on span "CSS" at bounding box center [252, 50] width 10 height 10
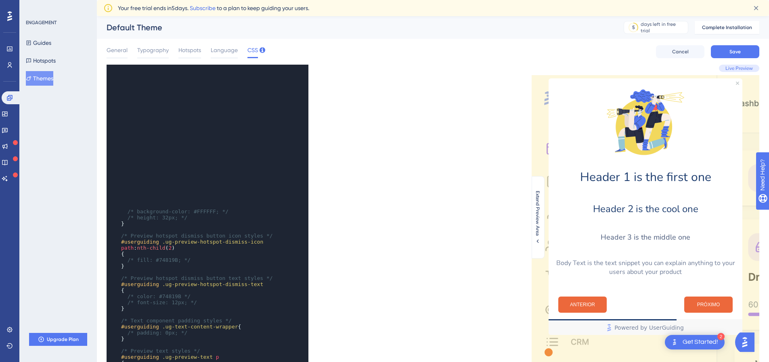
scroll to position [565, 0]
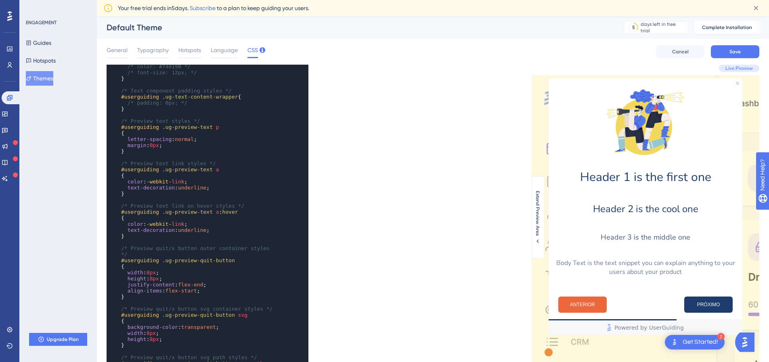
click at [726, 304] on button "PRÓXIMO" at bounding box center [708, 304] width 48 height 16
click at [593, 308] on button "ANTERIOR" at bounding box center [582, 304] width 48 height 16
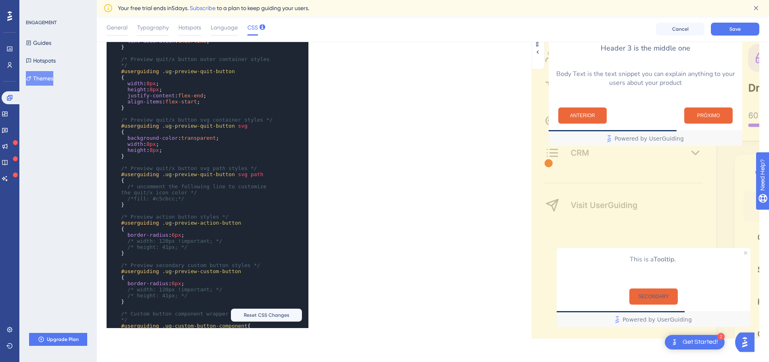
scroll to position [195, 0]
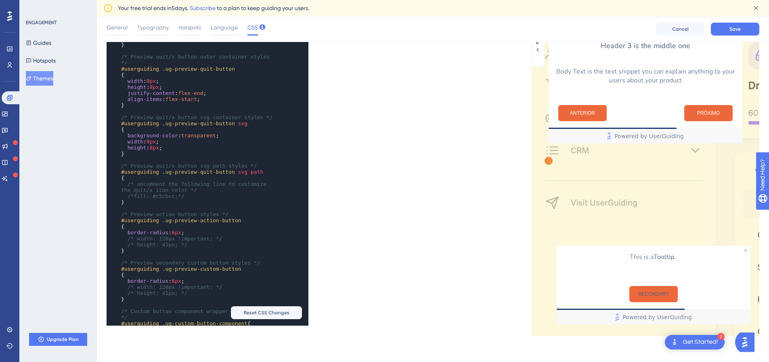
click at [550, 161] on div at bounding box center [548, 160] width 15 height 15
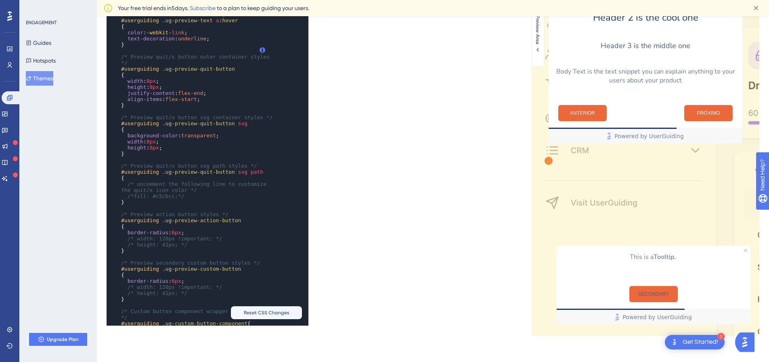
scroll to position [0, 0]
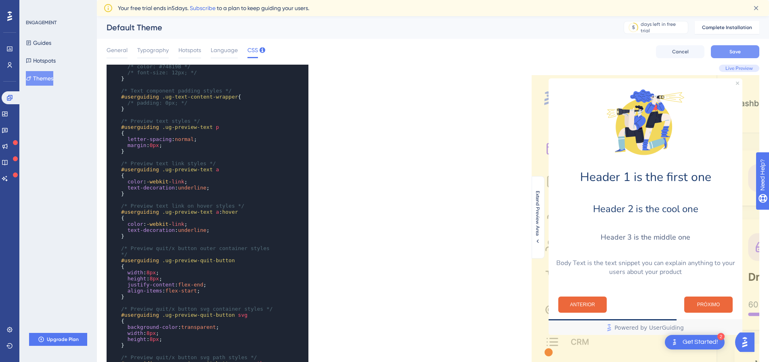
click at [743, 53] on button "Save" at bounding box center [735, 51] width 48 height 13
click at [745, 65] on span "Live Preview" at bounding box center [738, 68] width 27 height 6
click at [744, 67] on span "Live Preview" at bounding box center [738, 68] width 27 height 6
click at [735, 80] on div at bounding box center [646, 121] width 194 height 87
click at [737, 82] on icon "Close Preview" at bounding box center [737, 83] width 3 height 3
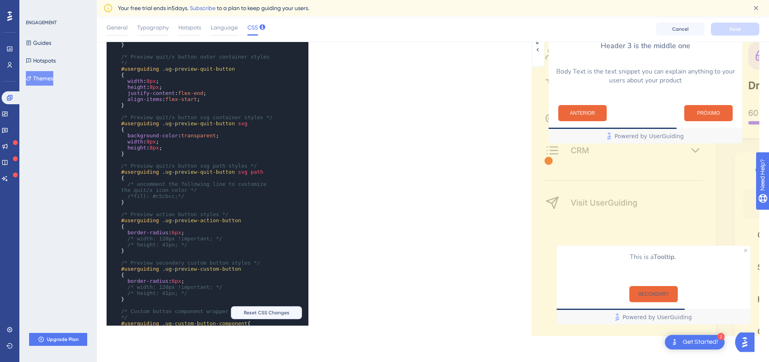
click at [267, 315] on span "Reset CSS Changes" at bounding box center [267, 312] width 46 height 6
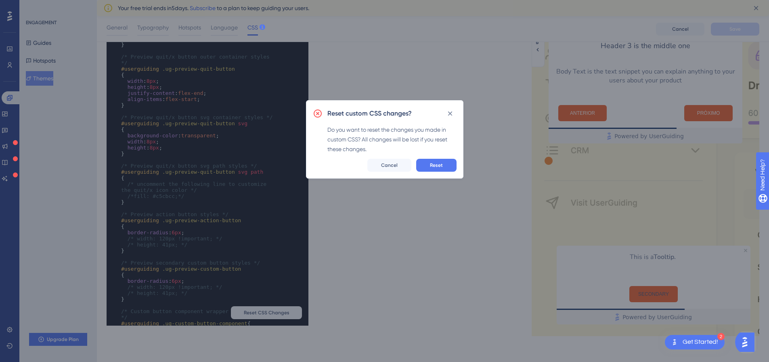
scroll to position [189, 0]
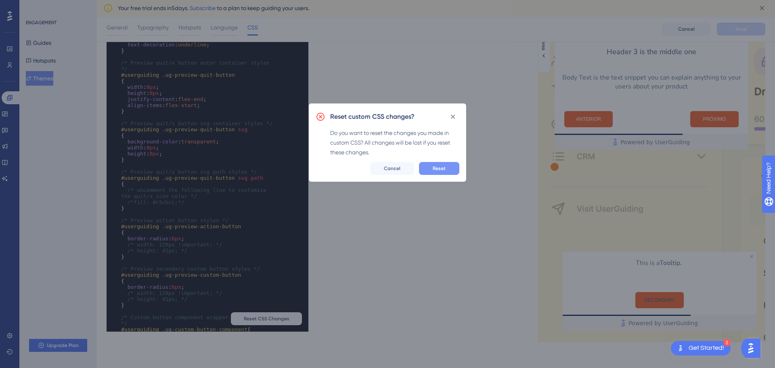
click at [451, 168] on button "Reset" at bounding box center [439, 168] width 40 height 13
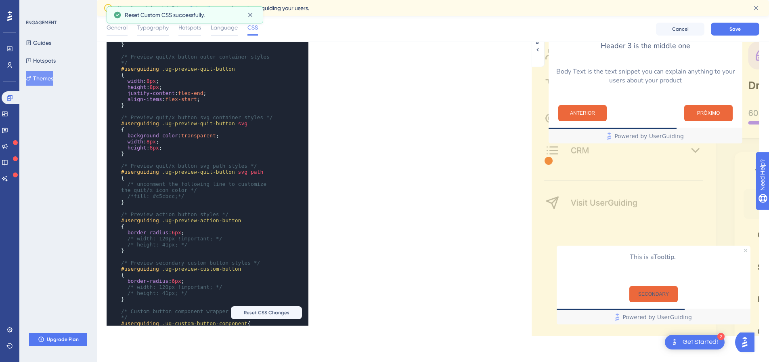
scroll to position [0, 0]
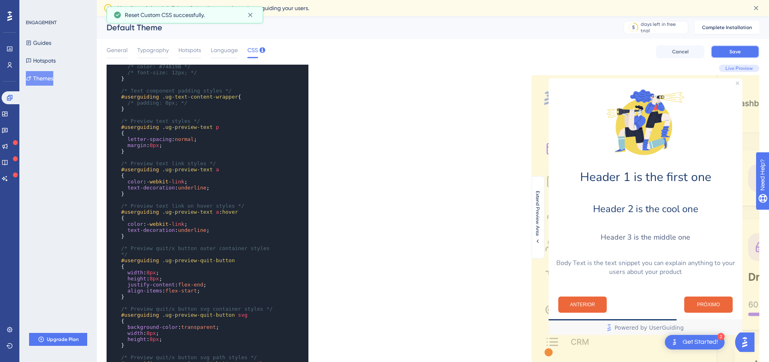
click at [737, 53] on span "Save" at bounding box center [734, 51] width 11 height 6
click at [252, 15] on icon at bounding box center [250, 15] width 8 height 8
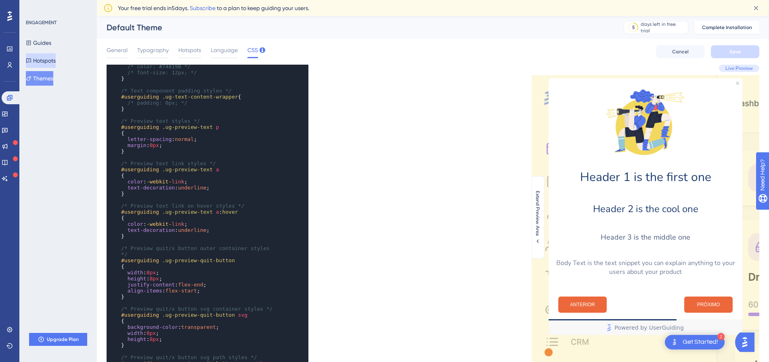
click at [55, 56] on button "Hotspots" at bounding box center [41, 60] width 30 height 15
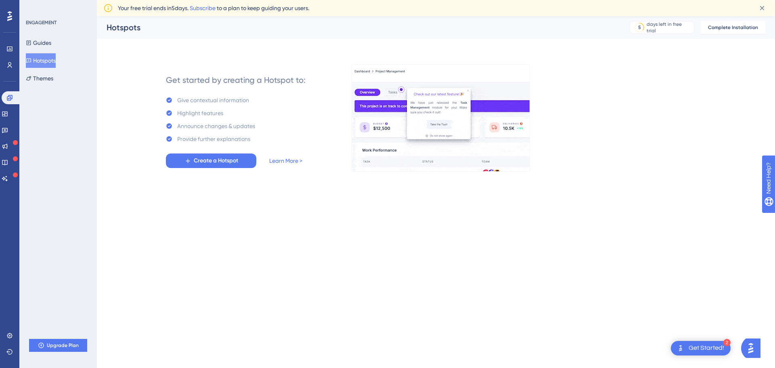
click at [218, 148] on div "Get started by creating a Hotspot to: Give contextual information Highlight fea…" at bounding box center [236, 118] width 140 height 100
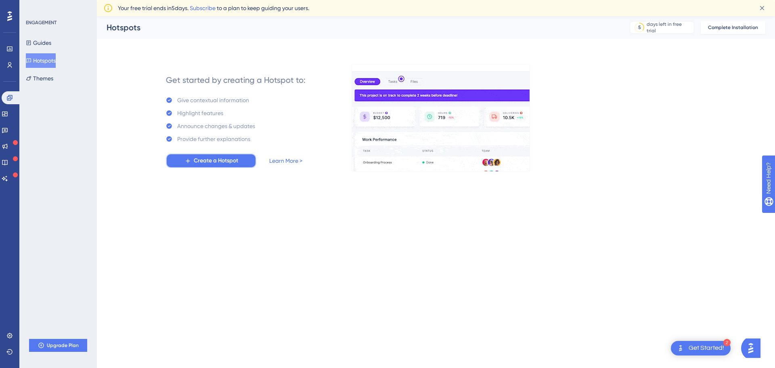
click at [218, 159] on span "Create a Hotspot" at bounding box center [216, 161] width 44 height 10
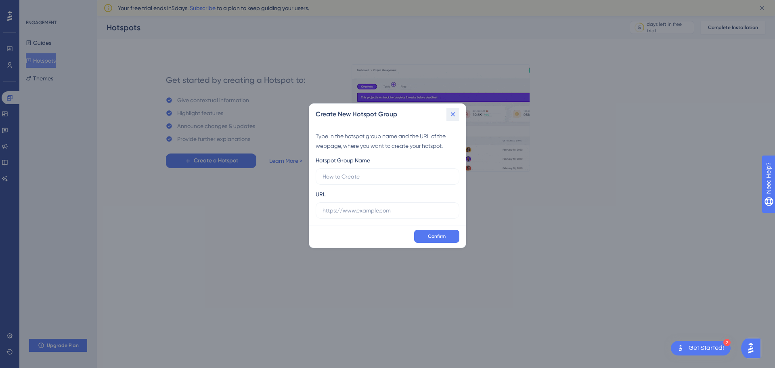
click at [453, 115] on icon at bounding box center [453, 114] width 4 height 4
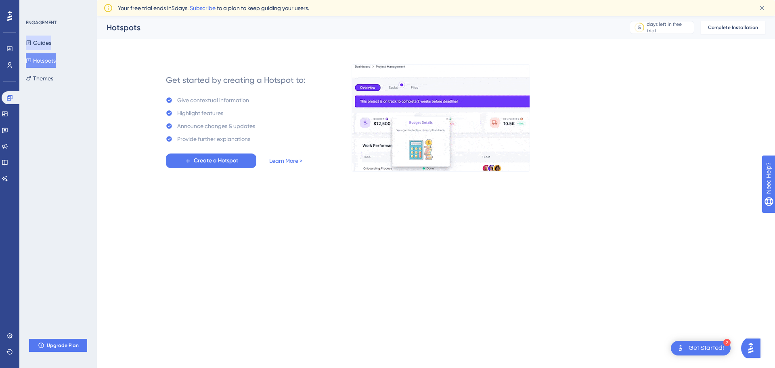
click at [48, 43] on button "Guides" at bounding box center [38, 43] width 25 height 15
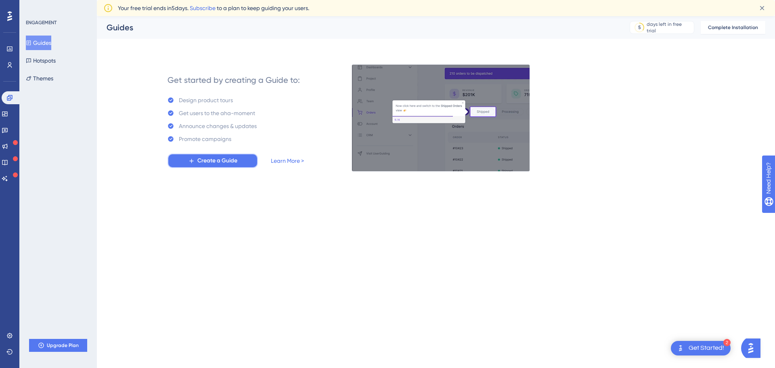
click at [236, 165] on span "Create a Guide" at bounding box center [217, 161] width 40 height 10
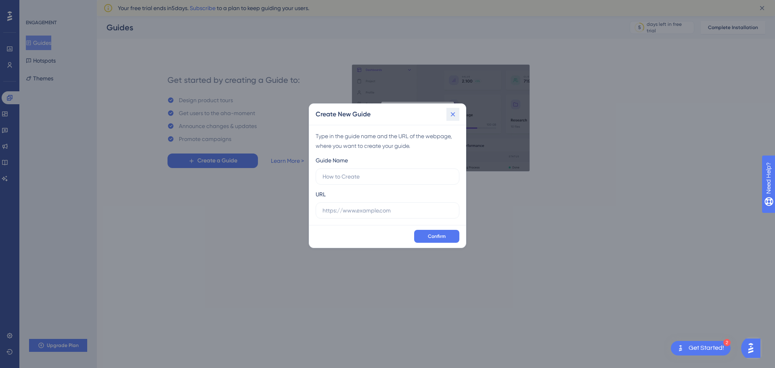
click at [453, 116] on icon at bounding box center [453, 114] width 8 height 8
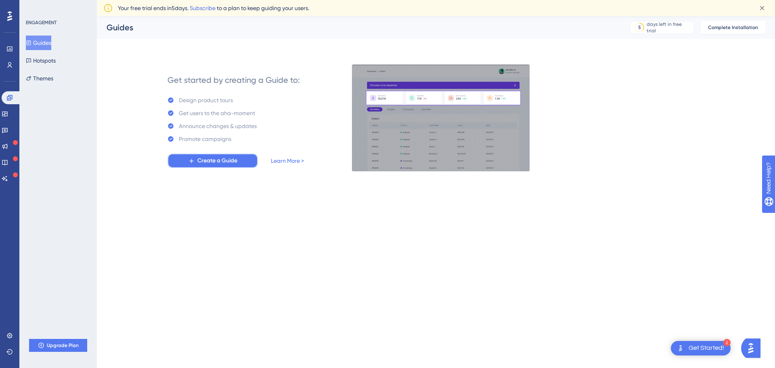
click at [228, 158] on span "Create a Guide" at bounding box center [217, 161] width 40 height 10
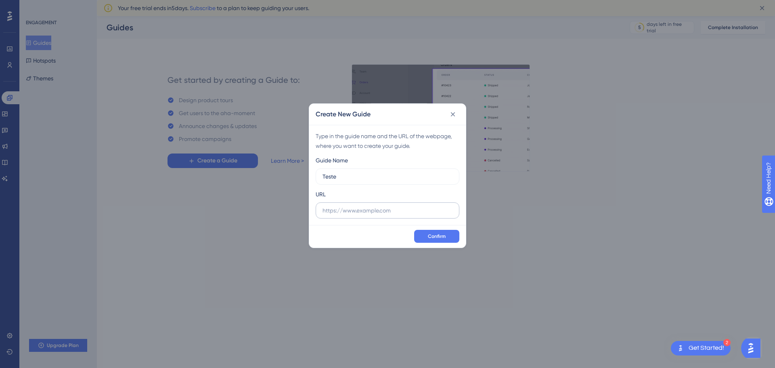
type input "Teste"
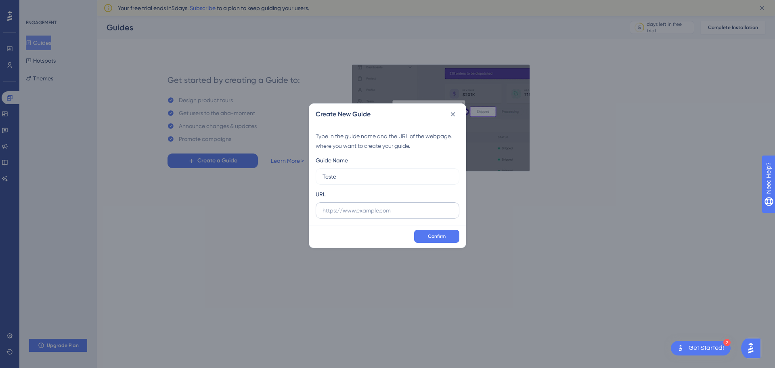
click at [409, 205] on label at bounding box center [388, 210] width 144 height 16
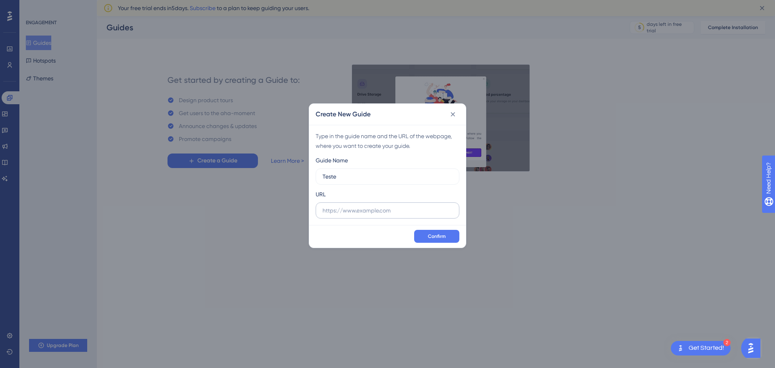
click at [409, 206] on input "text" at bounding box center [388, 210] width 130 height 9
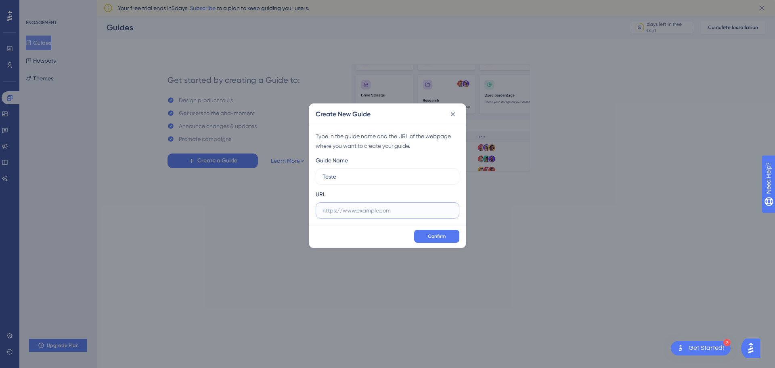
paste input "[URL][DOMAIN_NAME]"
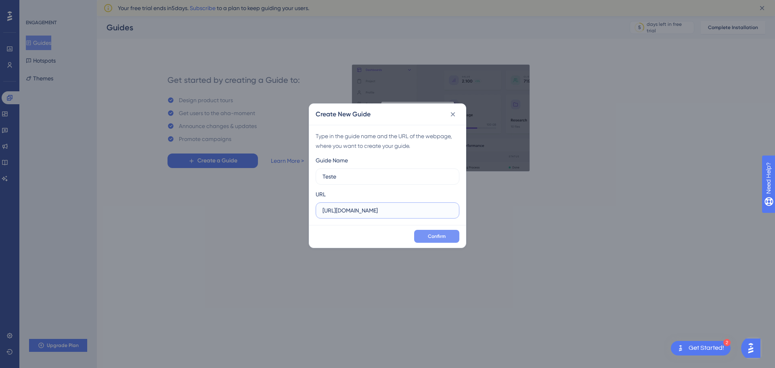
type input "[URL][DOMAIN_NAME]"
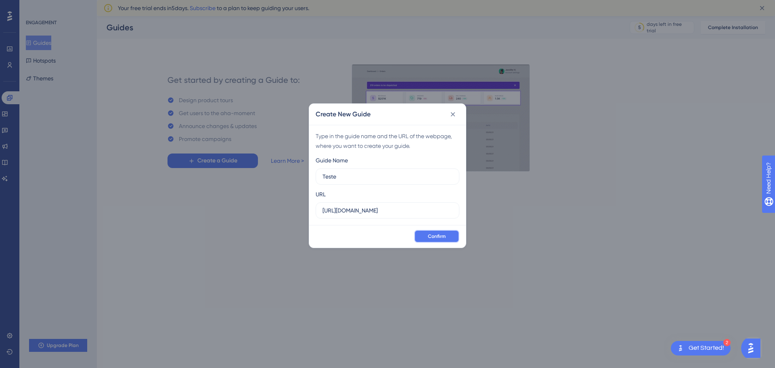
click at [446, 240] on button "Confirm" at bounding box center [436, 236] width 45 height 13
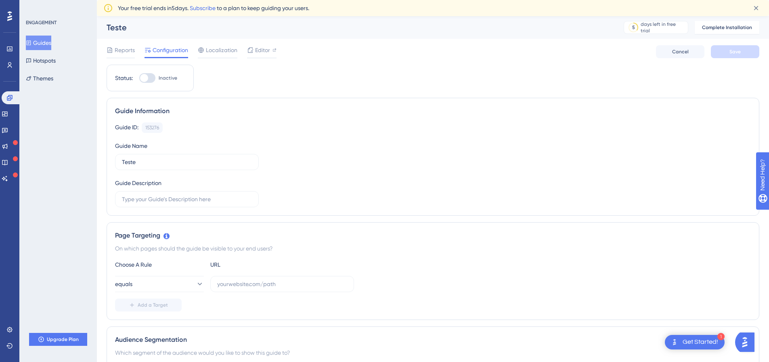
click at [725, 223] on div "Page Targeting On which pages should the guide be visible to your end users? Ch…" at bounding box center [433, 271] width 653 height 98
